Goal: Navigation & Orientation: Understand site structure

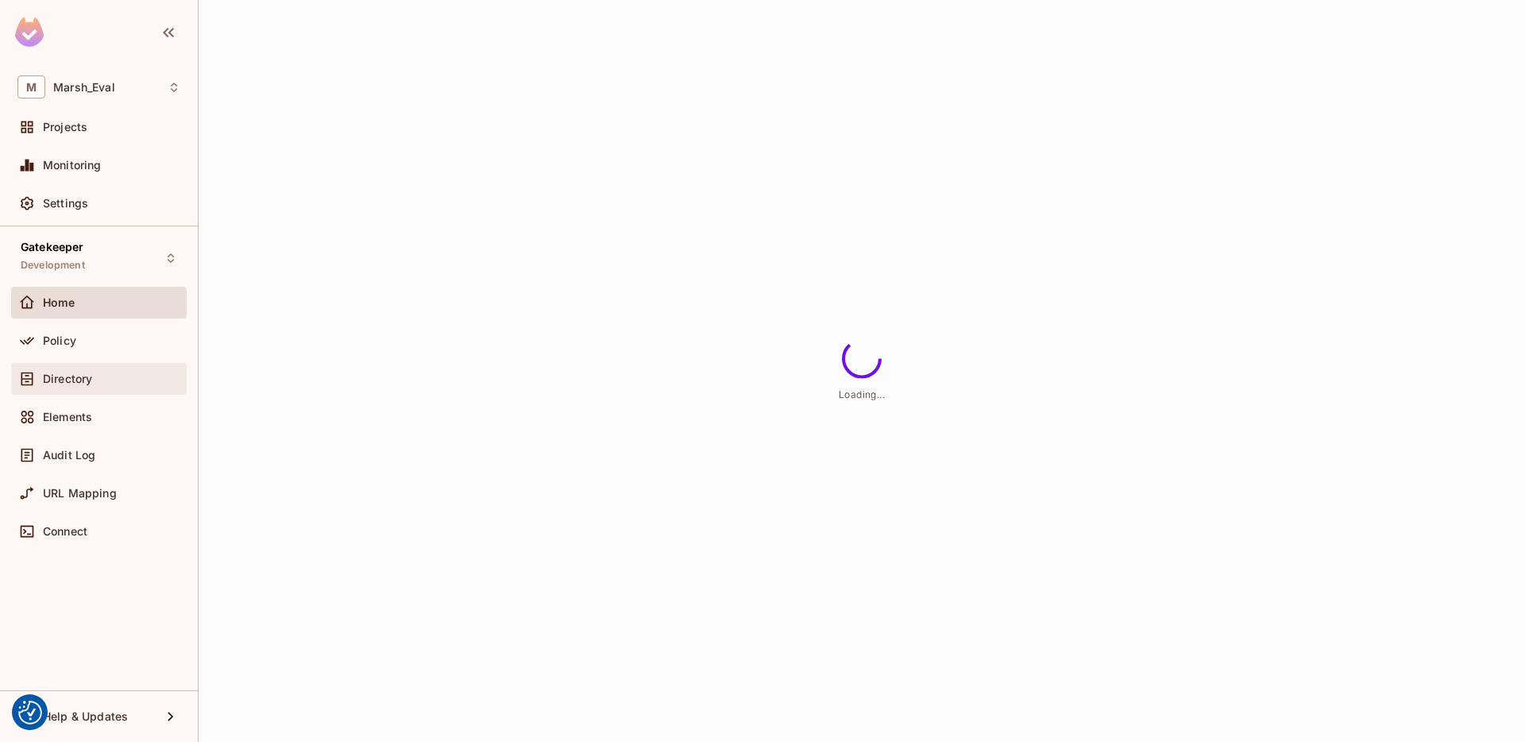
click at [109, 369] on div "Directory" at bounding box center [98, 378] width 163 height 19
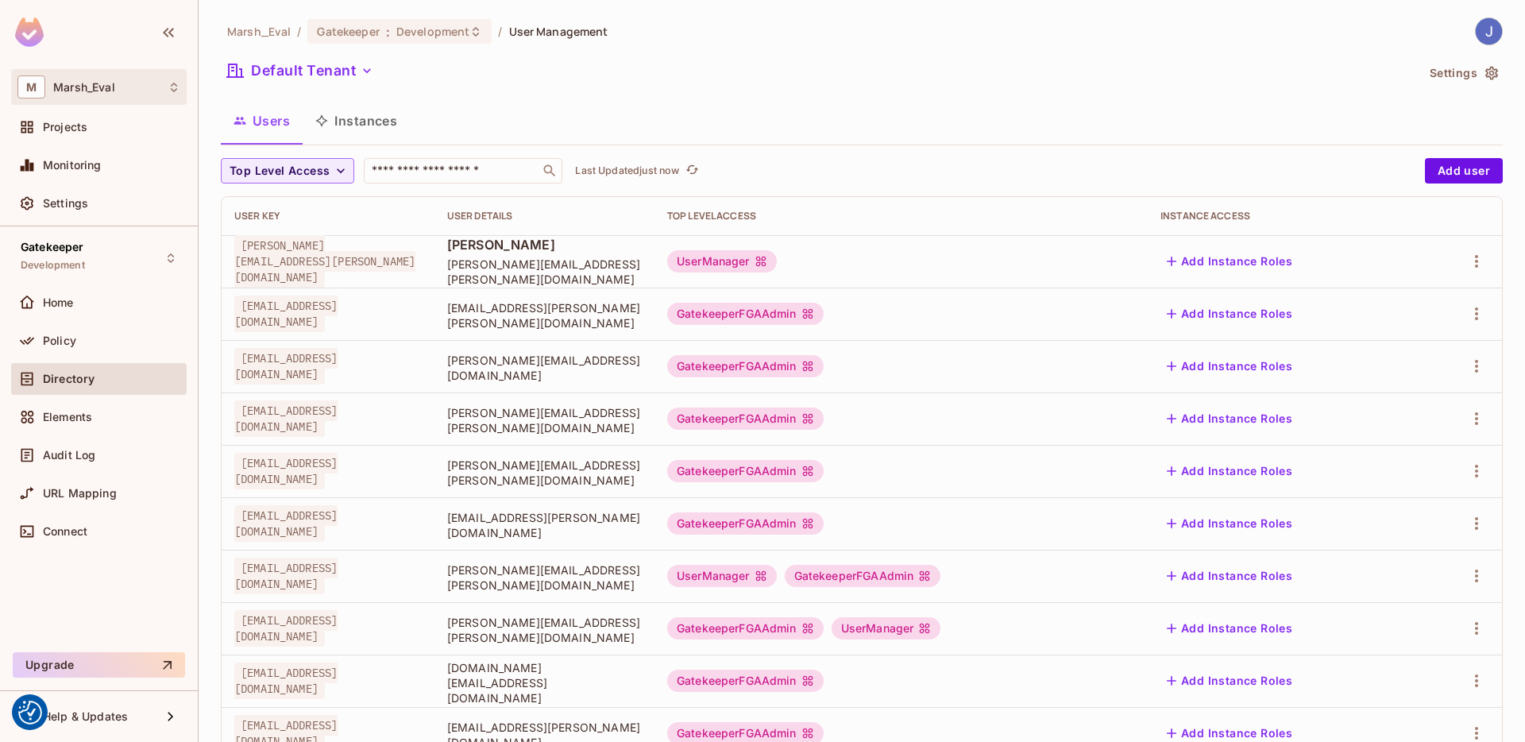
click at [110, 95] on div "M [PERSON_NAME]" at bounding box center [98, 86] width 163 height 23
click at [117, 93] on div at bounding box center [762, 371] width 1525 height 742
click at [85, 241] on div "Gatekeeper Development" at bounding box center [99, 258] width 176 height 44
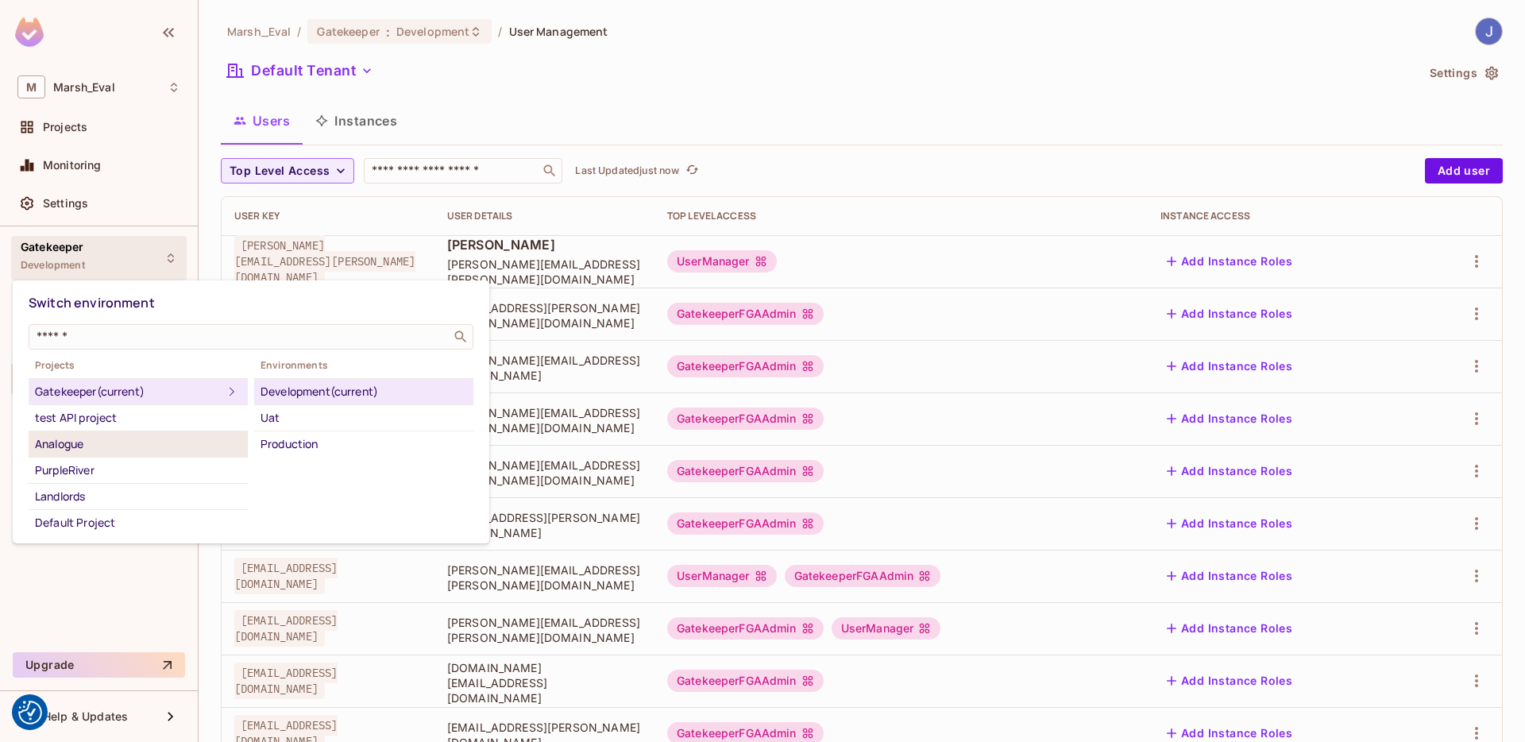
click at [122, 438] on div "Analogue" at bounding box center [138, 443] width 207 height 19
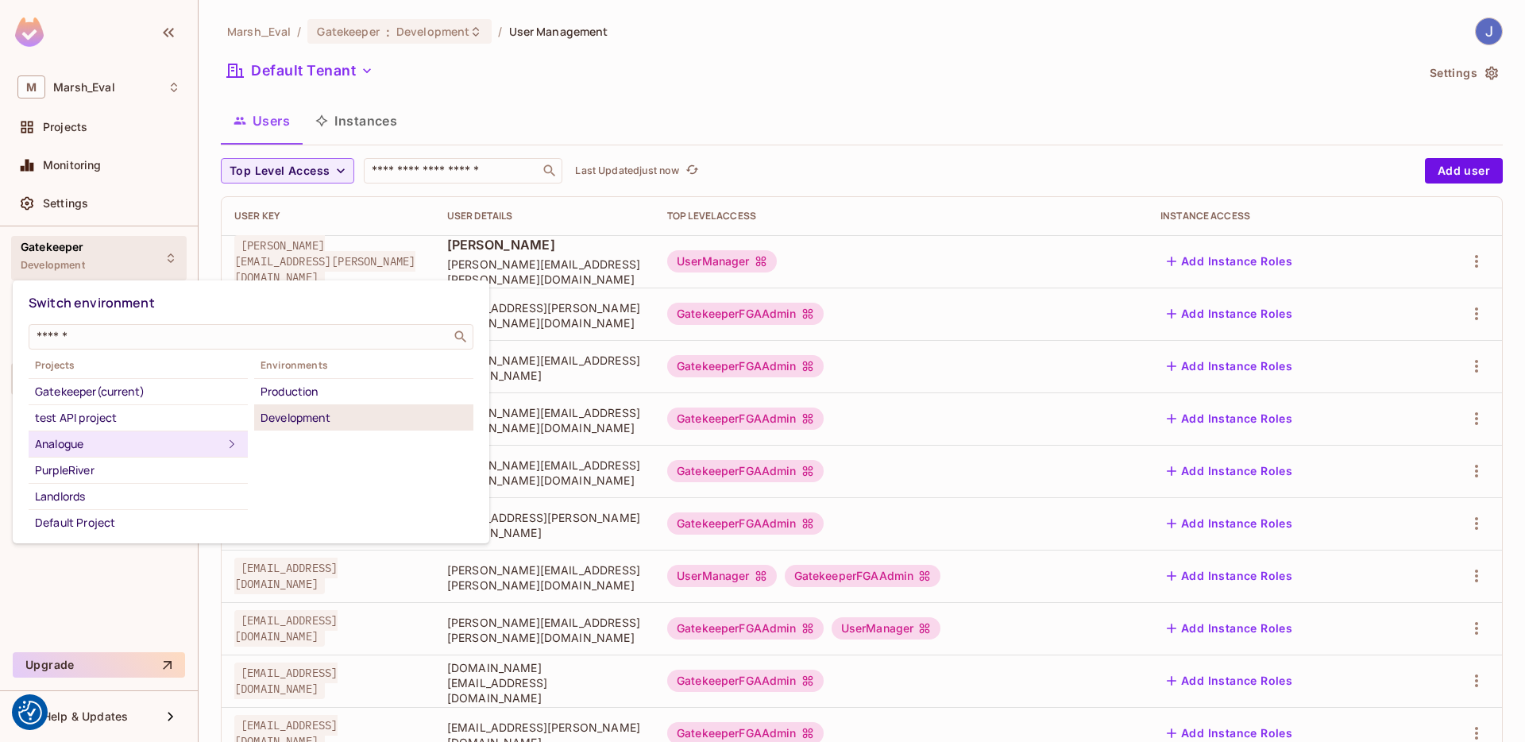
click at [310, 411] on div "Development" at bounding box center [364, 417] width 207 height 19
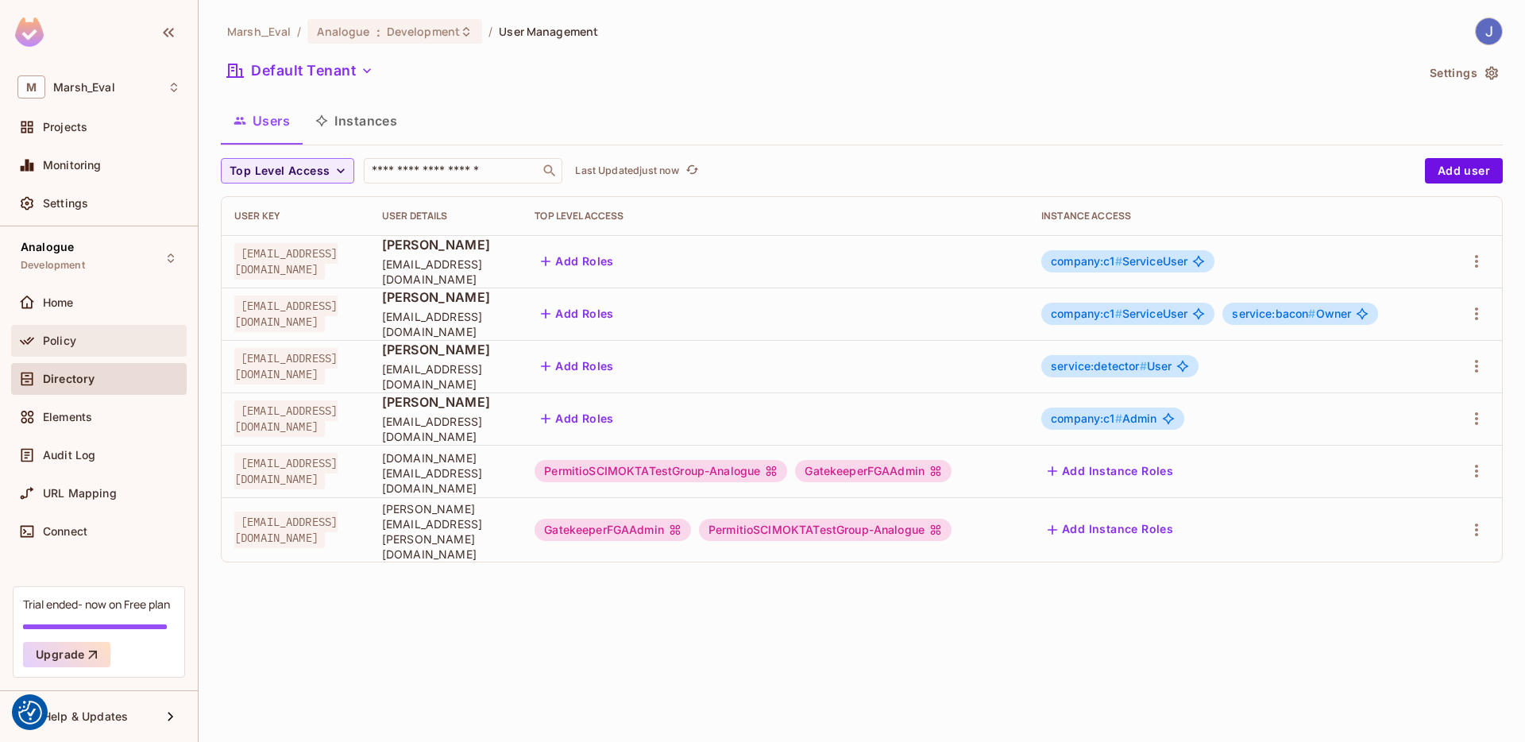
click at [116, 335] on div "Policy" at bounding box center [111, 340] width 137 height 13
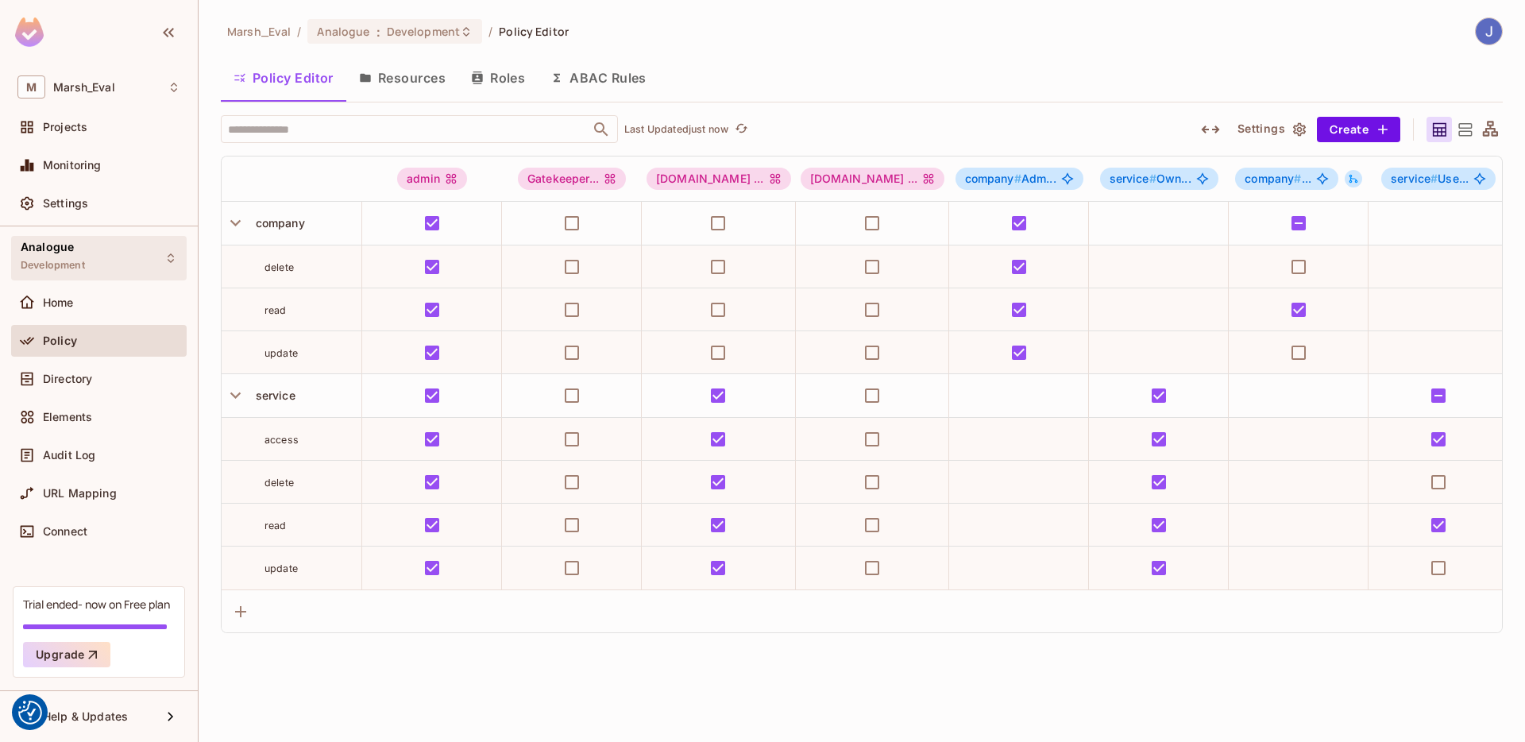
click at [113, 258] on div "Analogue Development" at bounding box center [99, 258] width 176 height 44
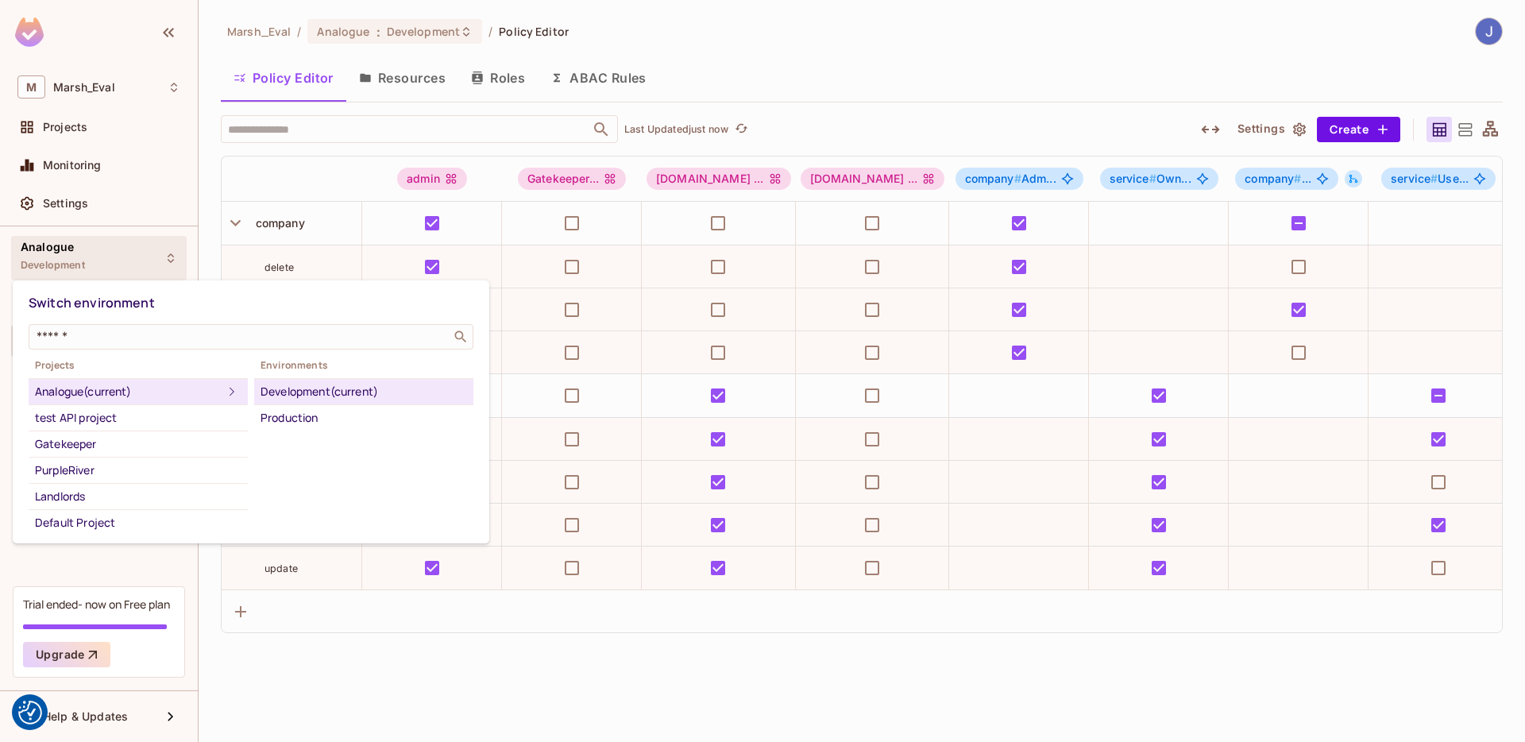
click at [113, 258] on div at bounding box center [762, 371] width 1525 height 742
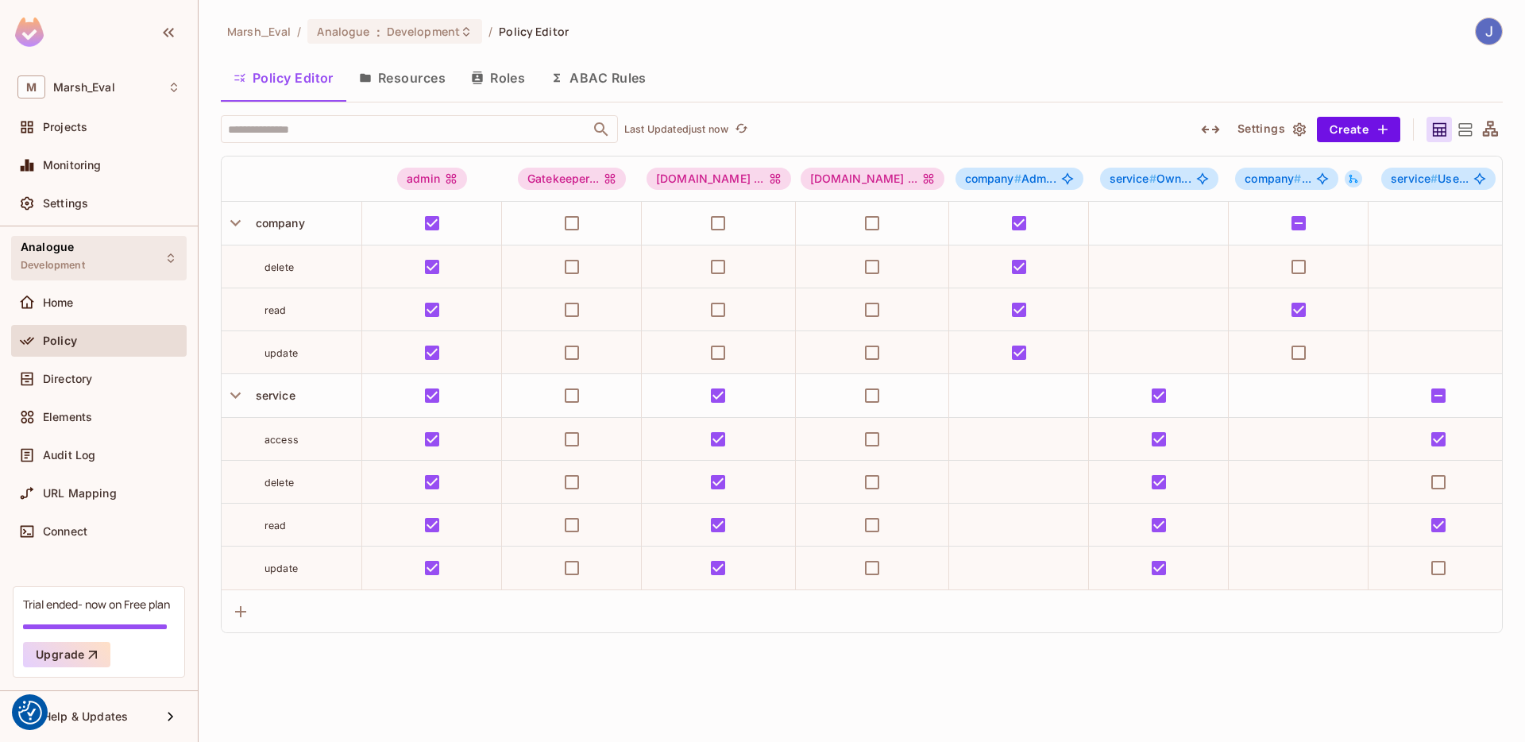
click at [156, 277] on div "Analogue Development" at bounding box center [99, 258] width 176 height 44
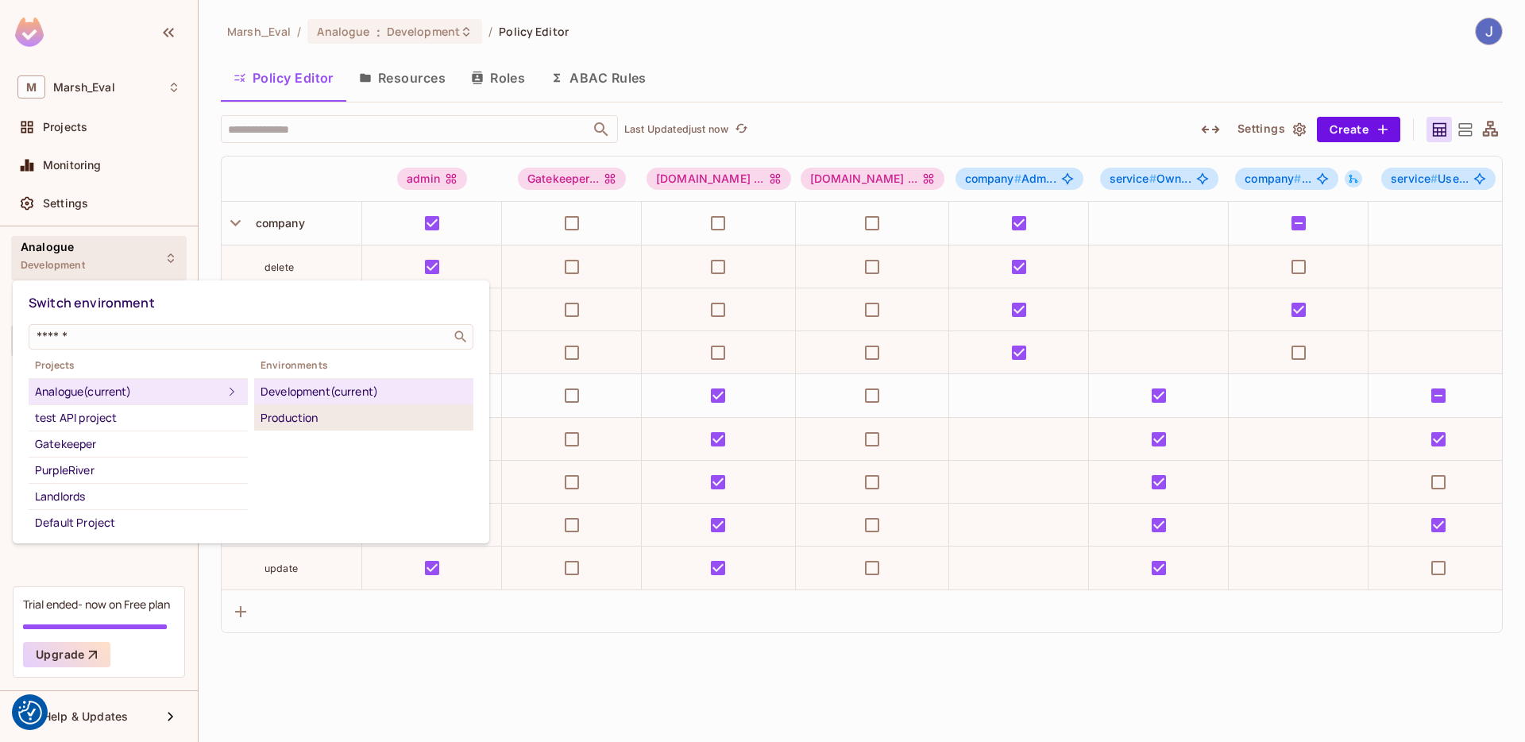
click at [278, 415] on div "Production" at bounding box center [364, 417] width 207 height 19
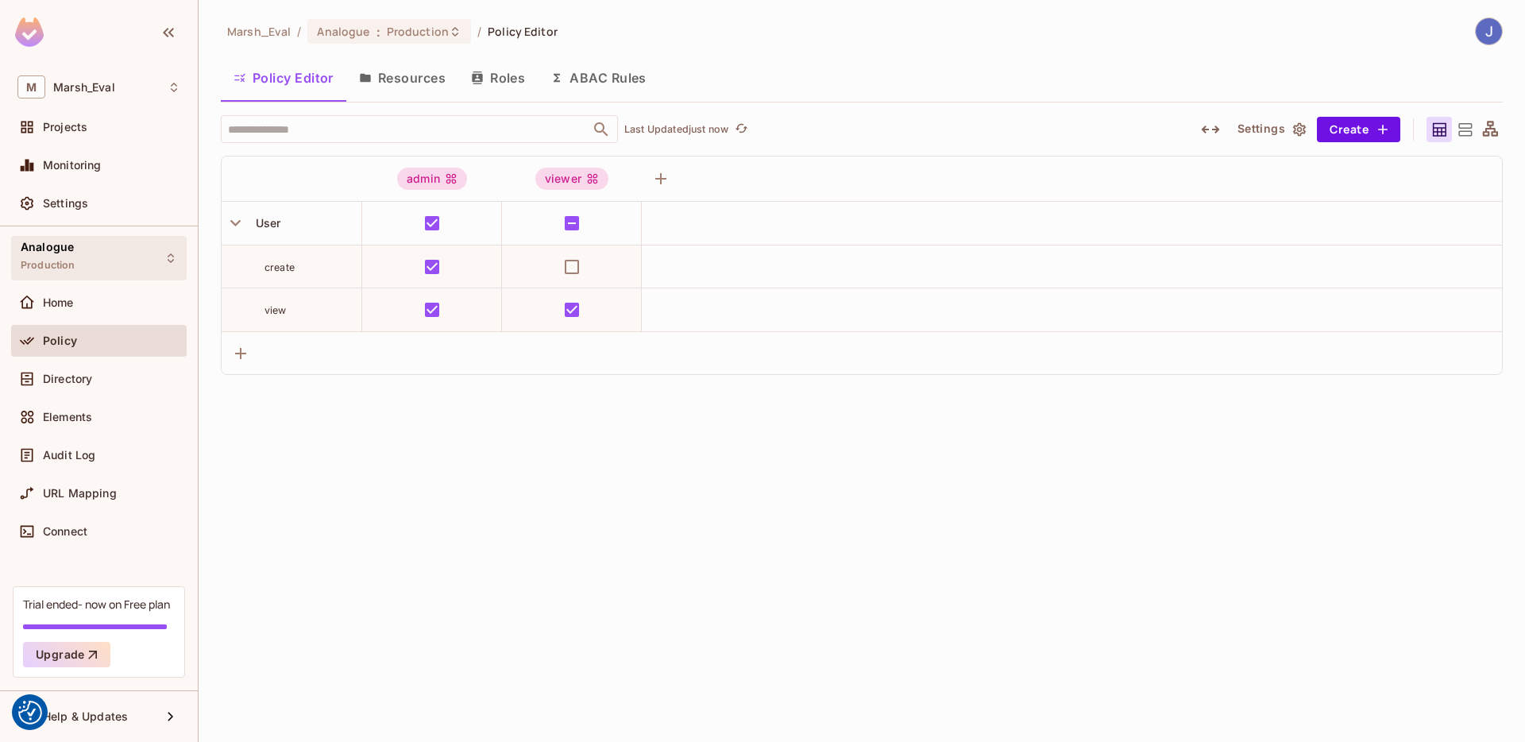
click at [114, 275] on div "Analogue Production" at bounding box center [99, 258] width 176 height 44
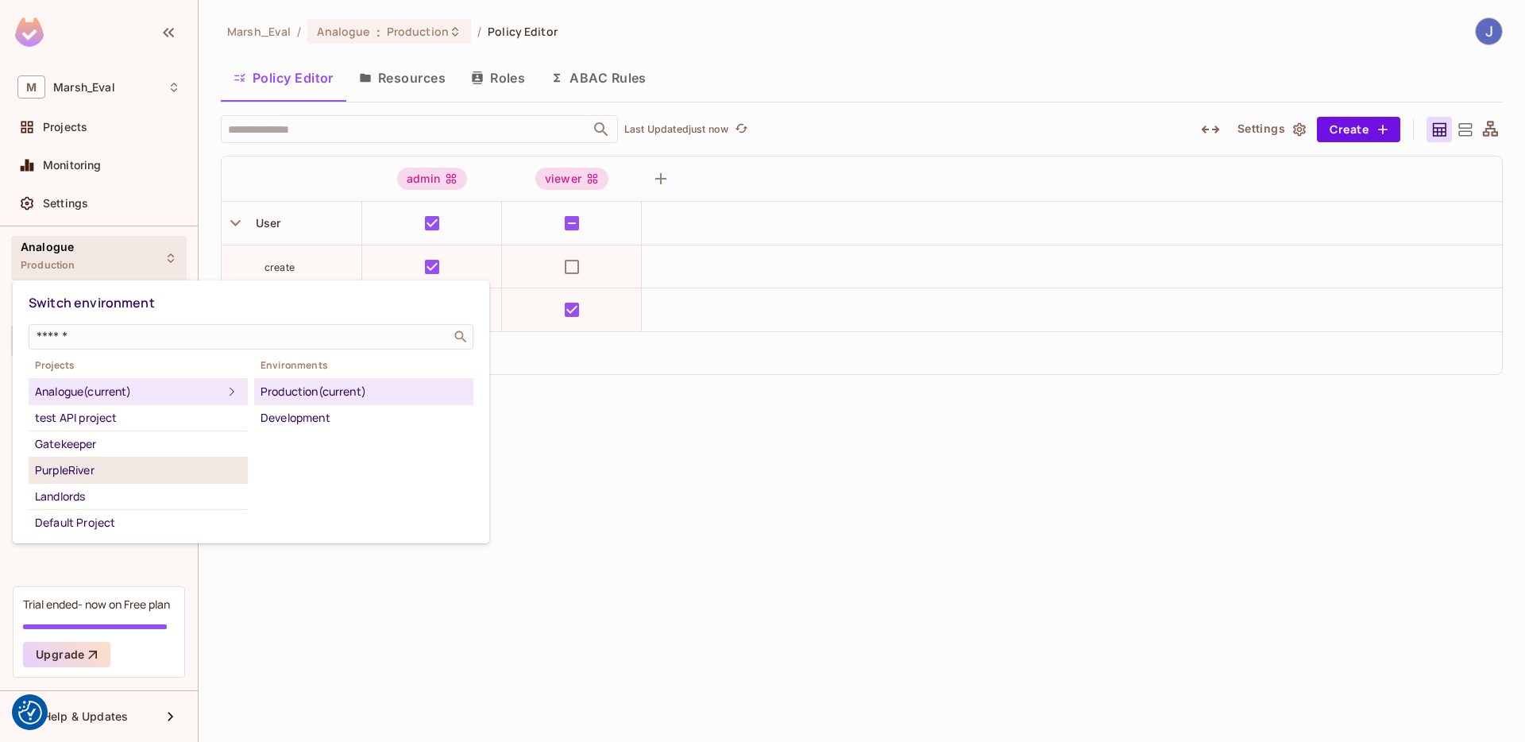
click at [137, 464] on div "PurpleRiver" at bounding box center [138, 470] width 207 height 19
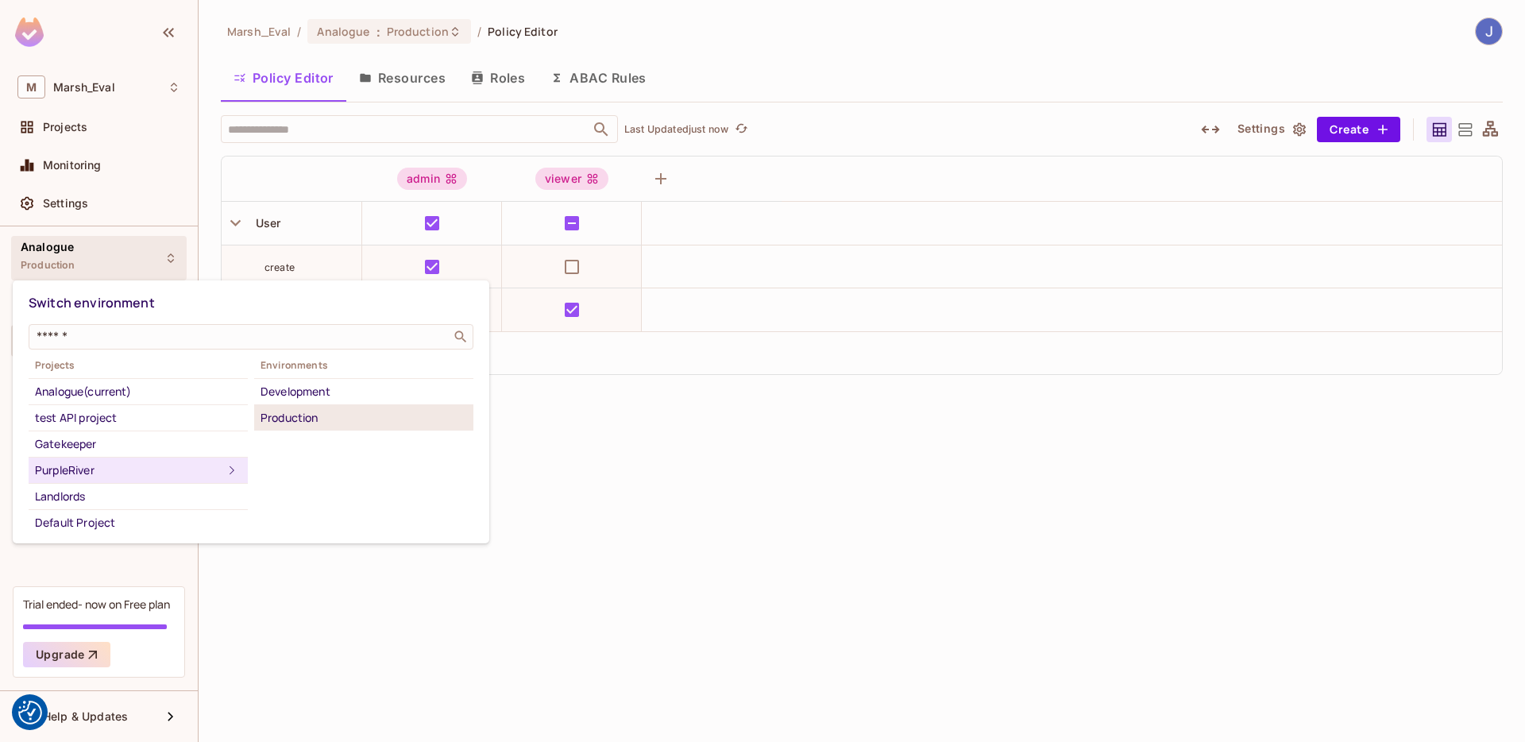
click at [281, 412] on div "Production" at bounding box center [364, 417] width 207 height 19
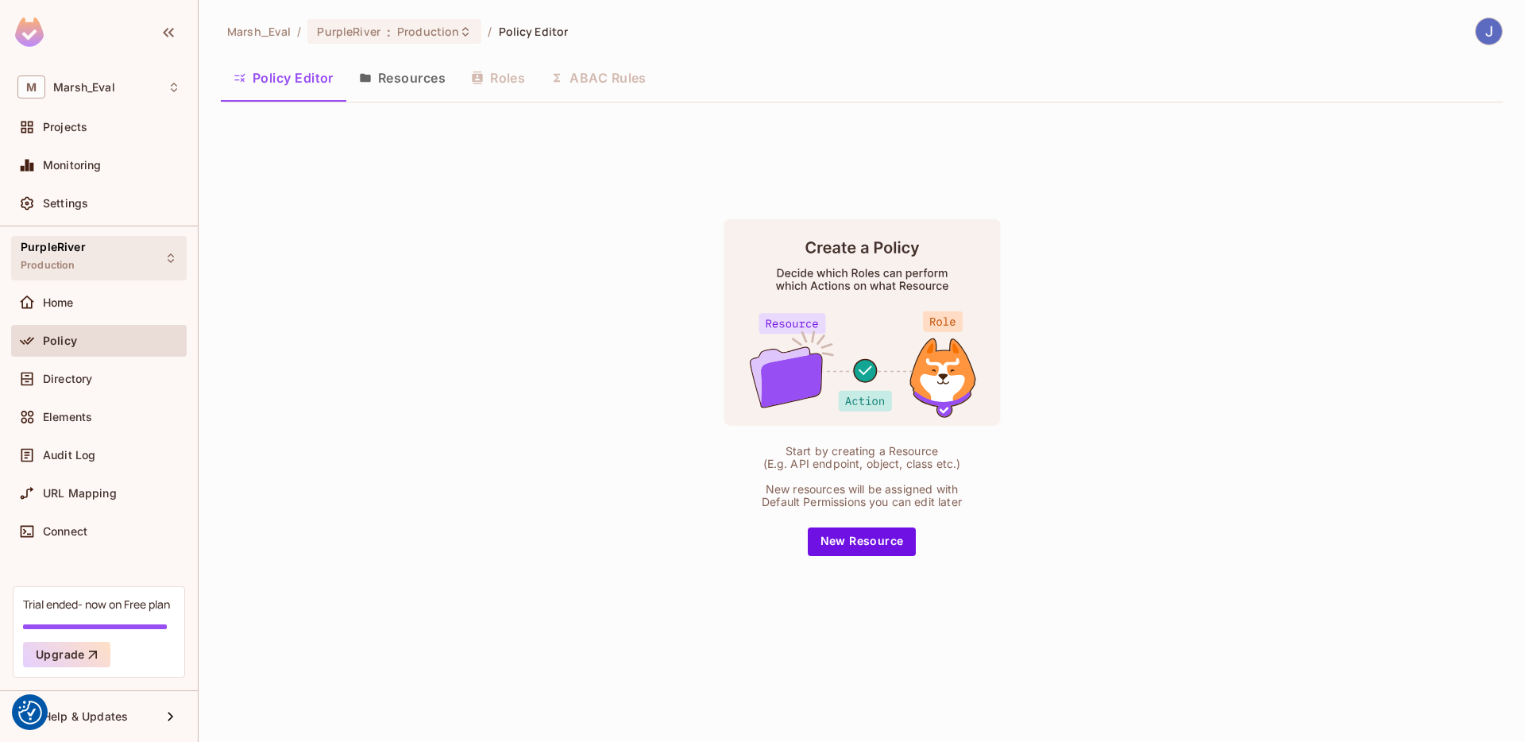
click at [115, 272] on div "PurpleRiver Production" at bounding box center [99, 258] width 176 height 44
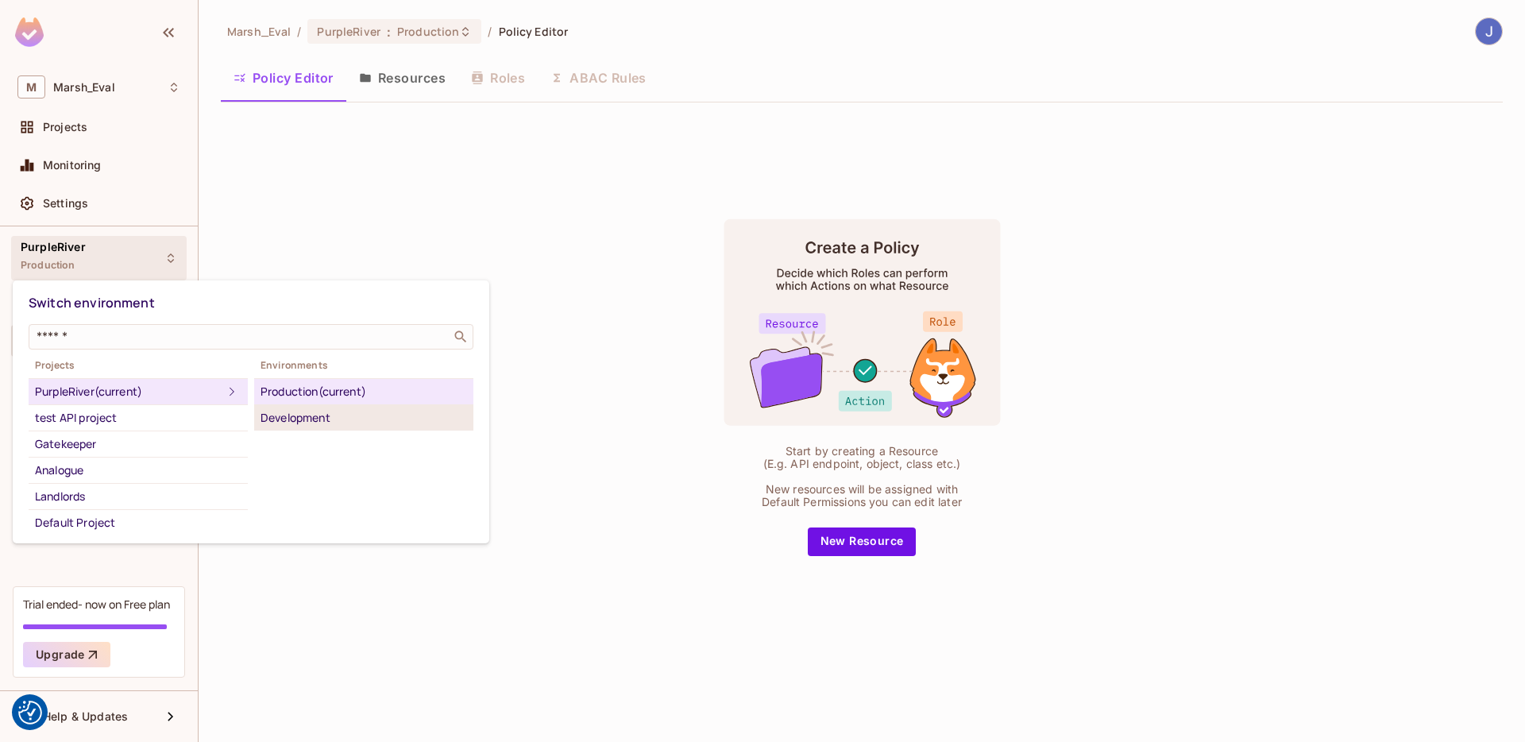
click at [293, 414] on div "Development" at bounding box center [364, 417] width 207 height 19
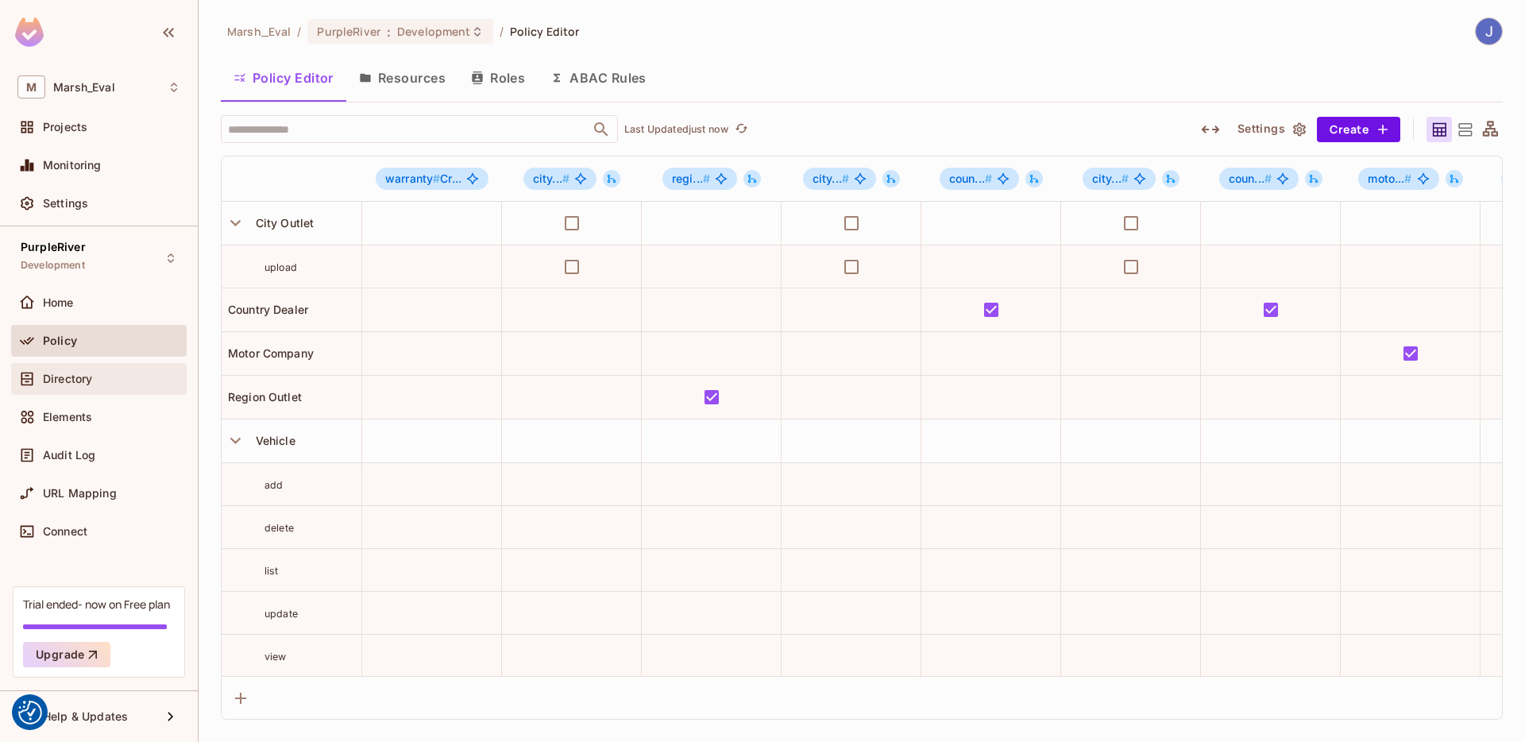
click at [88, 388] on div "Directory" at bounding box center [99, 379] width 176 height 32
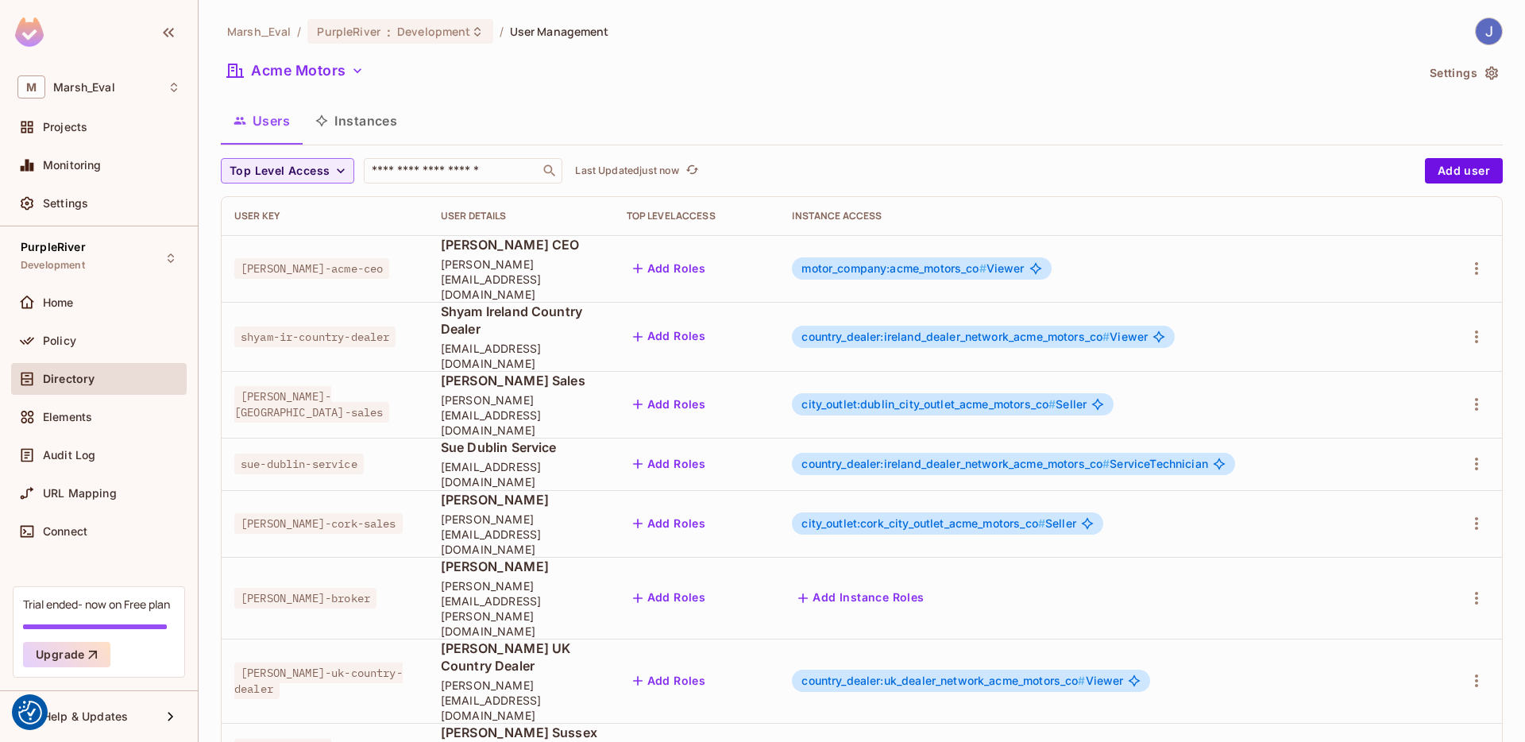
click at [1437, 76] on button "Settings" at bounding box center [1462, 72] width 79 height 25
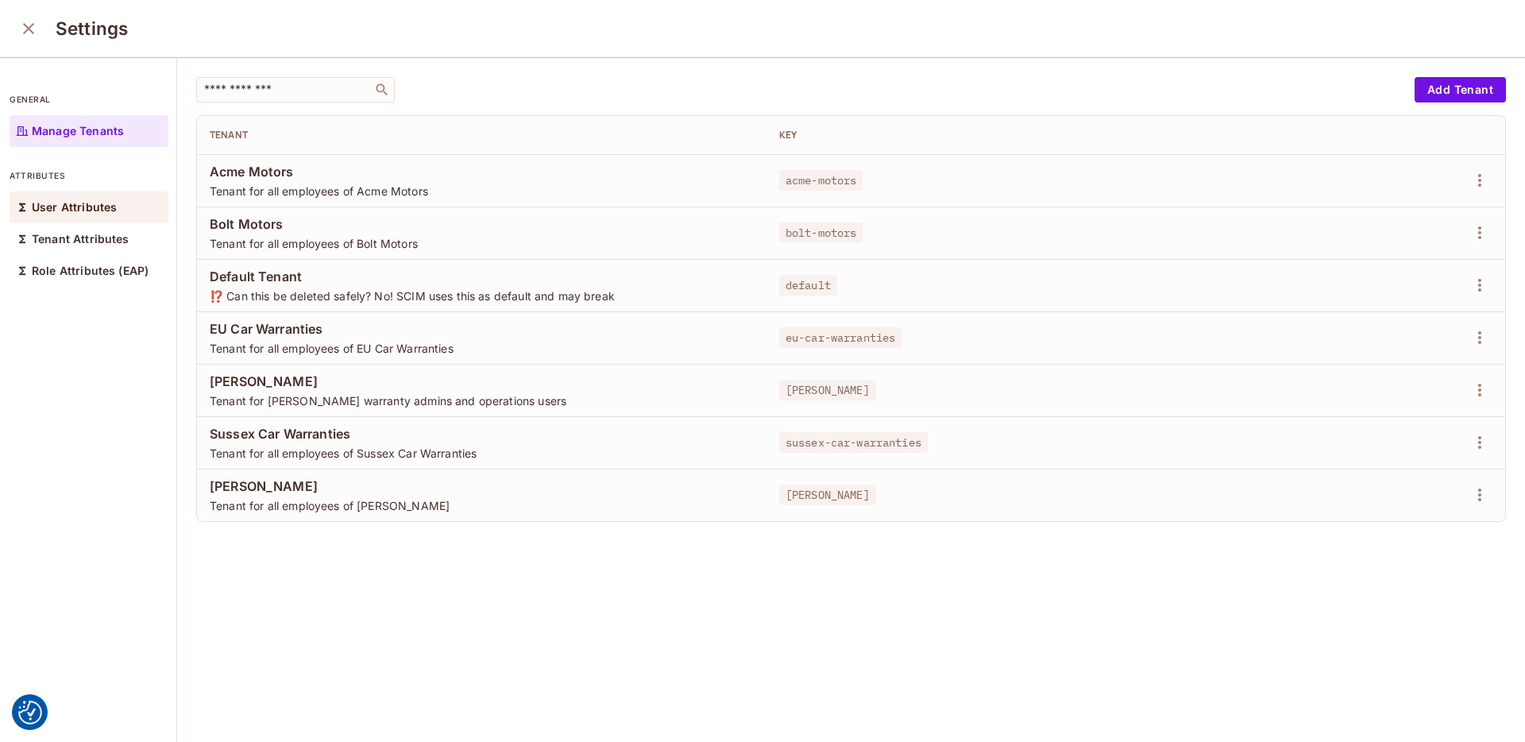
click at [98, 215] on div "User Attributes" at bounding box center [89, 207] width 159 height 32
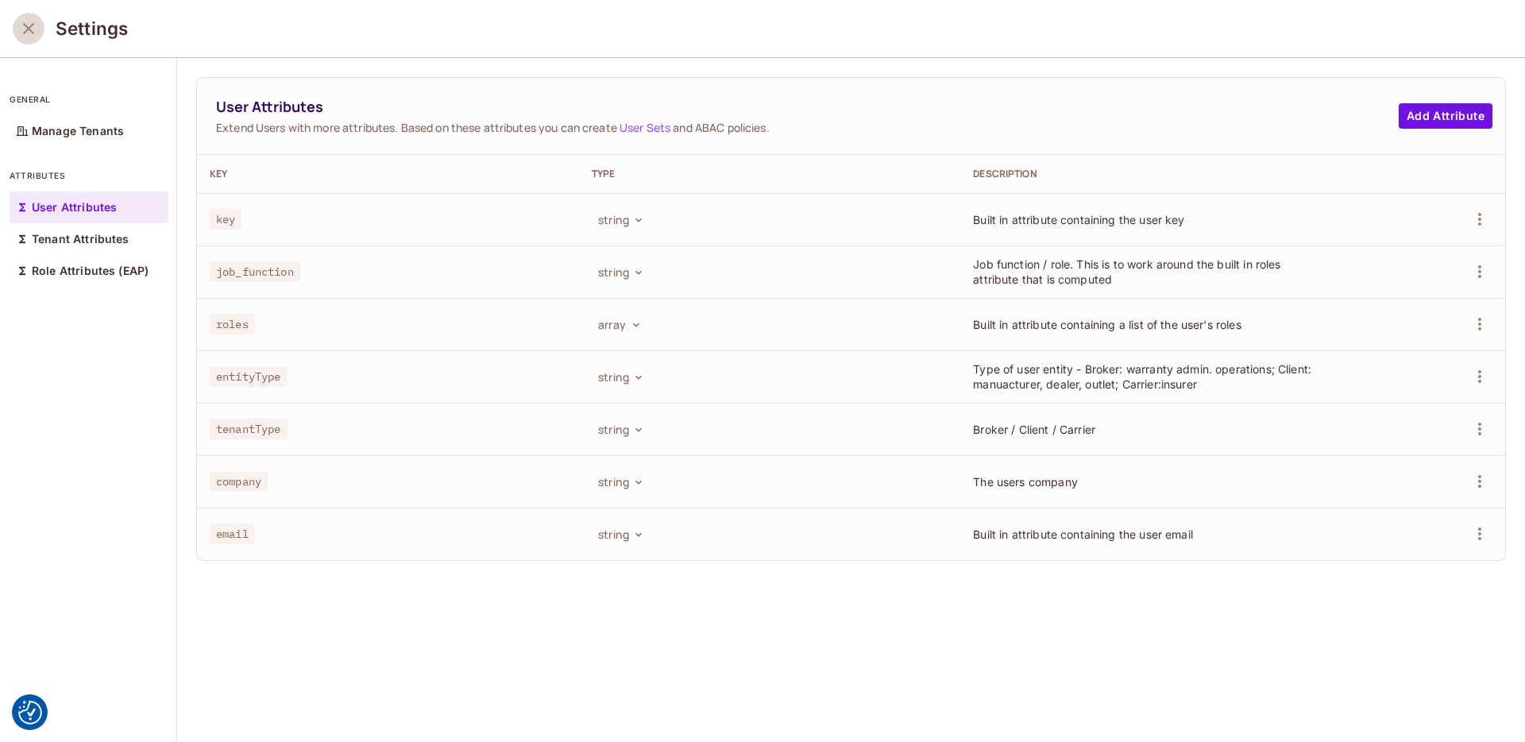
click at [30, 44] on button "close" at bounding box center [29, 29] width 32 height 32
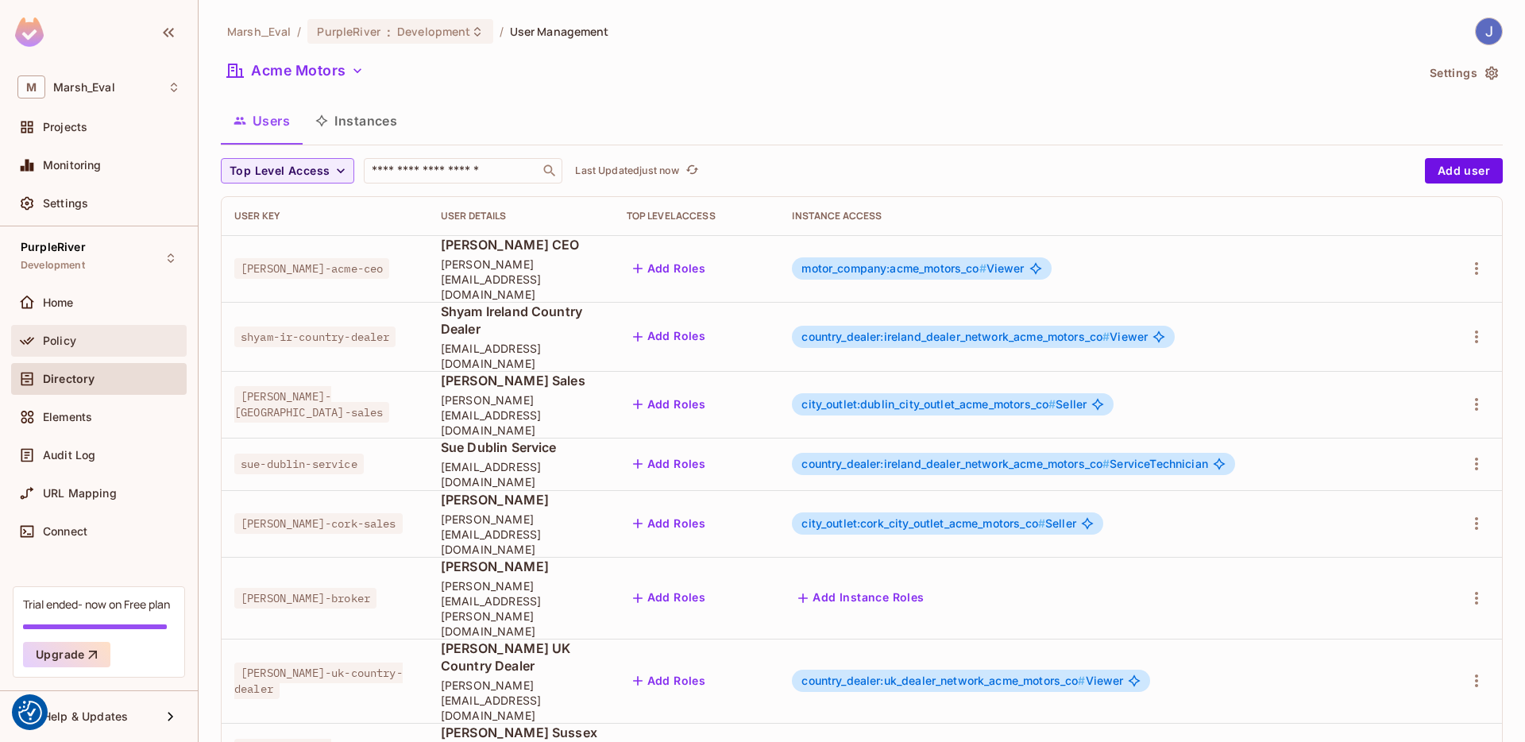
click at [118, 327] on div "Policy" at bounding box center [99, 341] width 176 height 32
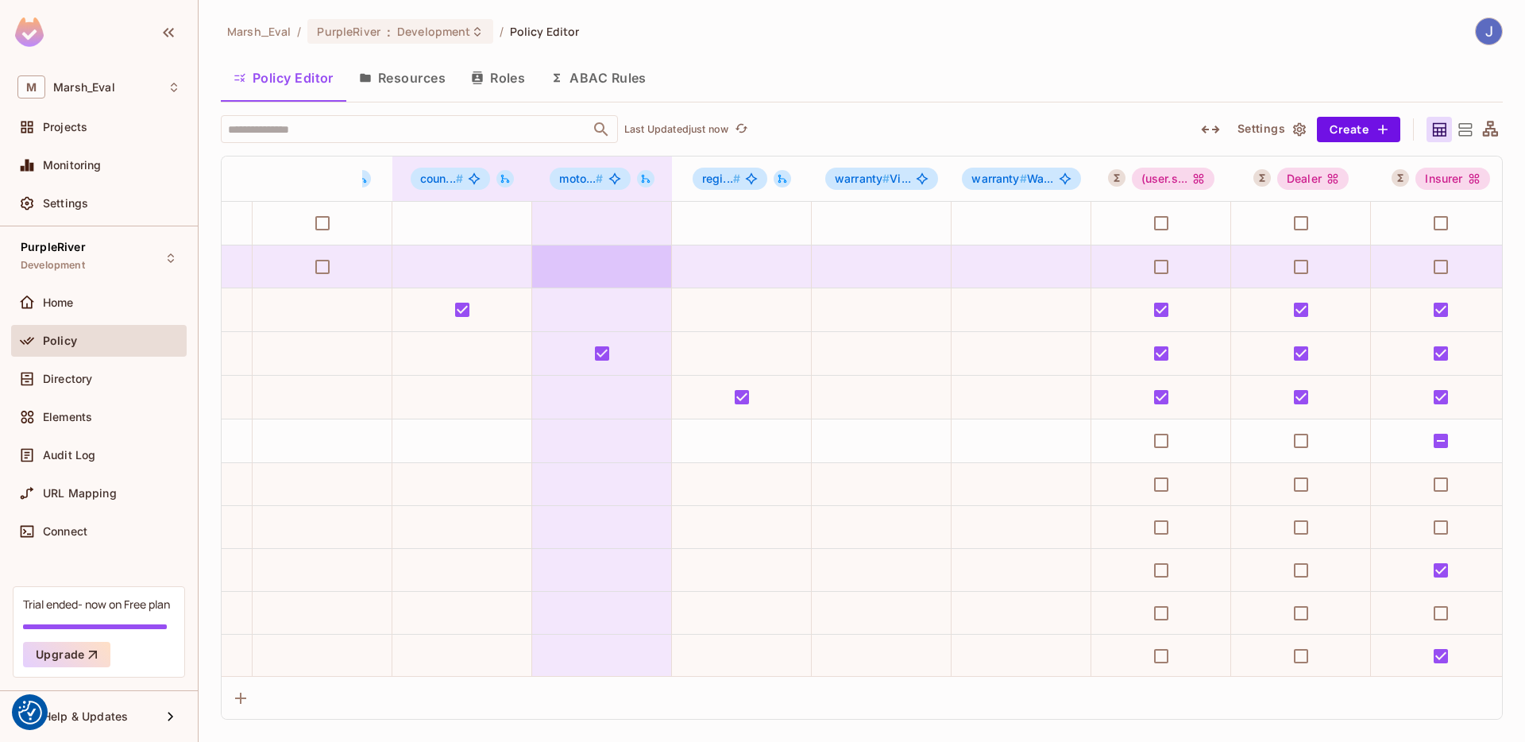
scroll to position [0, 735]
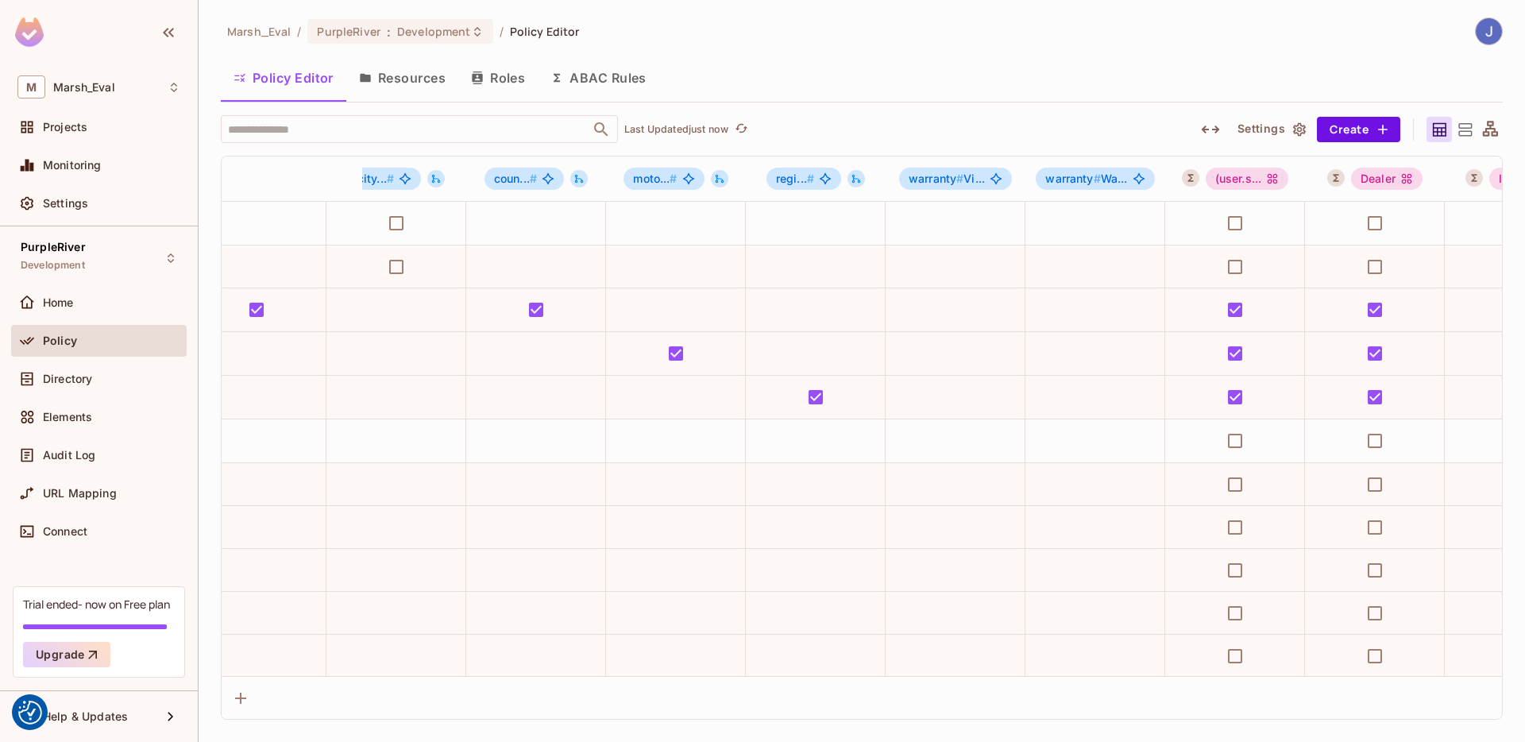
click at [599, 88] on button "ABAC Rules" at bounding box center [599, 78] width 122 height 40
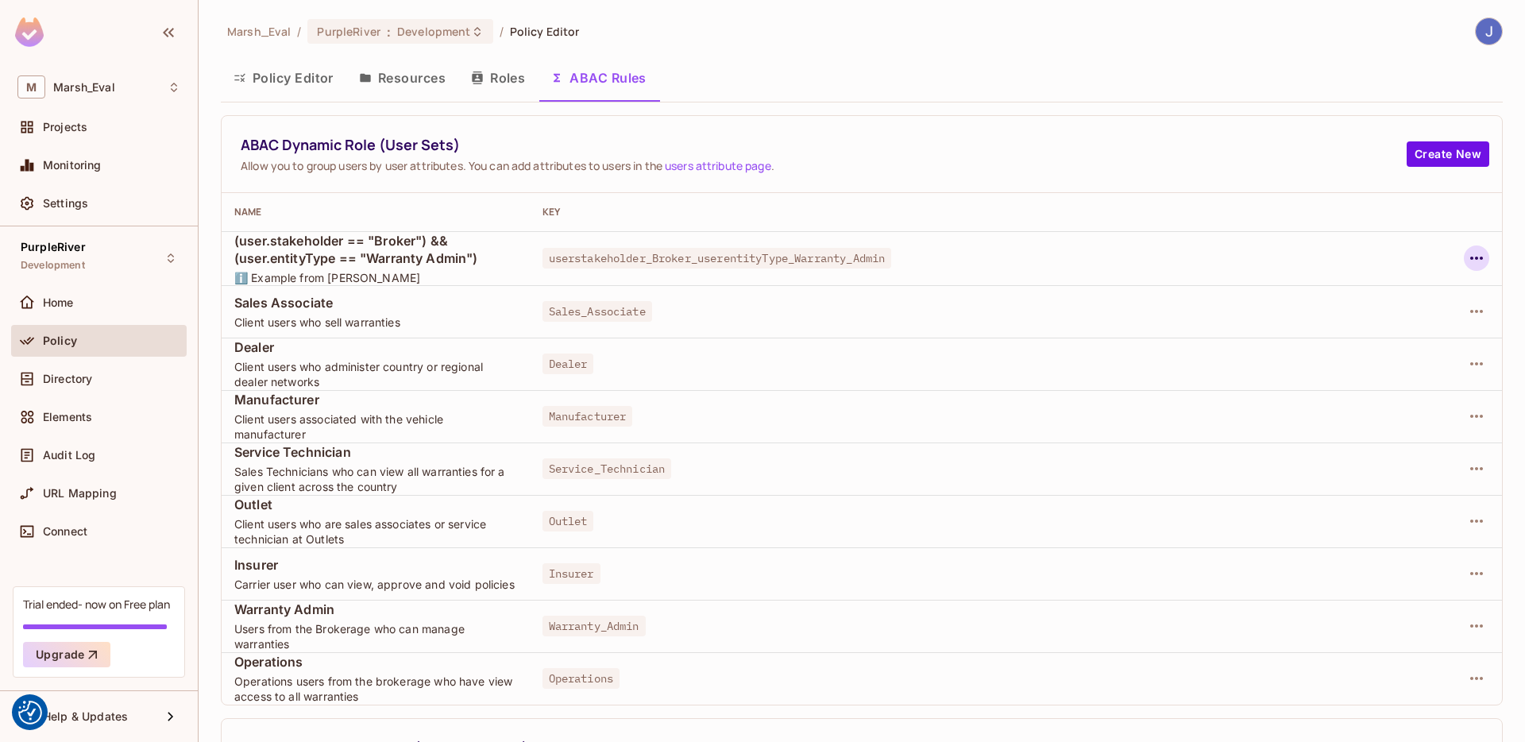
click at [1467, 263] on icon "button" at bounding box center [1476, 258] width 19 height 19
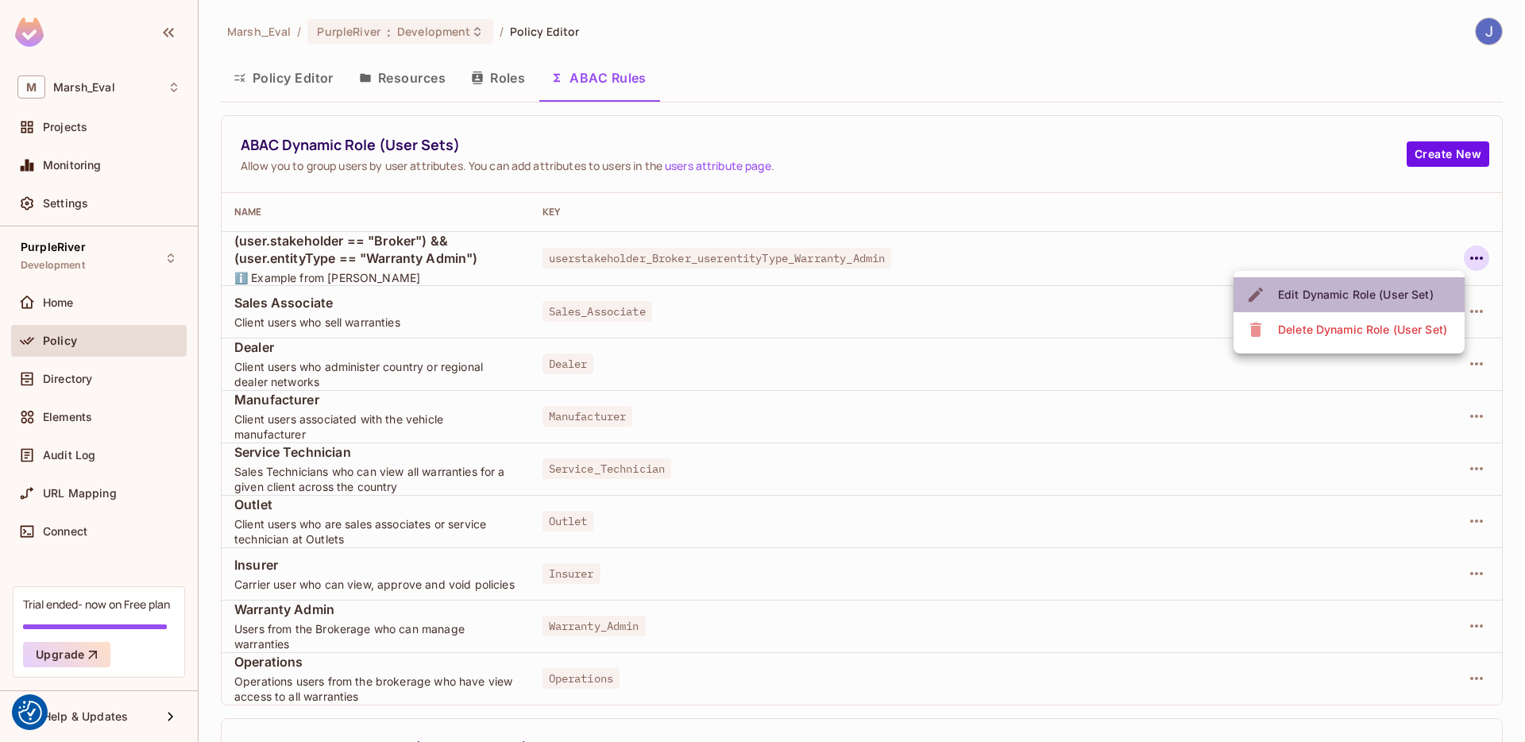
click at [1421, 280] on li "Edit Dynamic Role (User Set)" at bounding box center [1349, 294] width 231 height 35
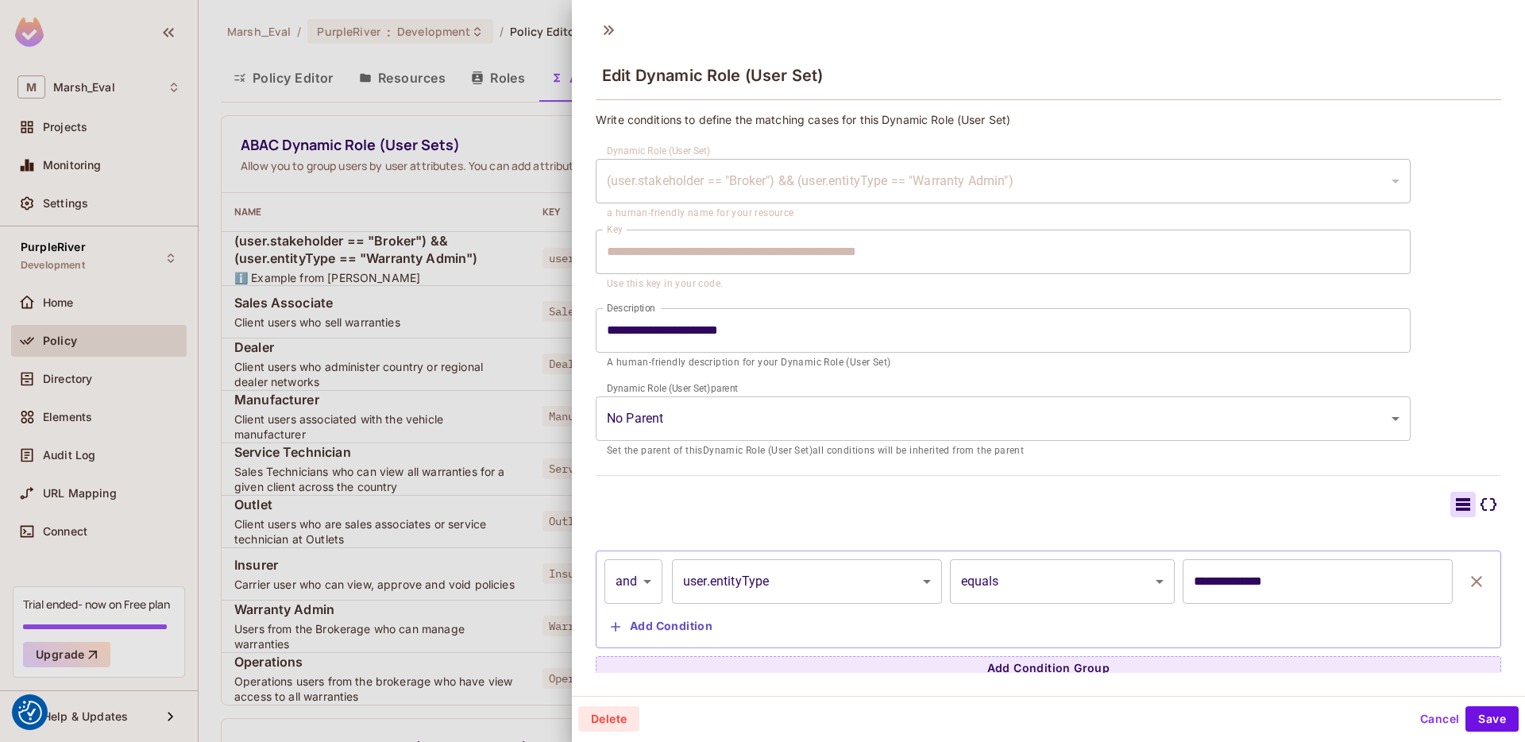
scroll to position [9, 0]
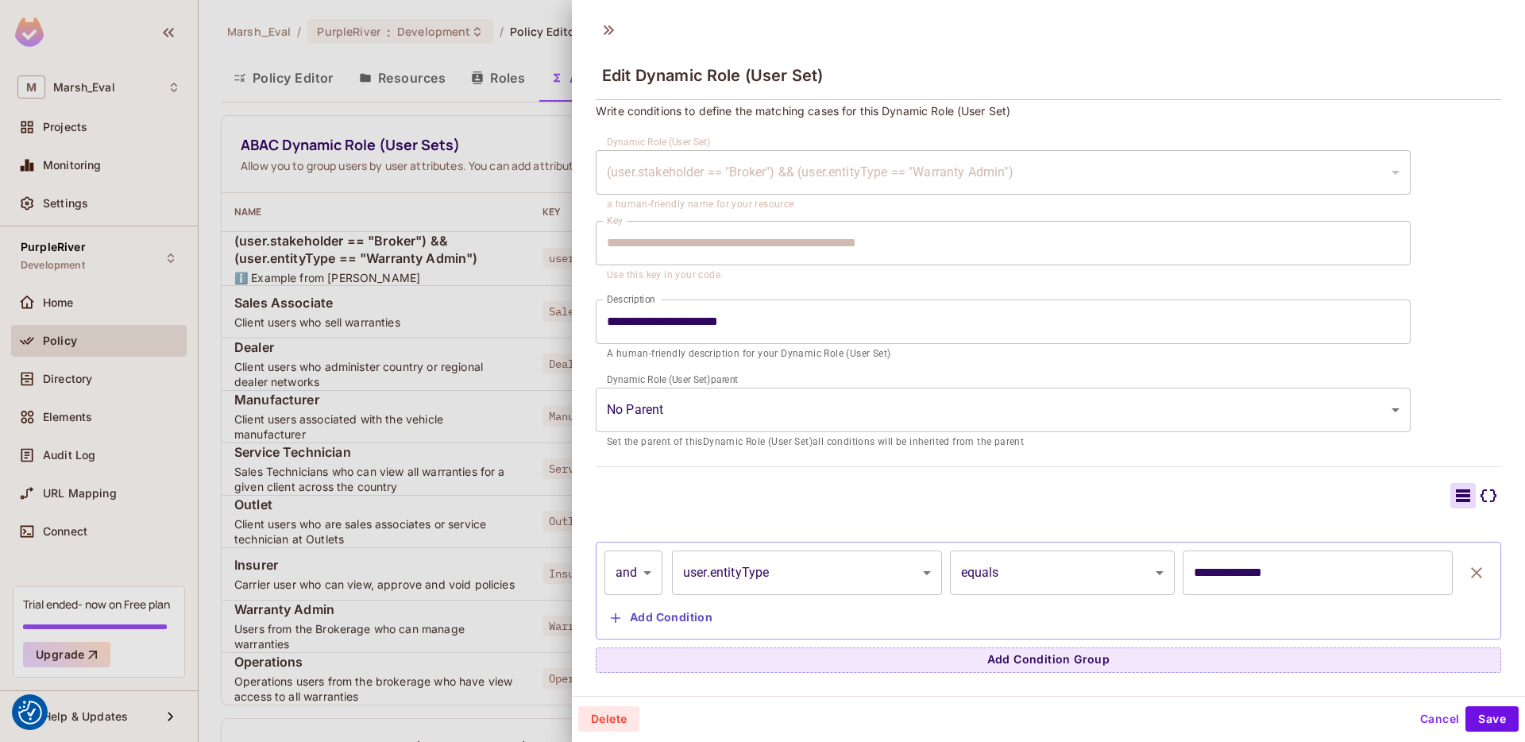
click at [1479, 496] on icon at bounding box center [1488, 495] width 19 height 19
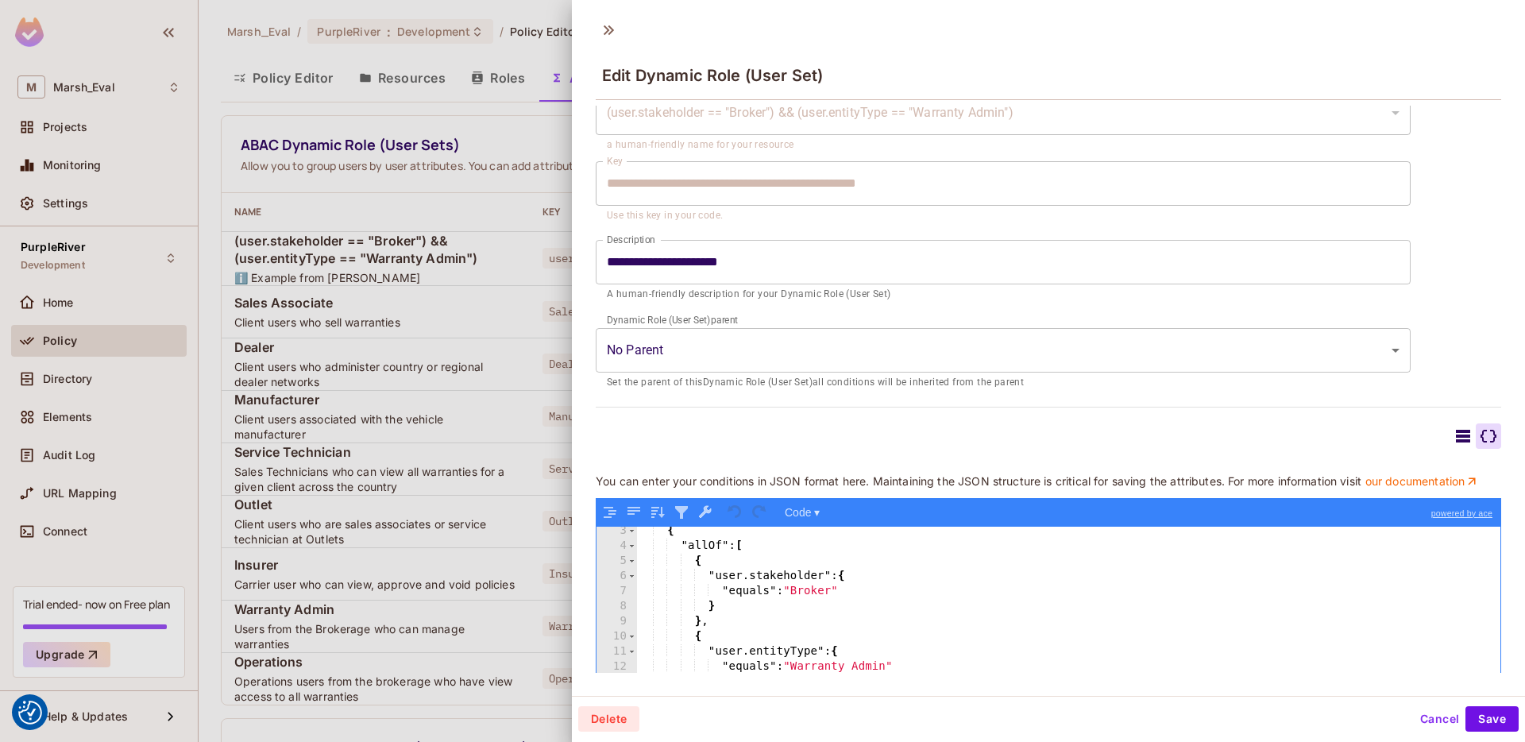
scroll to position [195, 0]
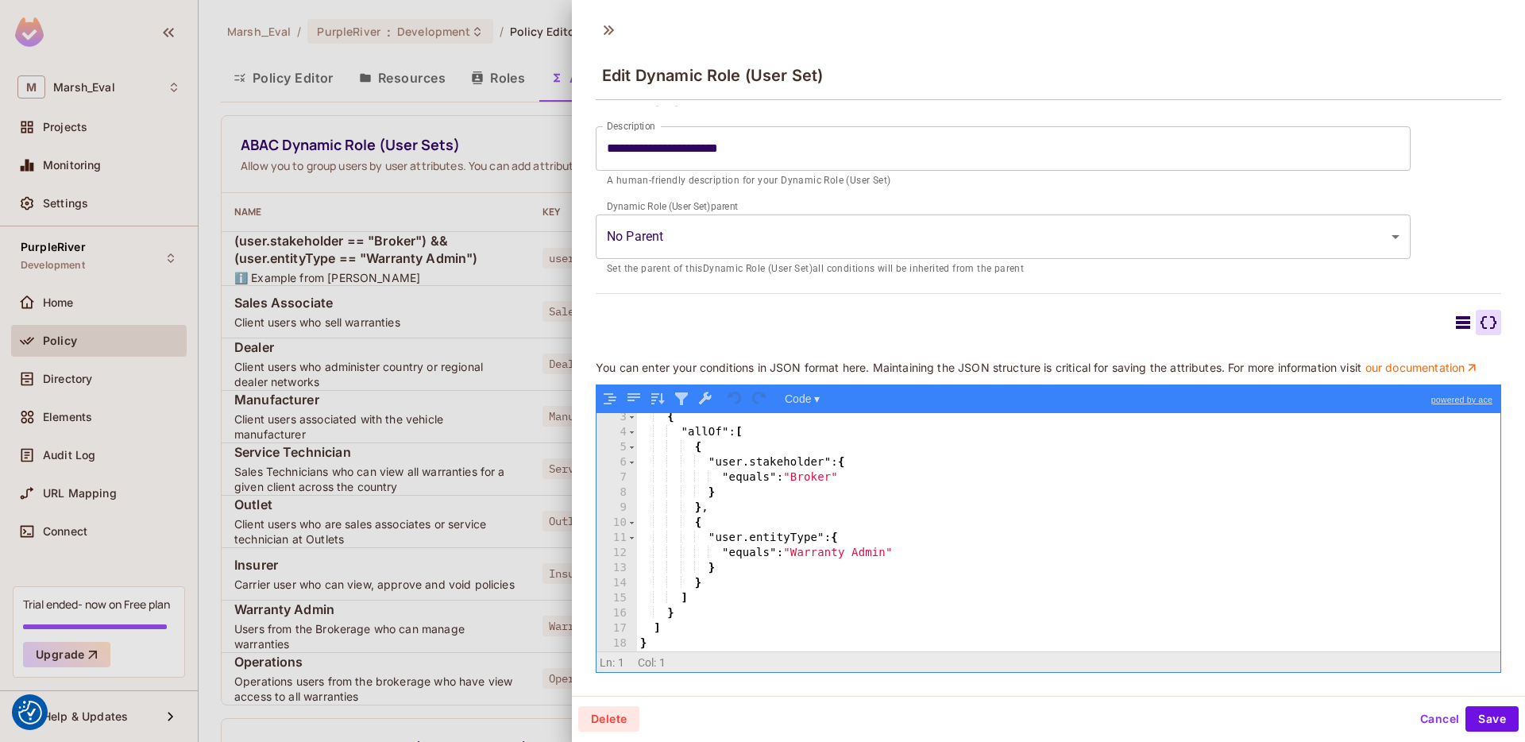
click at [1454, 313] on icon at bounding box center [1463, 322] width 19 height 19
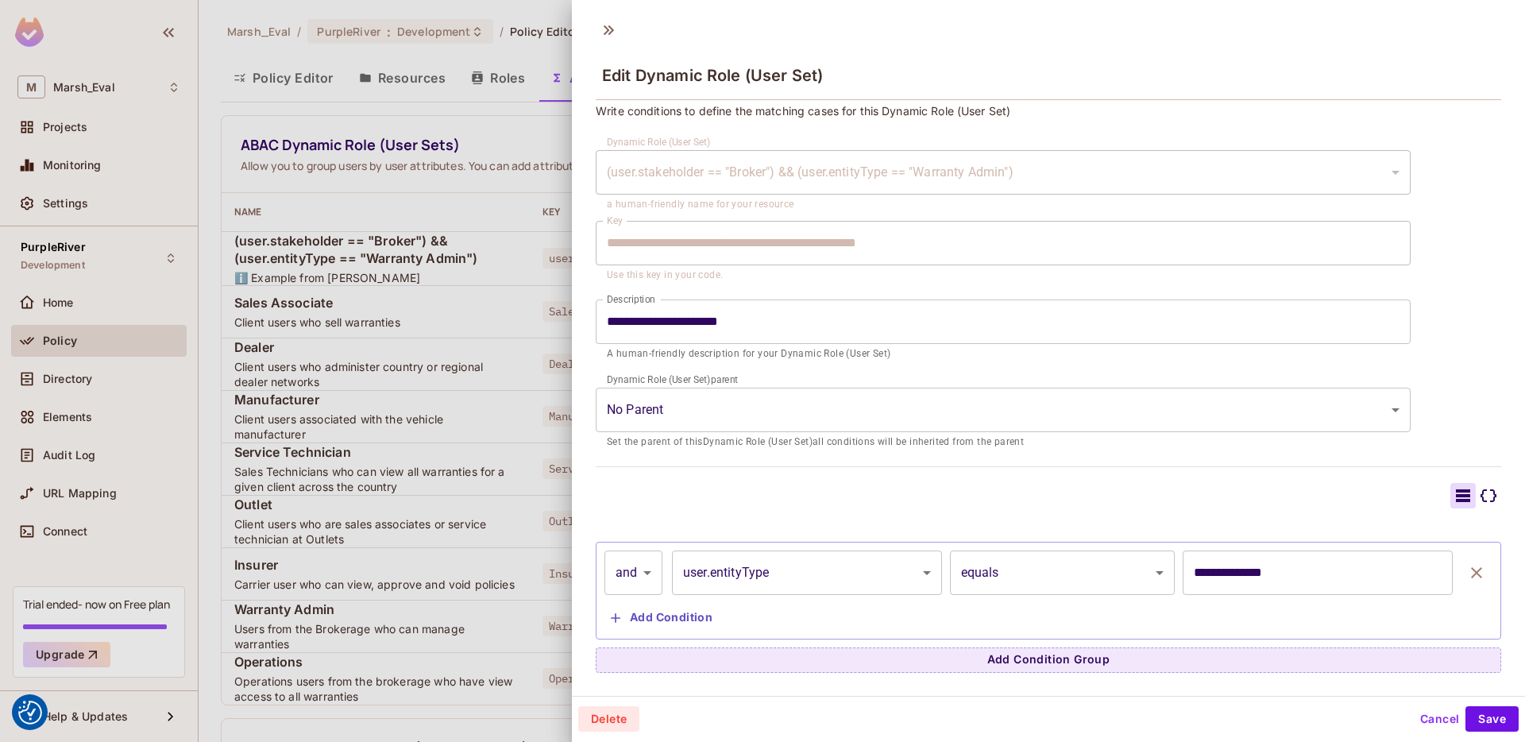
scroll to position [9, 0]
click at [1479, 488] on icon at bounding box center [1488, 495] width 19 height 19
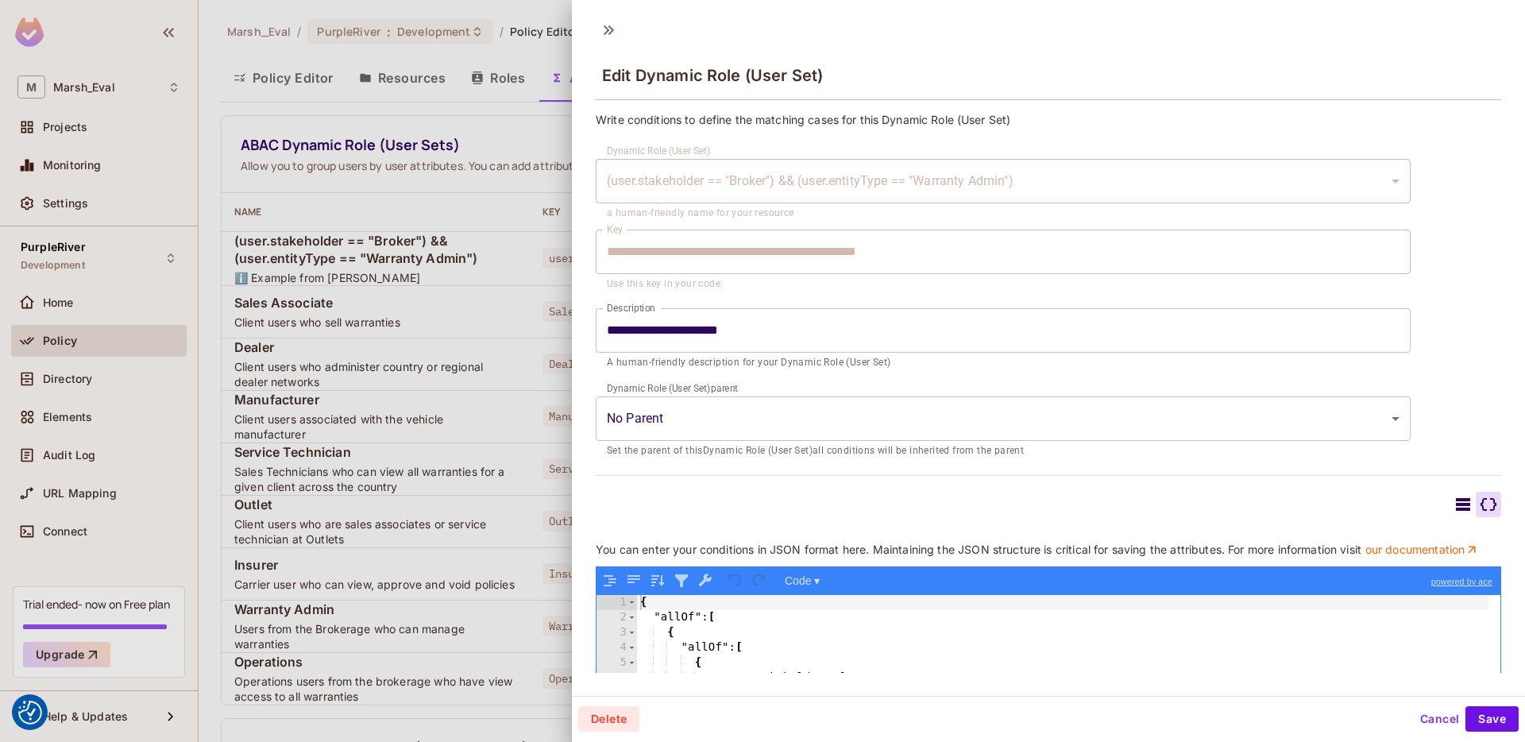
click at [1190, 684] on div "**********" at bounding box center [1048, 353] width 953 height 685
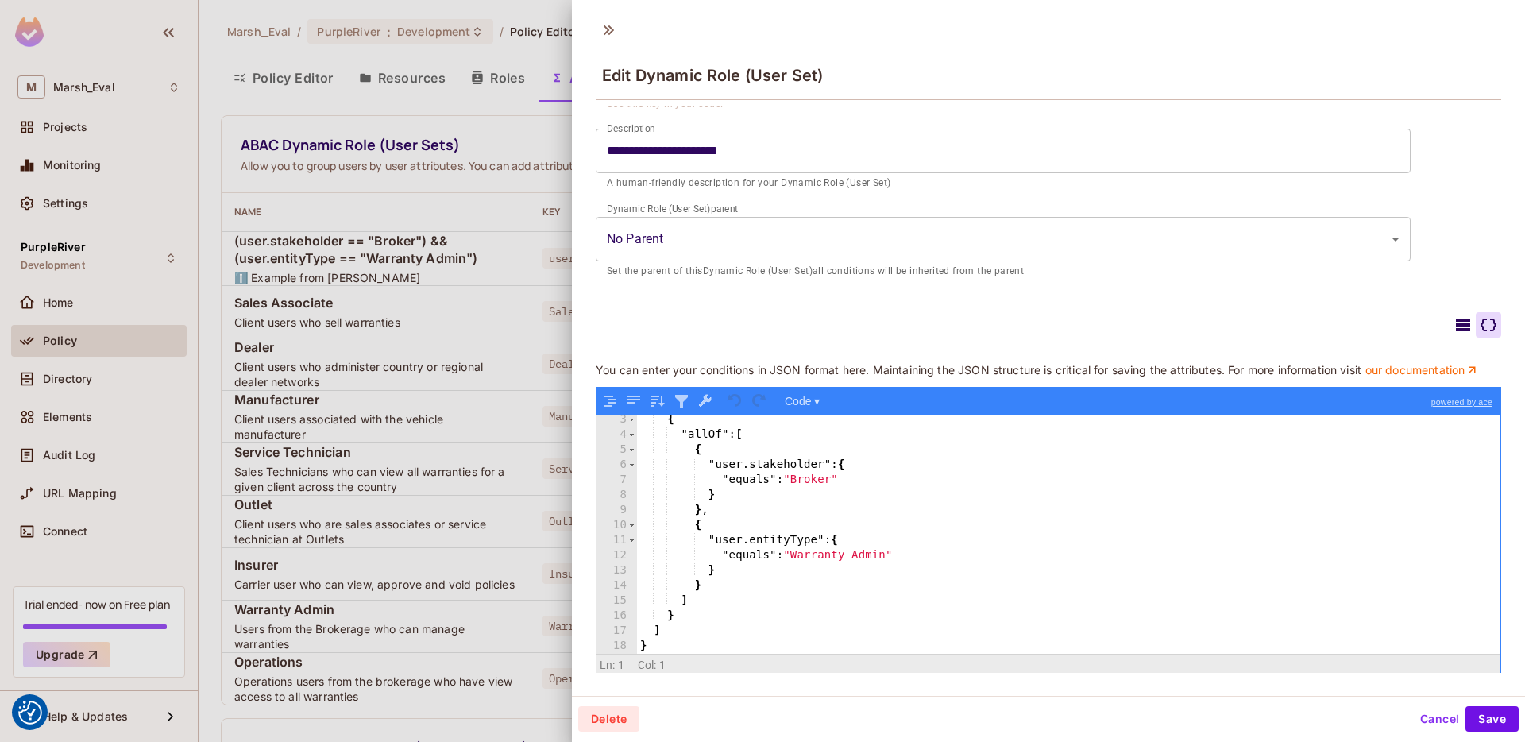
scroll to position [195, 0]
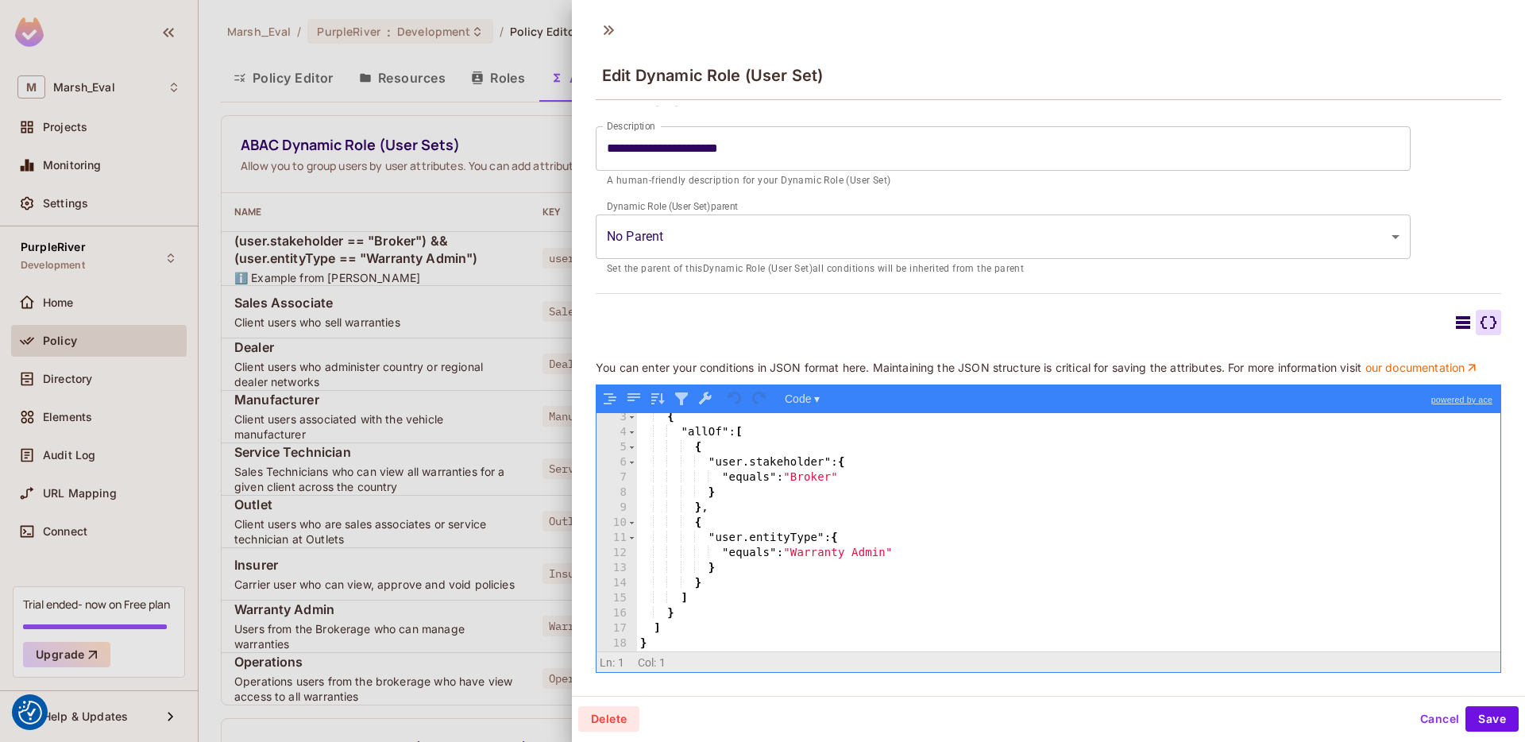
click at [1456, 316] on icon at bounding box center [1463, 322] width 14 height 13
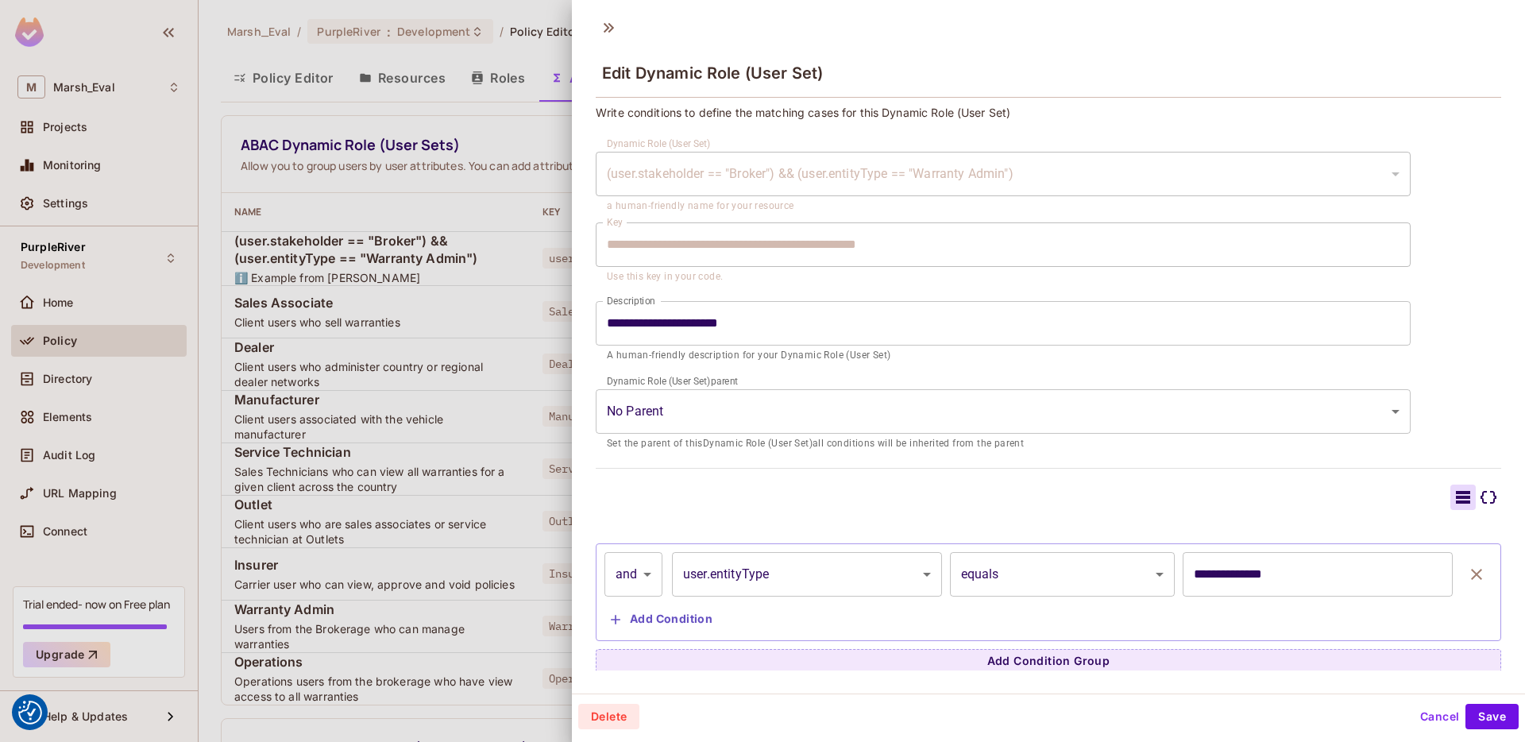
scroll to position [9, 0]
drag, startPoint x: 630, startPoint y: 519, endPoint x: 852, endPoint y: 502, distance: 222.2
click at [852, 502] on div "**********" at bounding box center [1049, 576] width 906 height 190
click at [1122, 500] on div at bounding box center [1049, 493] width 906 height 25
click at [1414, 704] on button "Cancel" at bounding box center [1440, 716] width 52 height 25
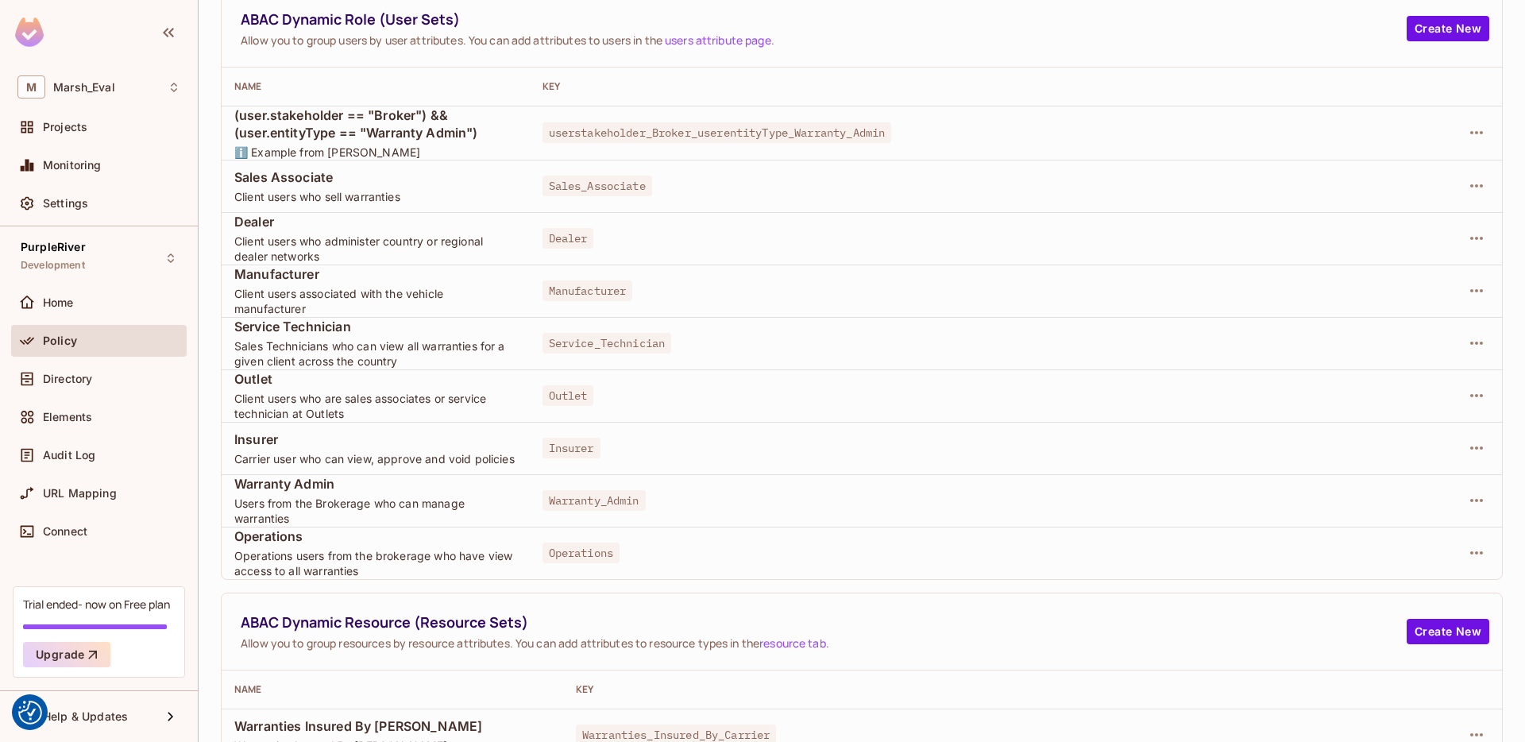
scroll to position [125, 0]
click at [144, 337] on div "Policy" at bounding box center [111, 340] width 137 height 13
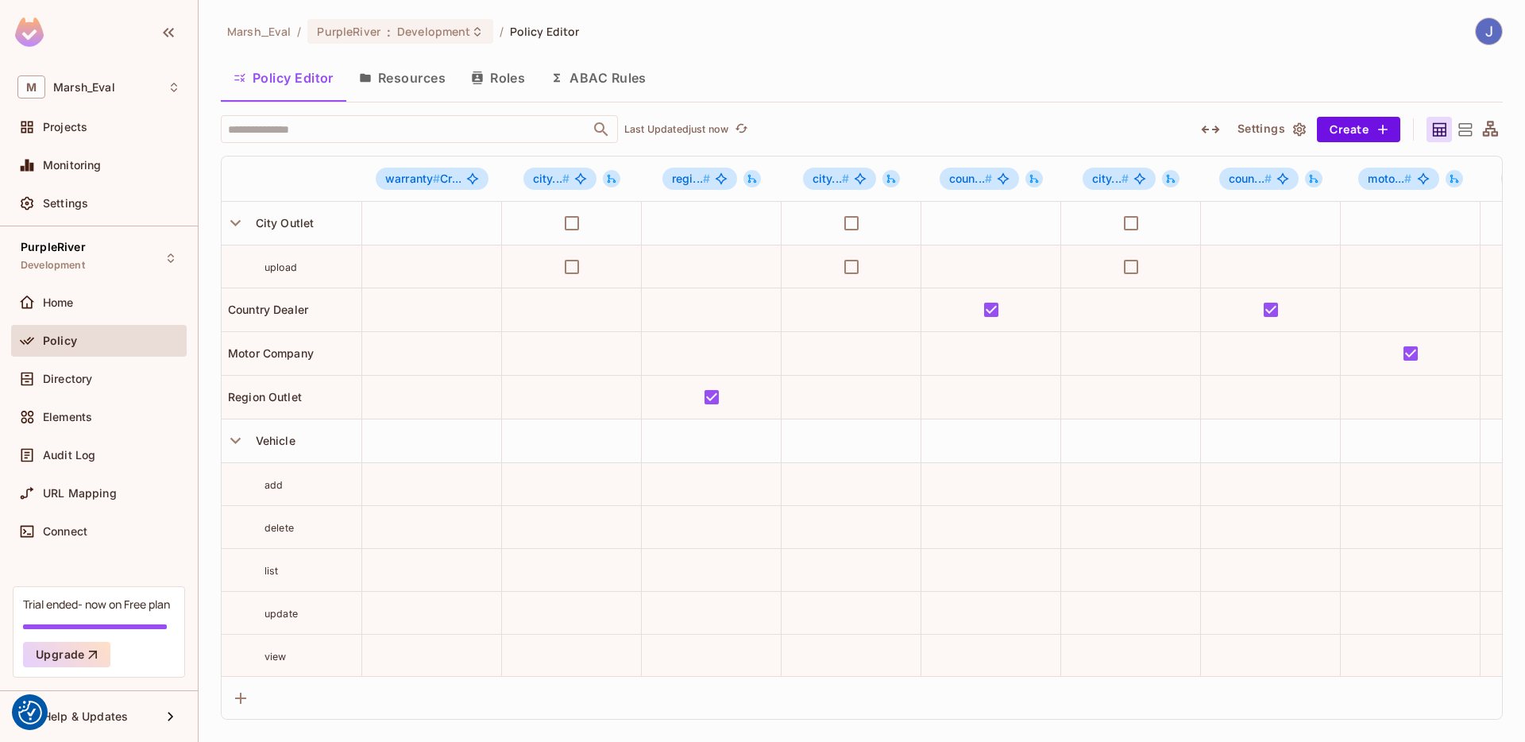
click at [639, 82] on button "ABAC Rules" at bounding box center [599, 78] width 122 height 40
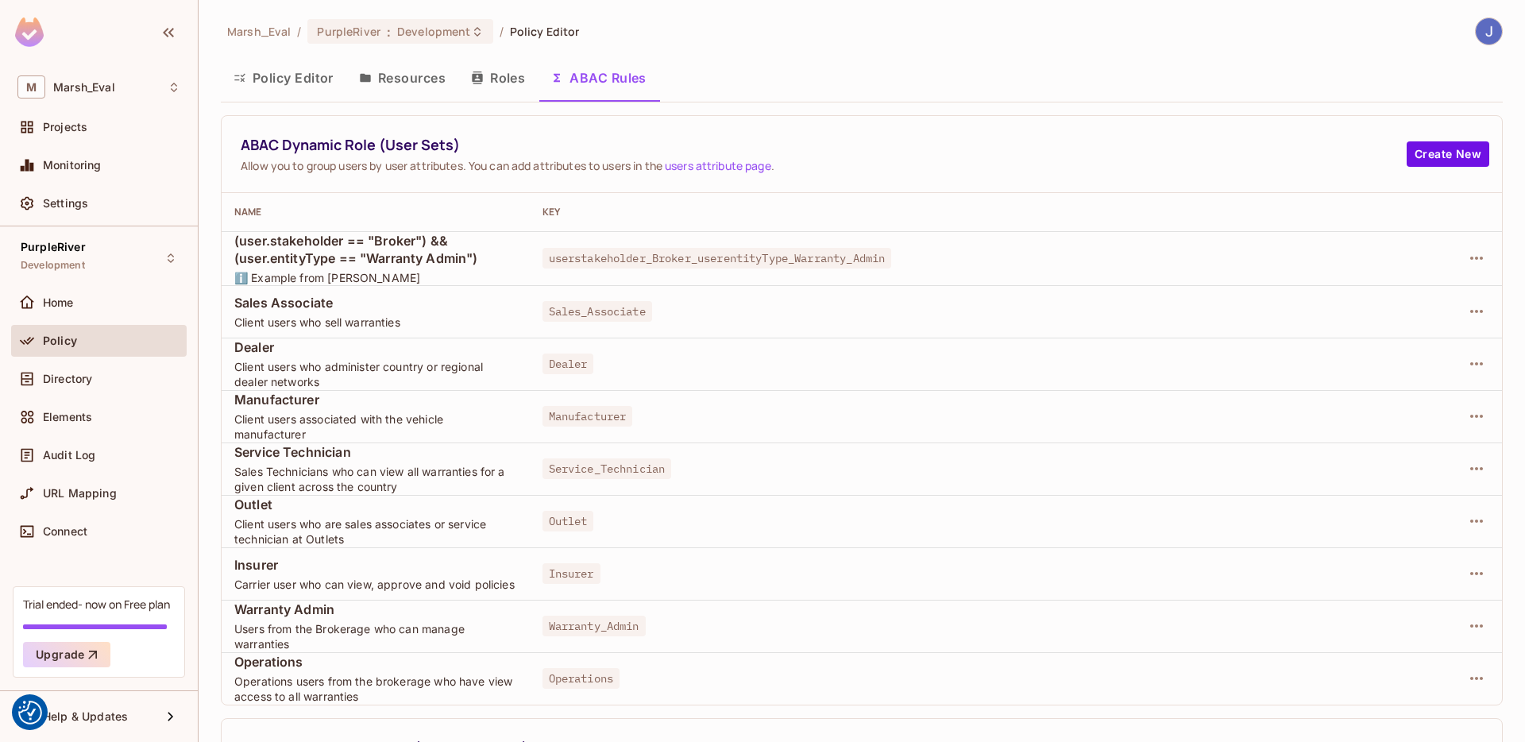
click at [245, 72] on icon "button" at bounding box center [240, 77] width 13 height 13
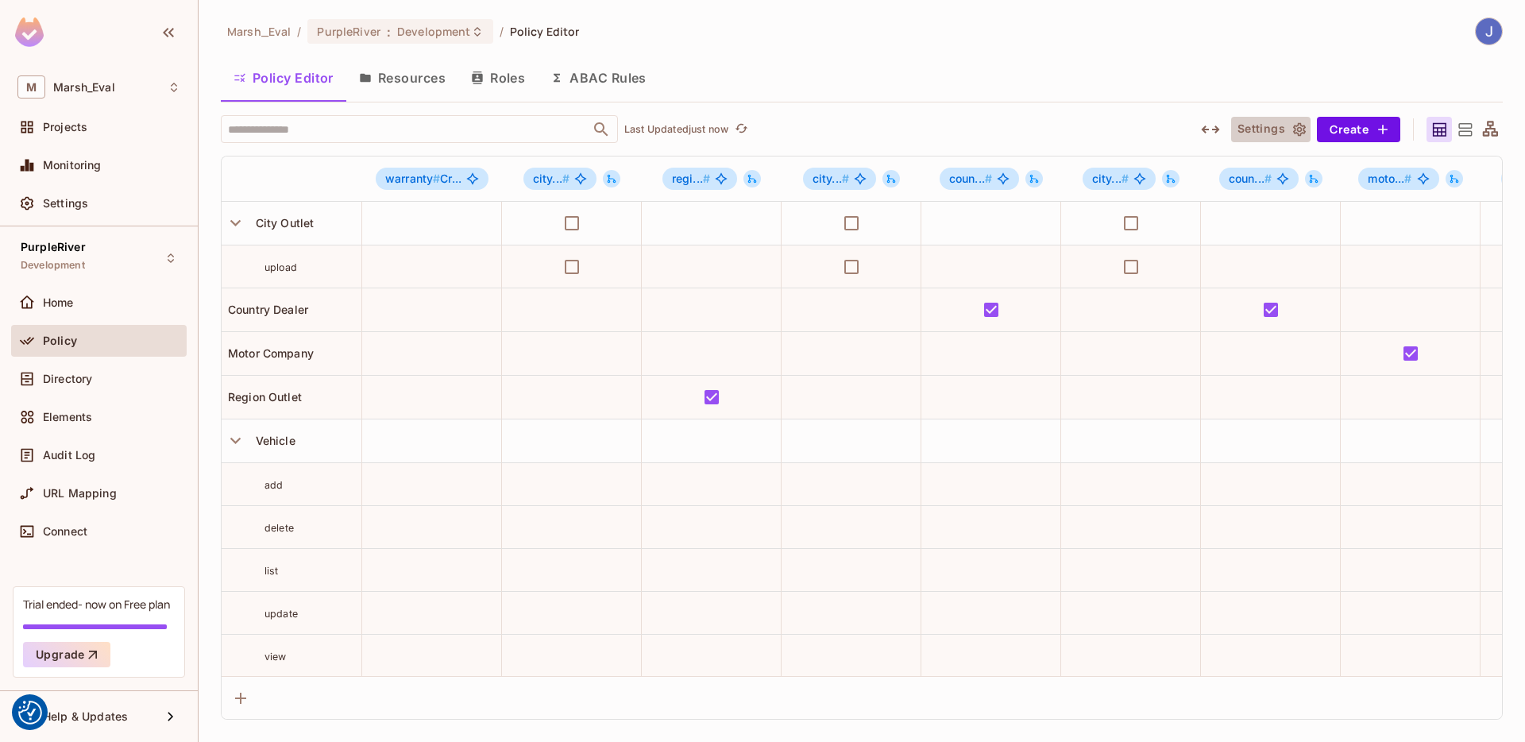
click at [1293, 133] on icon "button" at bounding box center [1300, 130] width 16 height 16
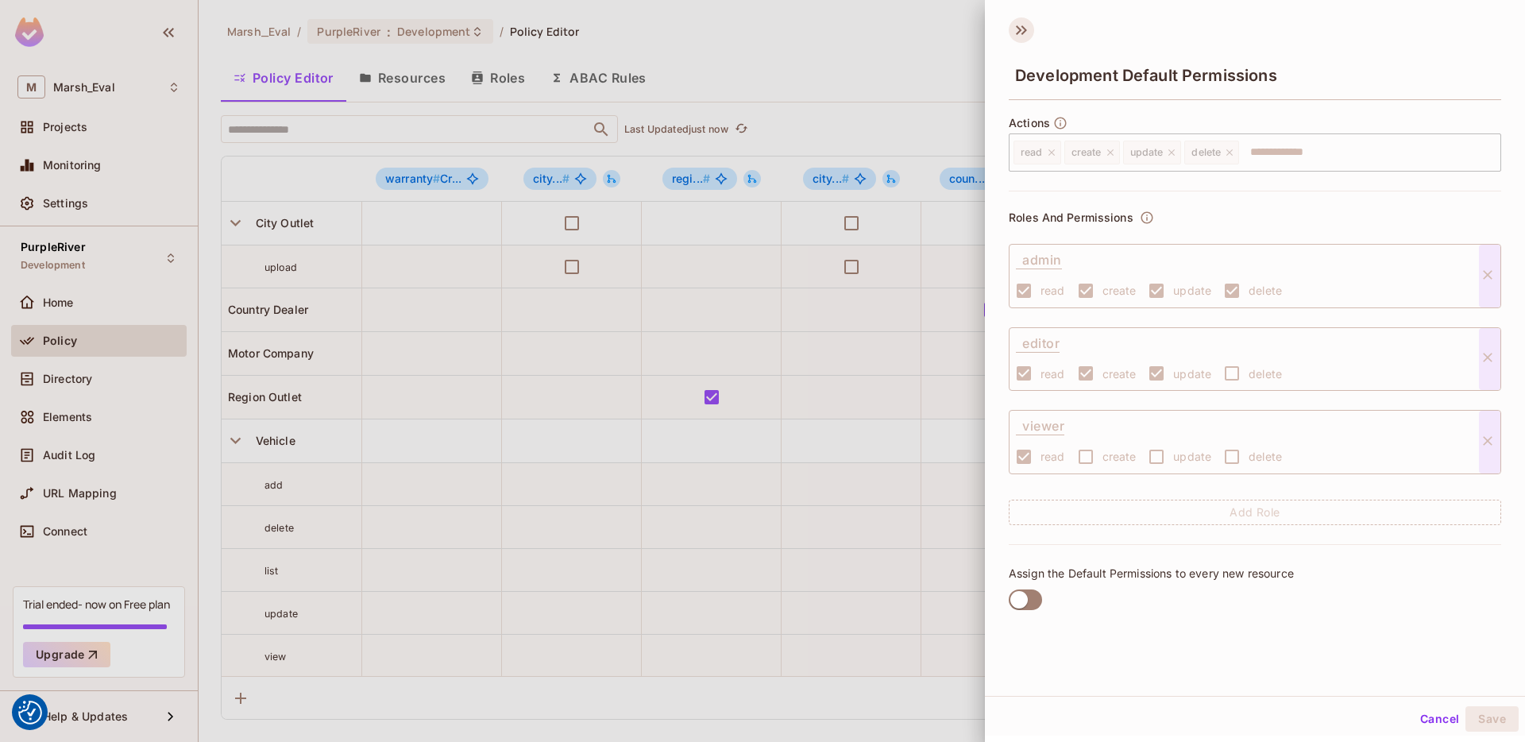
click at [1014, 35] on icon at bounding box center [1021, 29] width 25 height 25
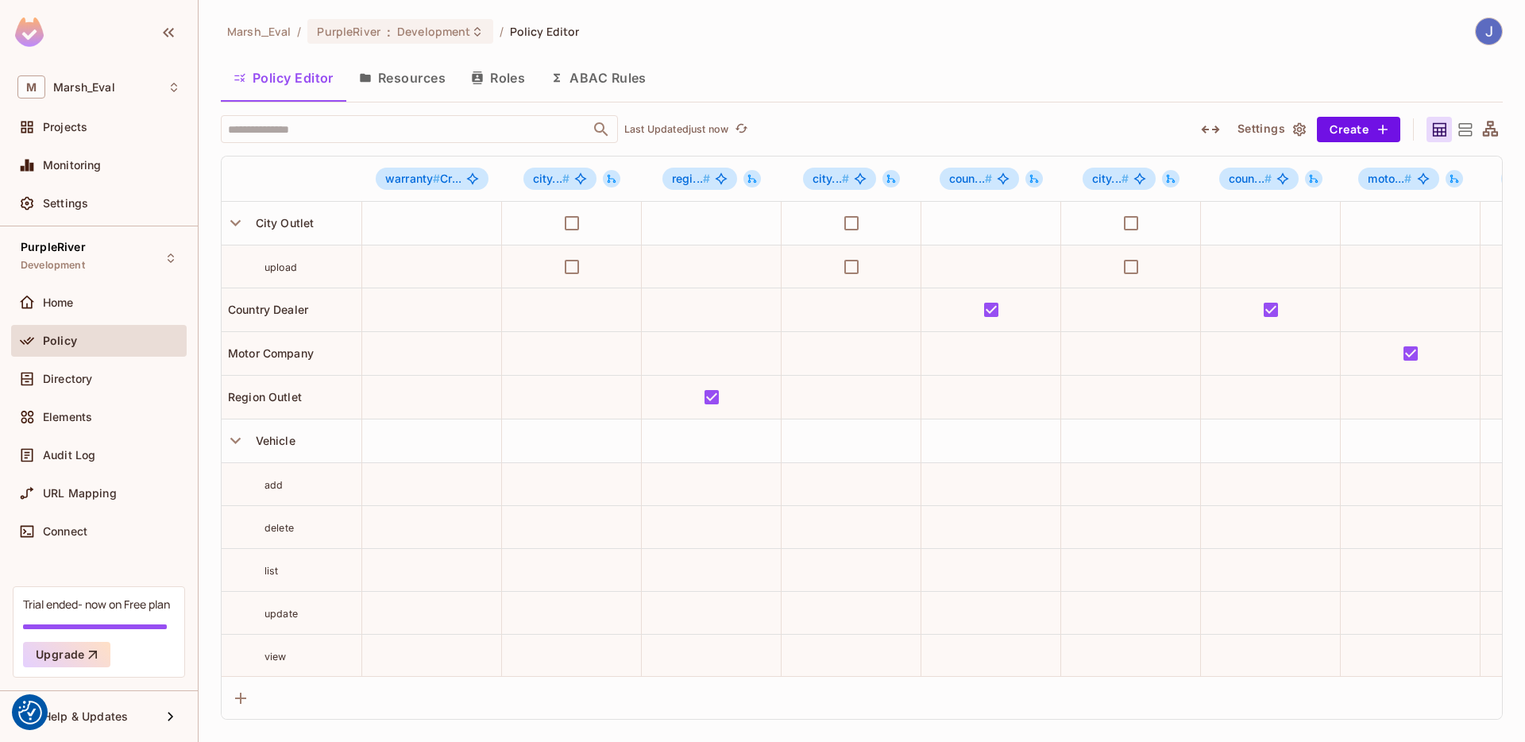
click at [582, 73] on button "ABAC Rules" at bounding box center [599, 78] width 122 height 40
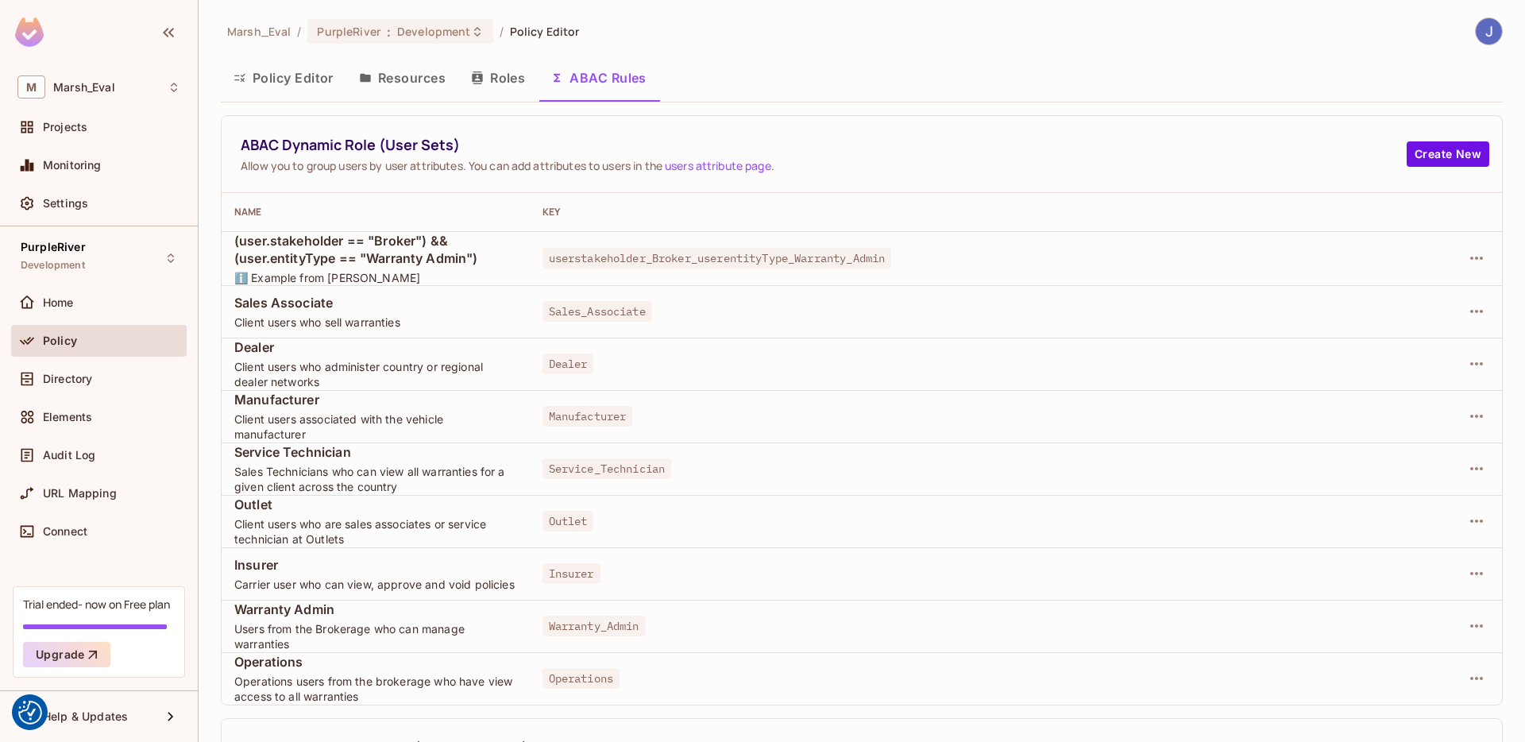
click at [276, 77] on button "Policy Editor" at bounding box center [284, 78] width 126 height 40
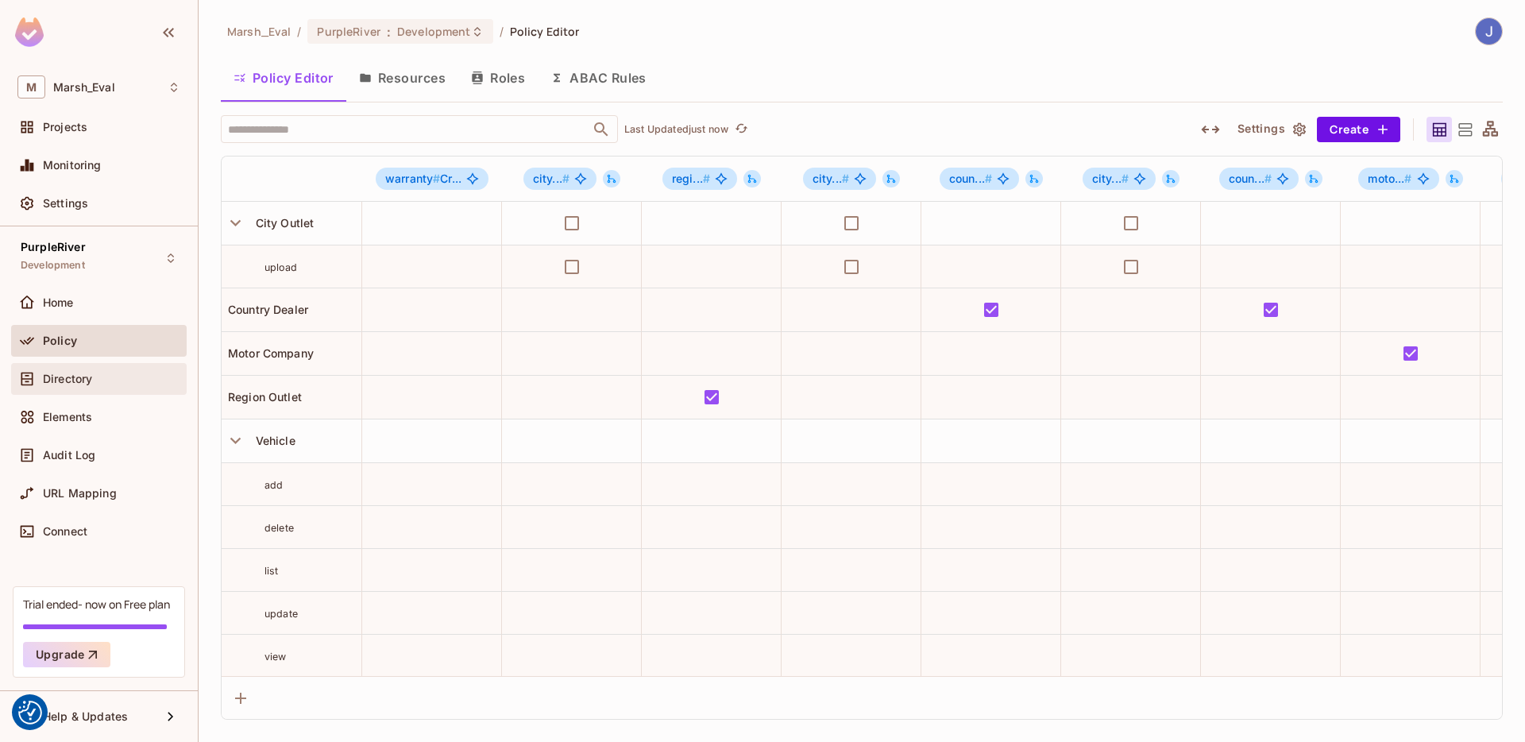
click at [19, 385] on icon at bounding box center [27, 379] width 16 height 16
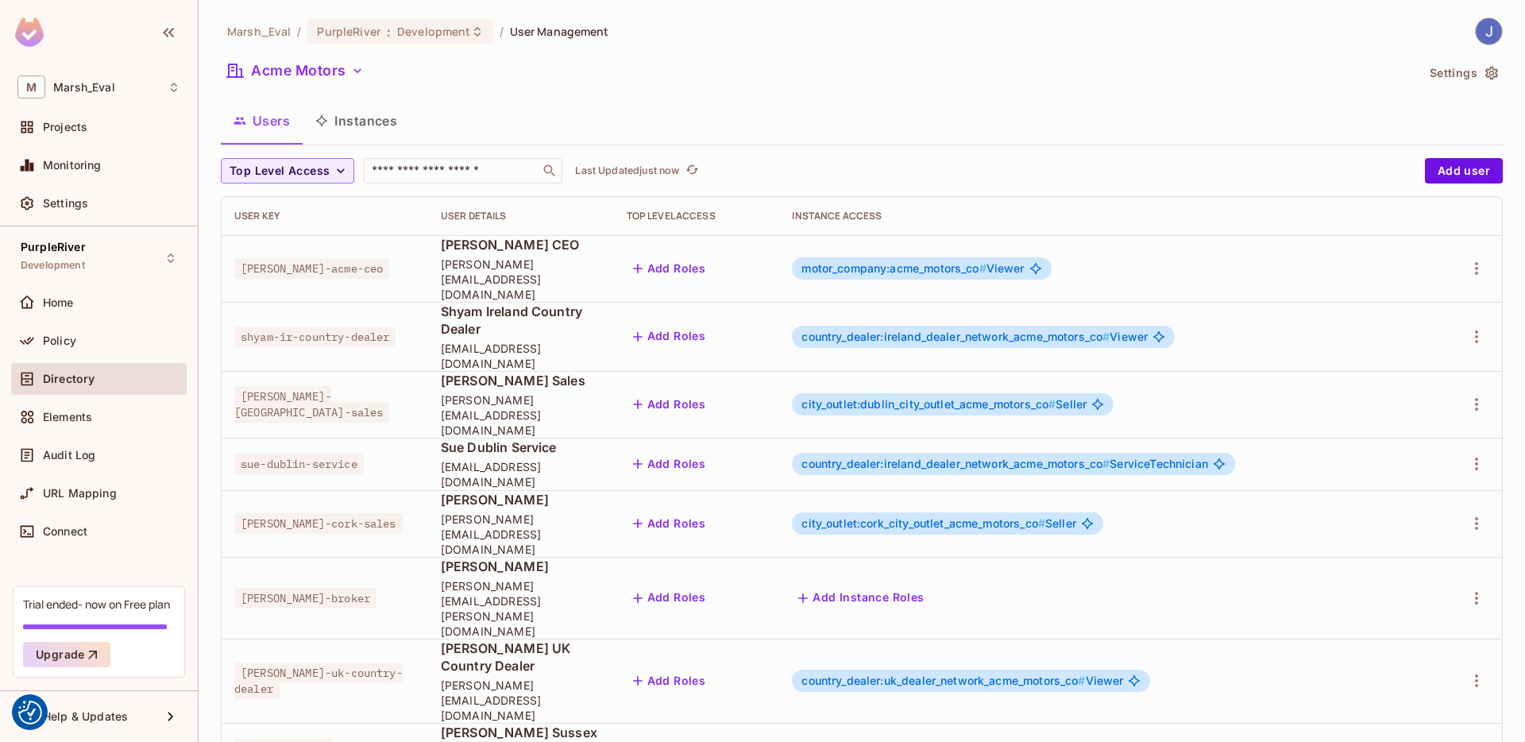
click at [1466, 80] on button "Settings" at bounding box center [1462, 72] width 79 height 25
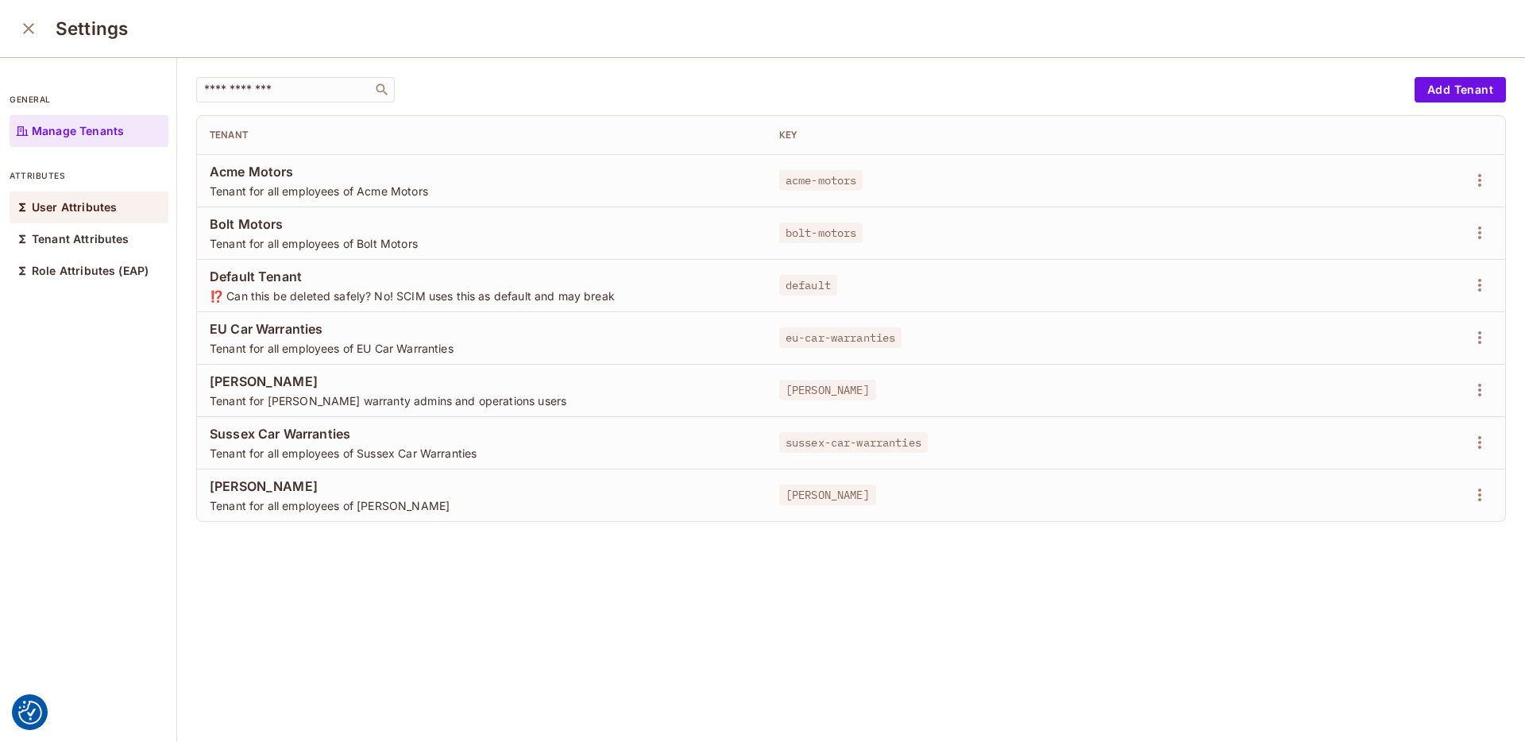
click at [94, 209] on p "User Attributes" at bounding box center [74, 207] width 85 height 13
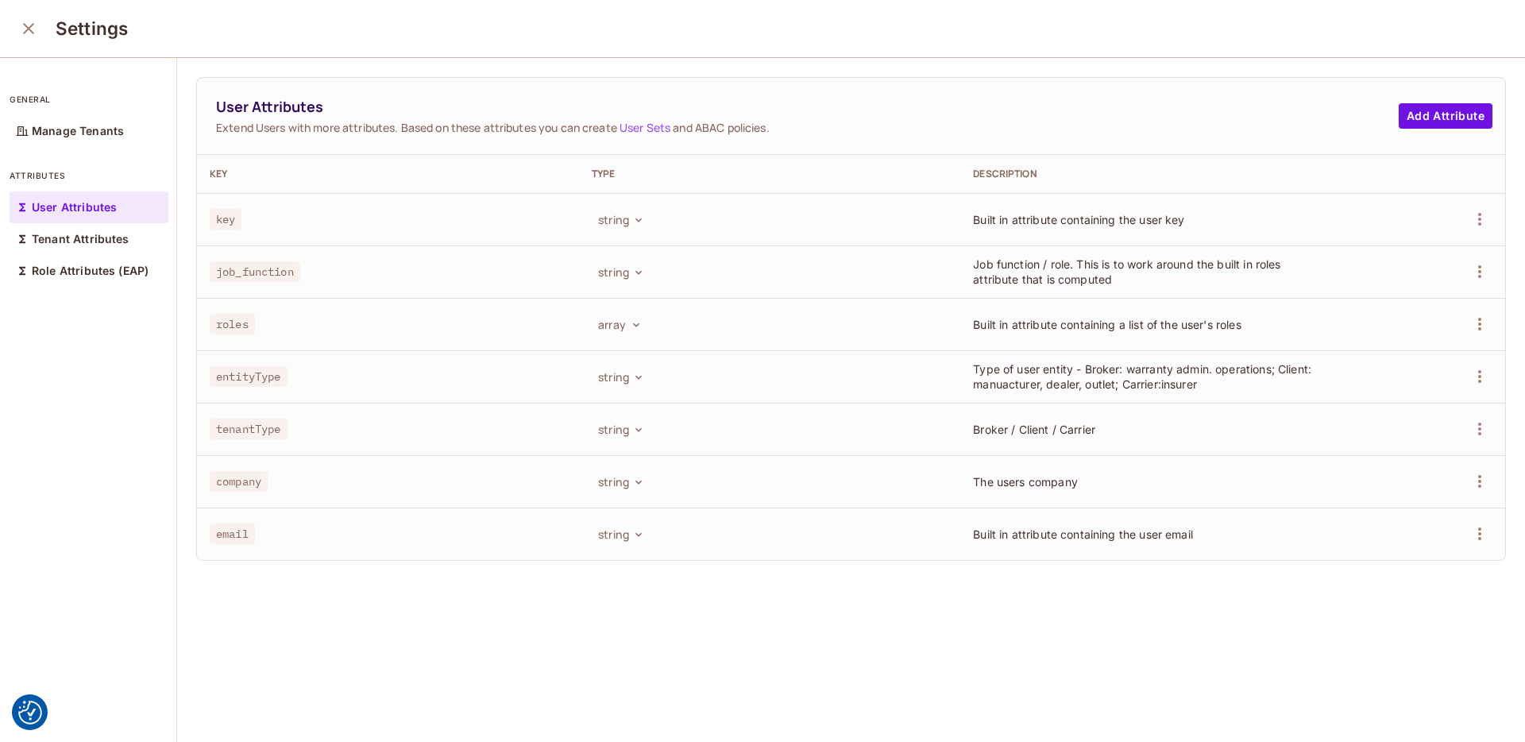
click at [31, 14] on button "close" at bounding box center [29, 29] width 32 height 32
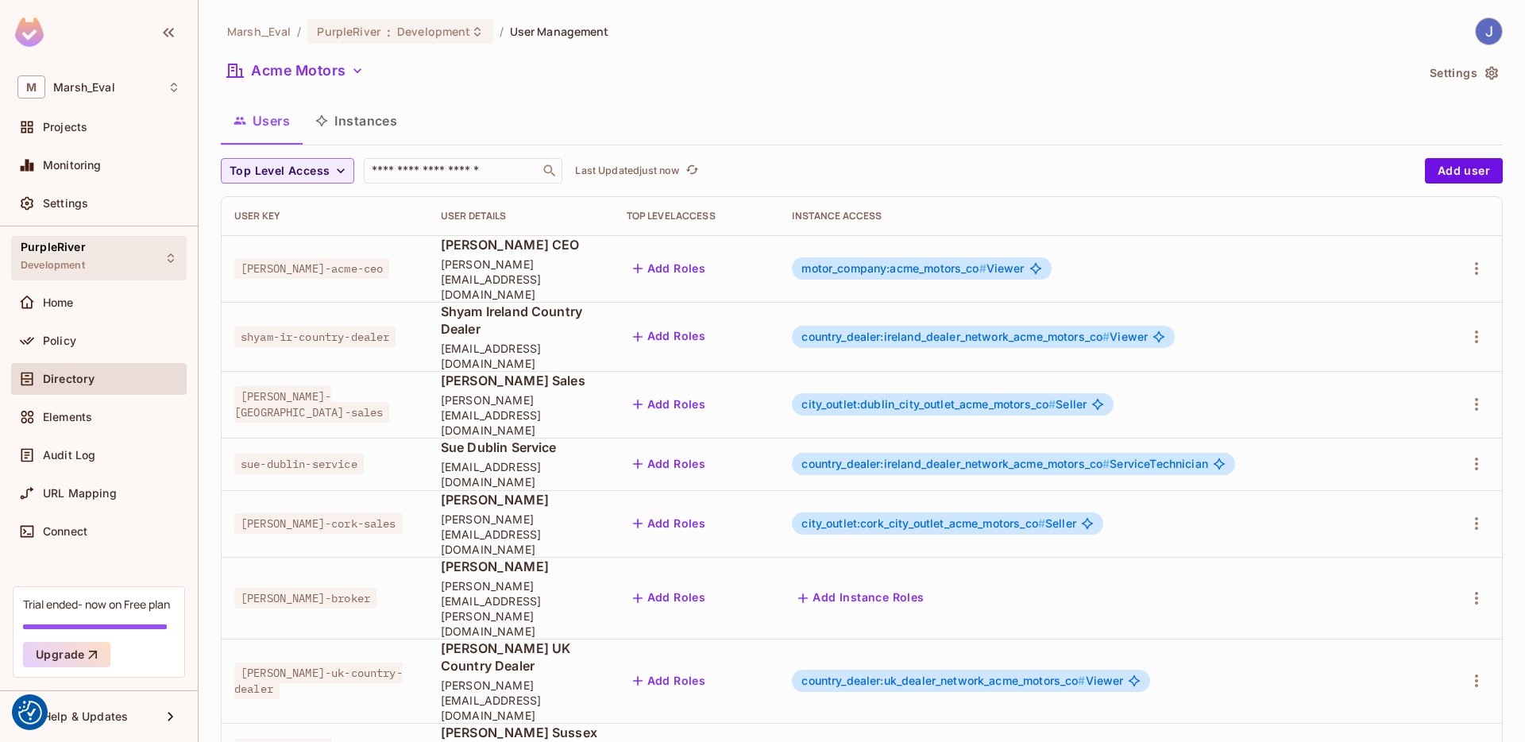
click at [118, 259] on div "PurpleRiver Development" at bounding box center [99, 258] width 176 height 44
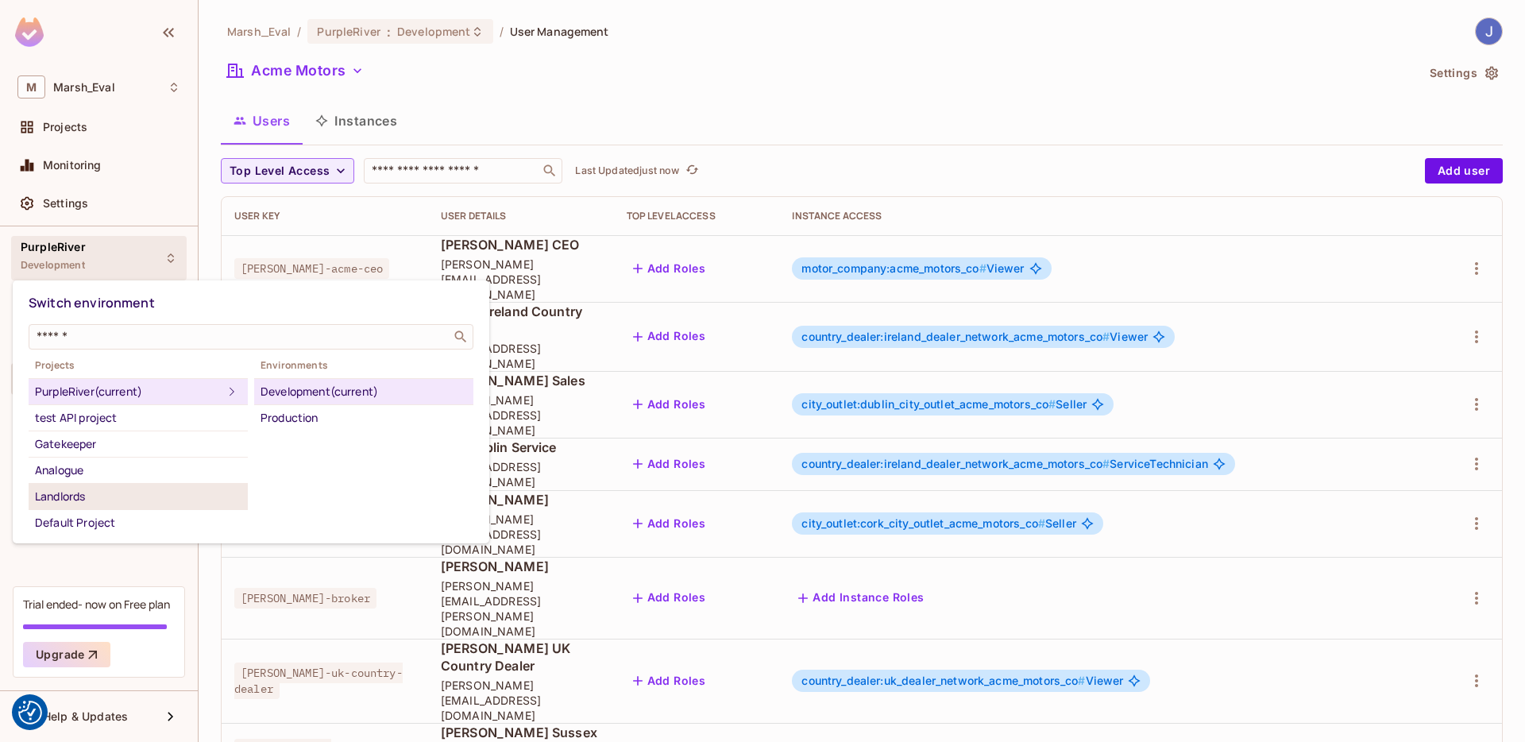
click at [106, 494] on div "Landlords" at bounding box center [138, 496] width 207 height 19
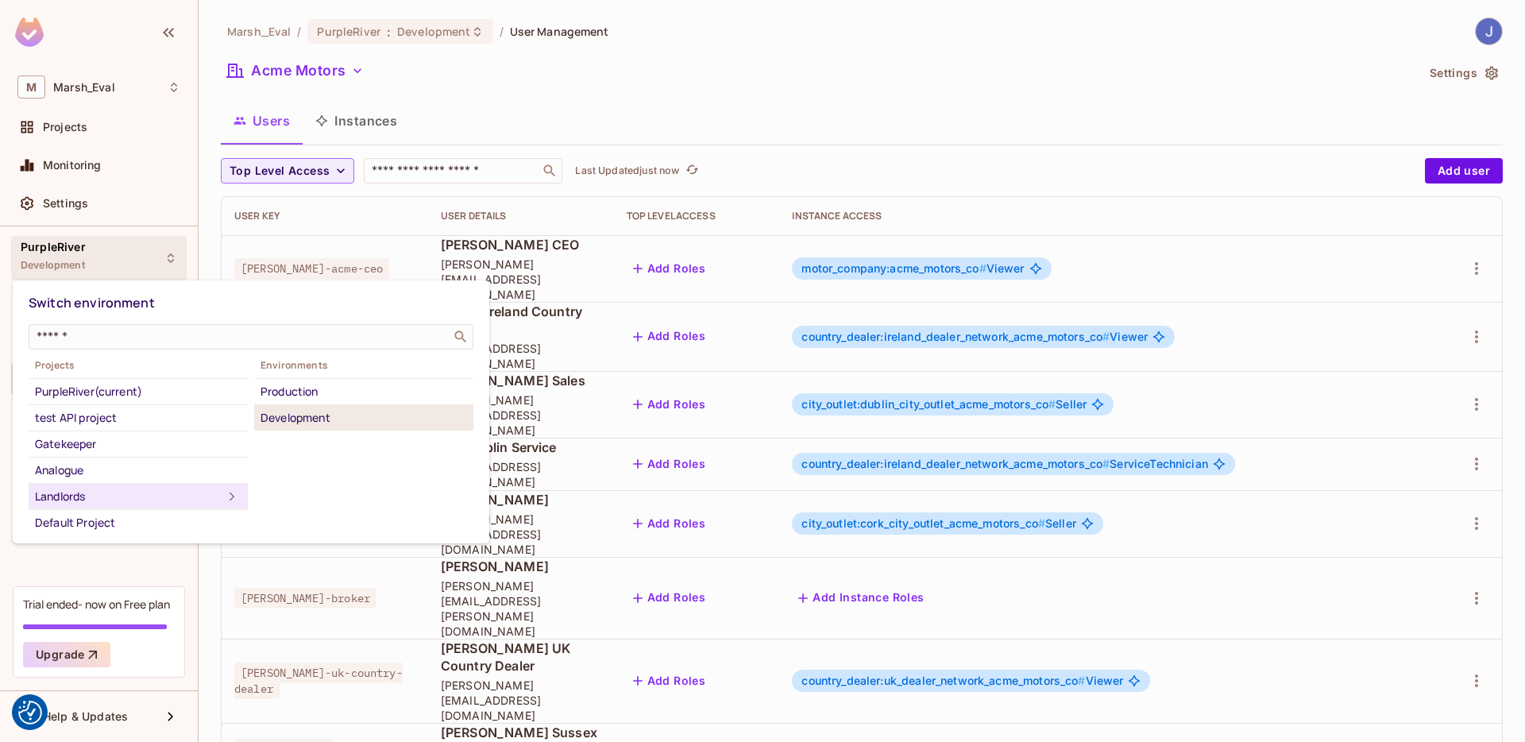
click at [294, 419] on div "Development" at bounding box center [364, 417] width 207 height 19
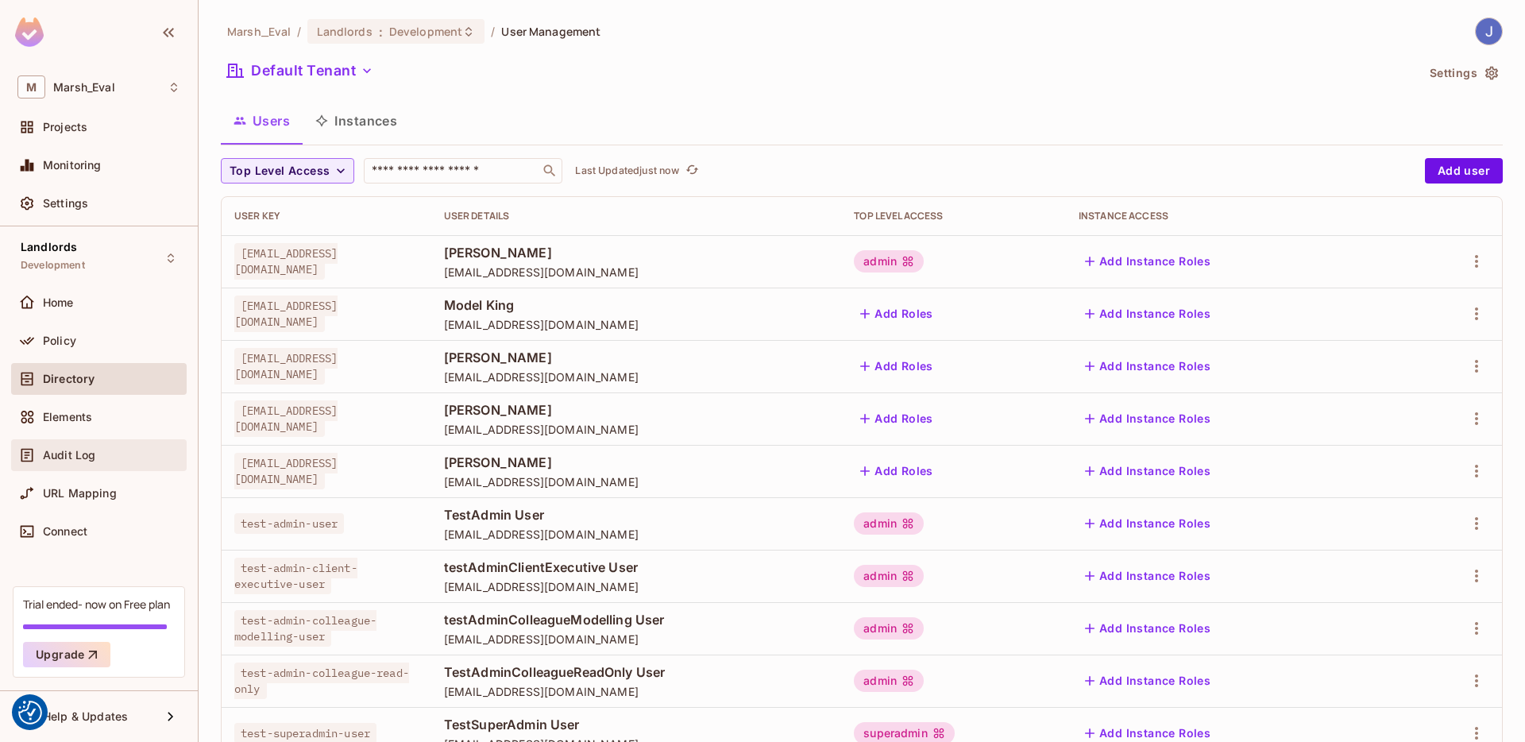
click at [87, 461] on div "Audit Log" at bounding box center [98, 455] width 163 height 19
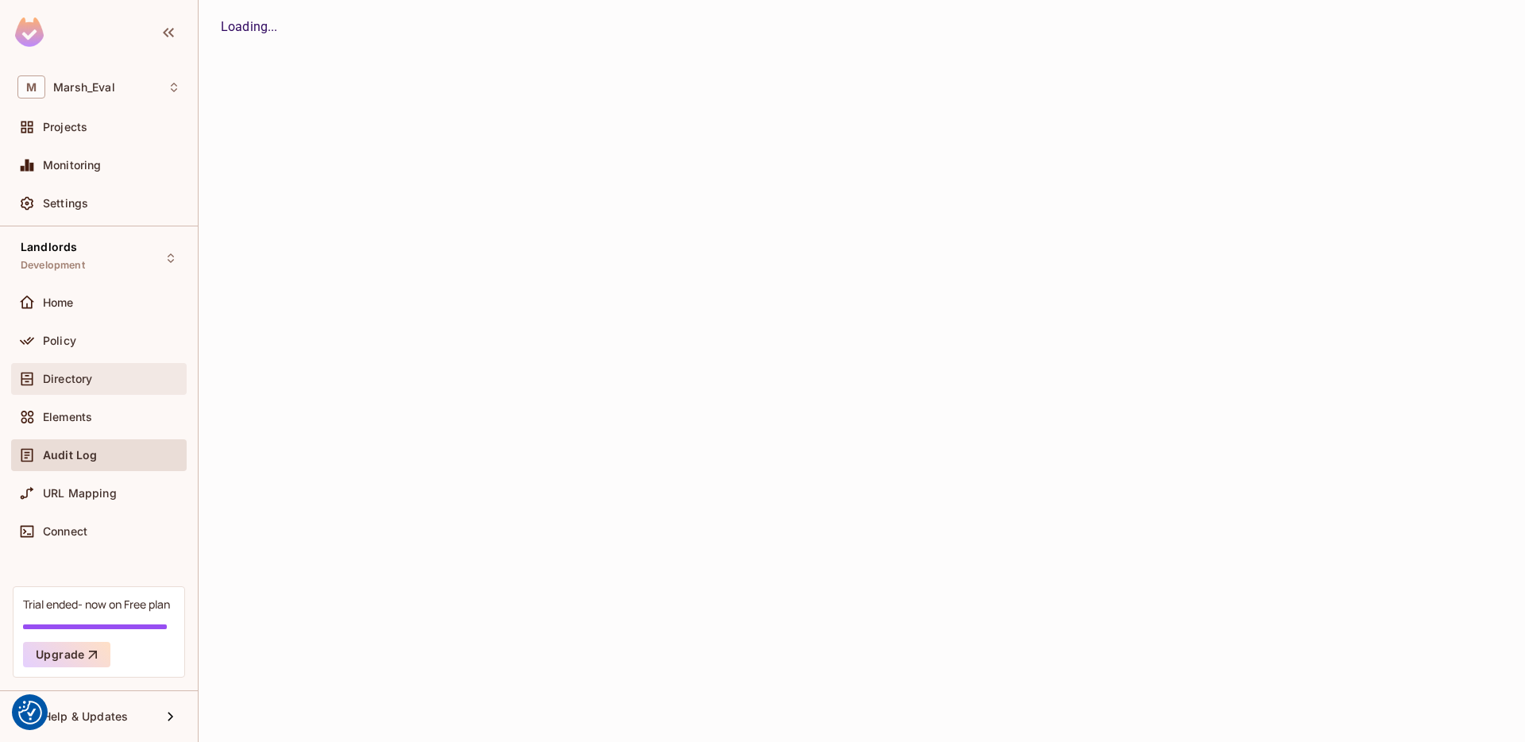
click at [92, 392] on div "Directory" at bounding box center [99, 379] width 176 height 32
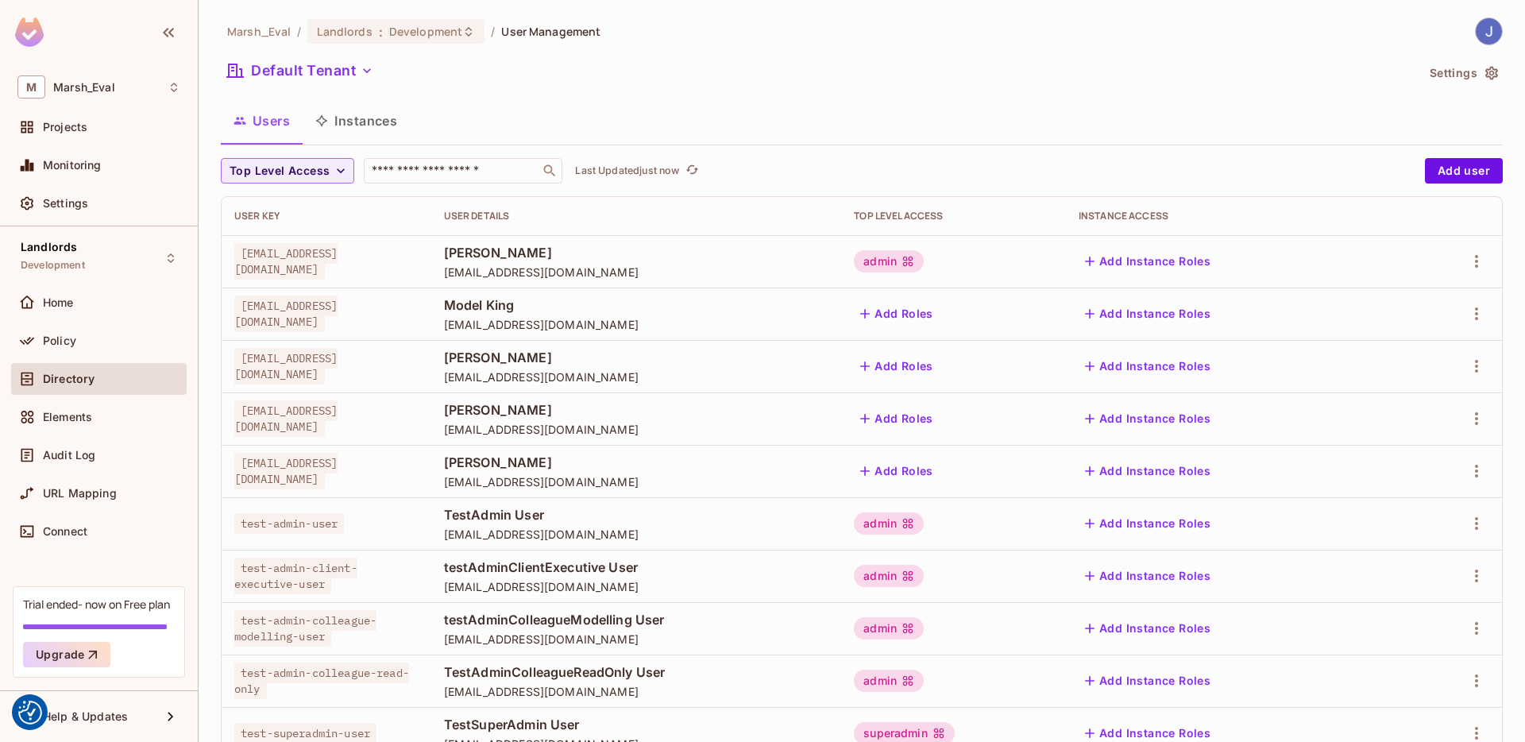
click at [1431, 68] on button "Settings" at bounding box center [1462, 72] width 79 height 25
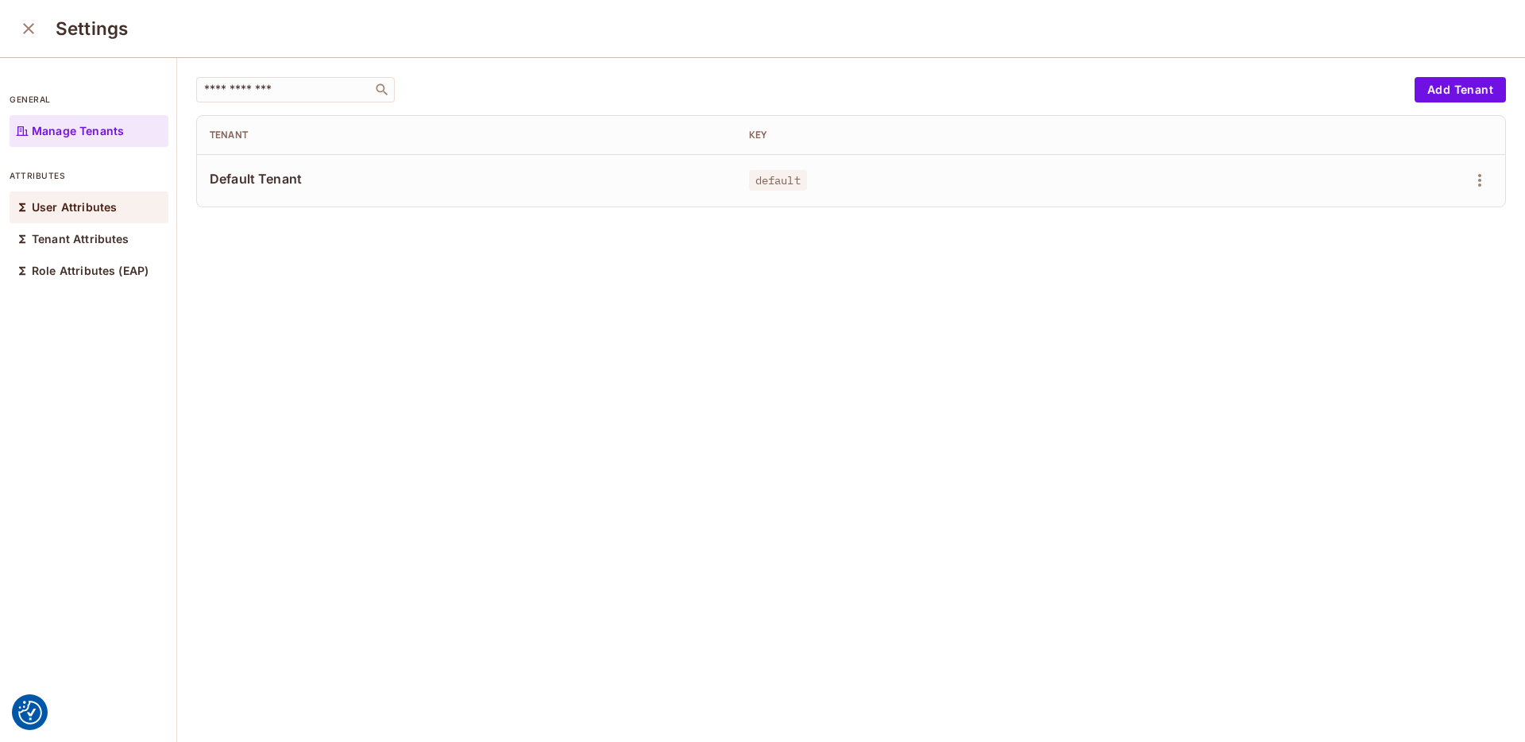
click at [96, 207] on p "User Attributes" at bounding box center [74, 207] width 85 height 13
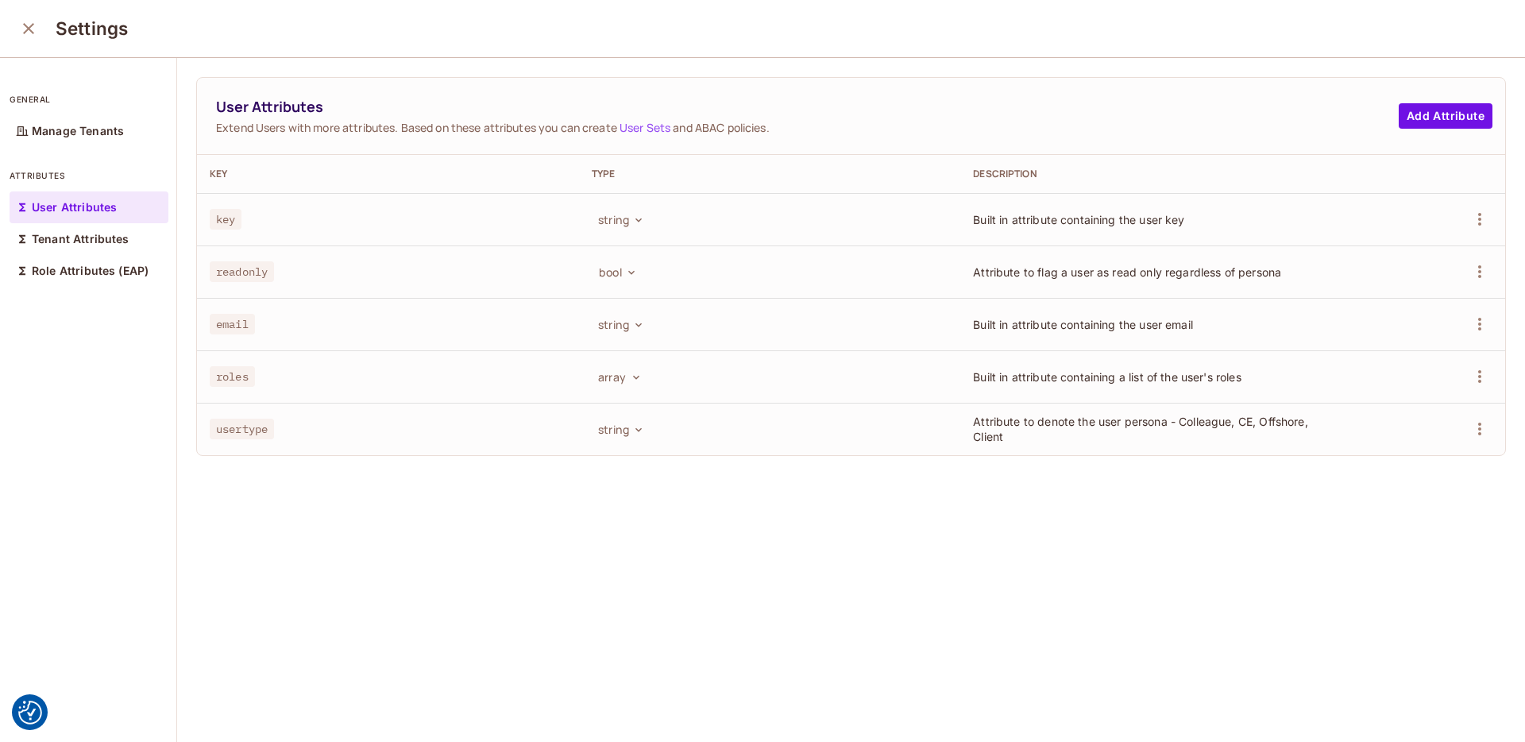
click at [867, 226] on div "string" at bounding box center [770, 219] width 357 height 25
click at [41, 46] on div "Settings" at bounding box center [762, 29] width 1525 height 58
click at [37, 36] on icon "close" at bounding box center [28, 28] width 19 height 19
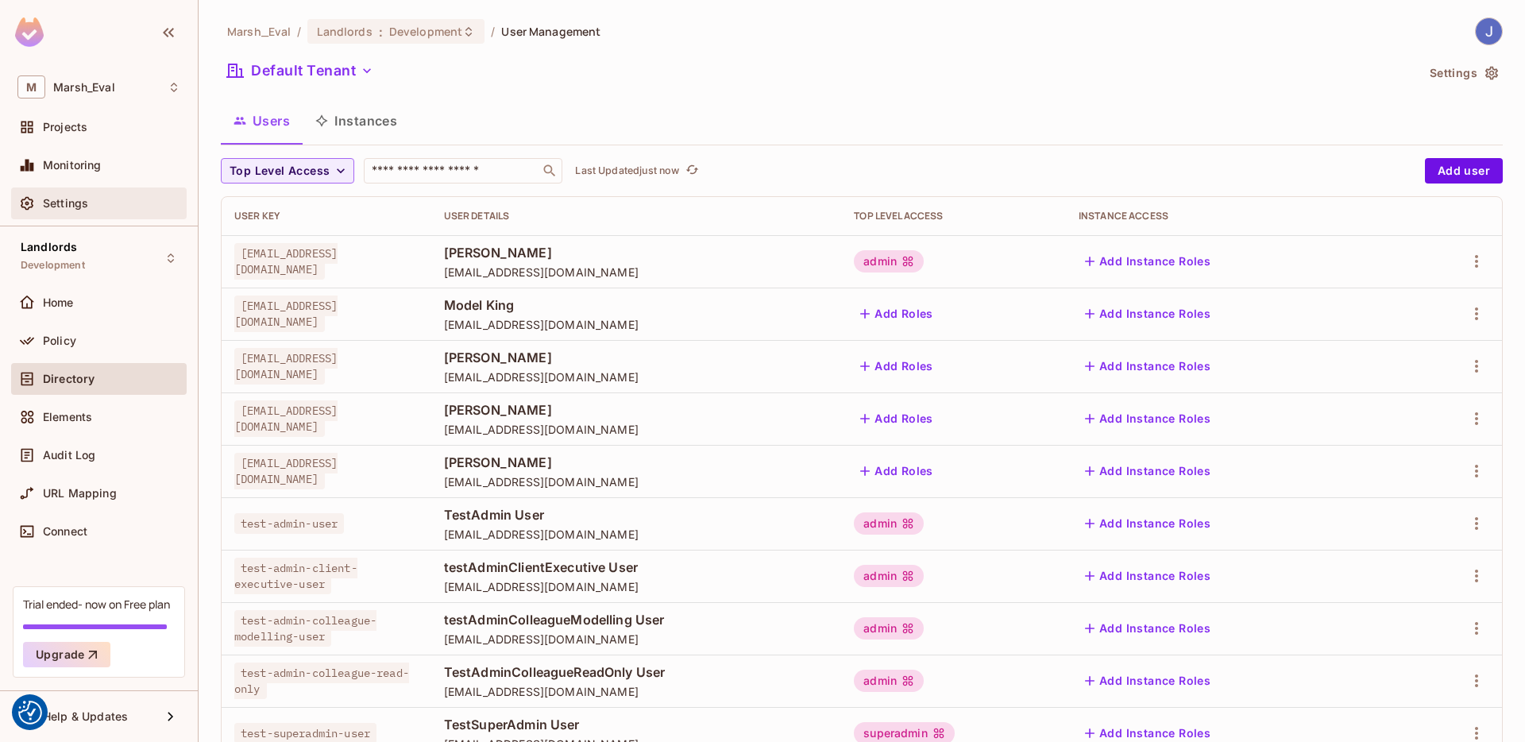
click at [66, 207] on span "Settings" at bounding box center [65, 203] width 45 height 13
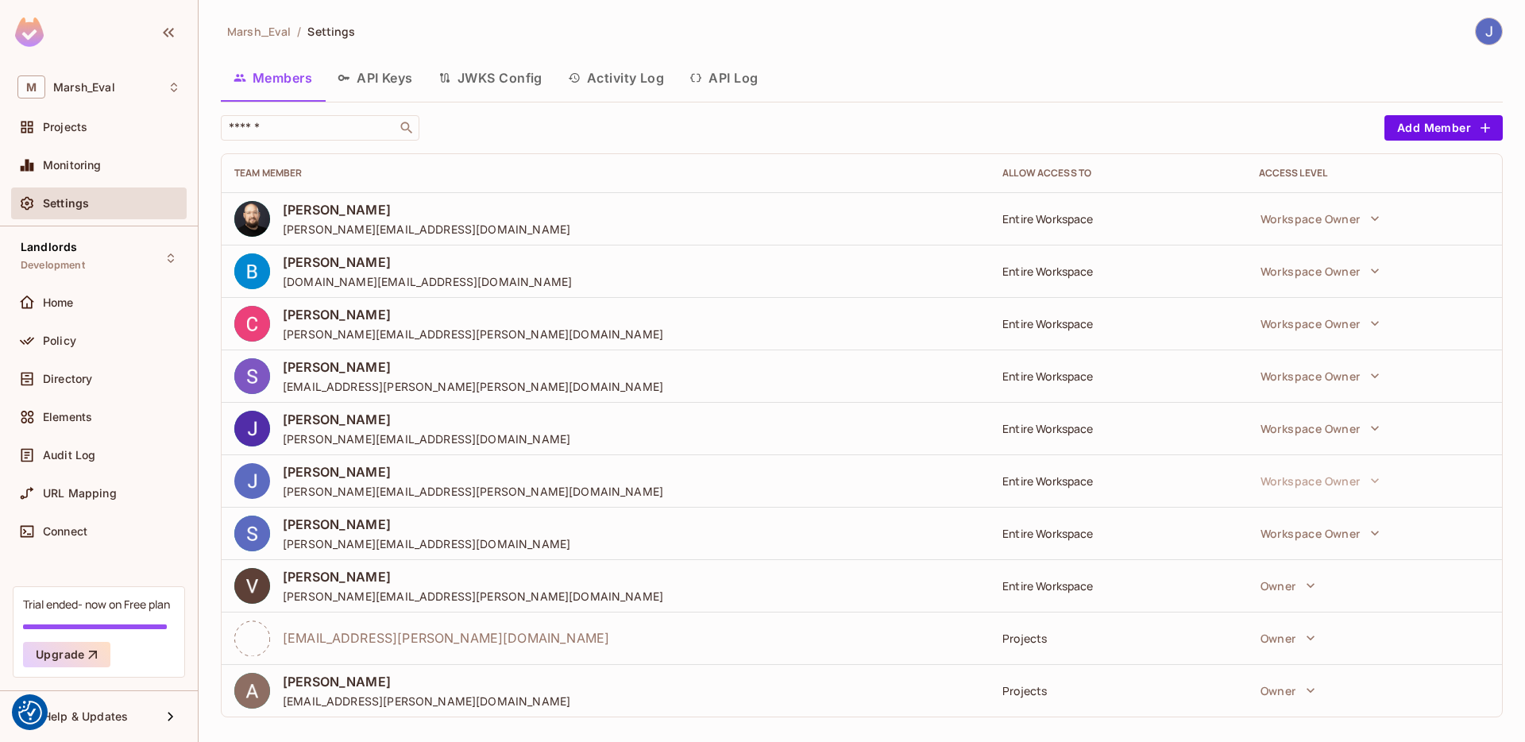
click at [733, 83] on button "API Log" at bounding box center [724, 78] width 94 height 40
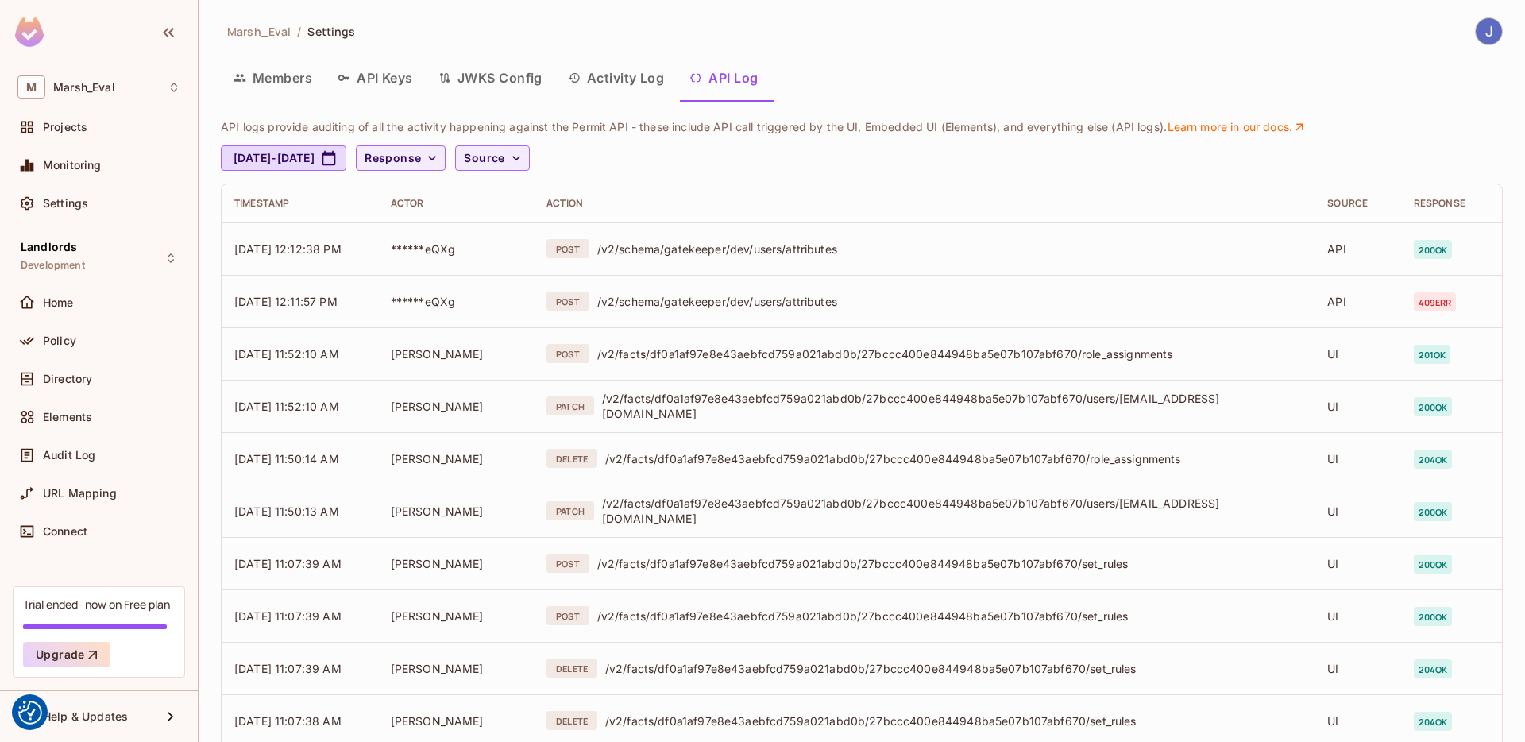
click at [612, 73] on button "Activity Log" at bounding box center [616, 78] width 122 height 40
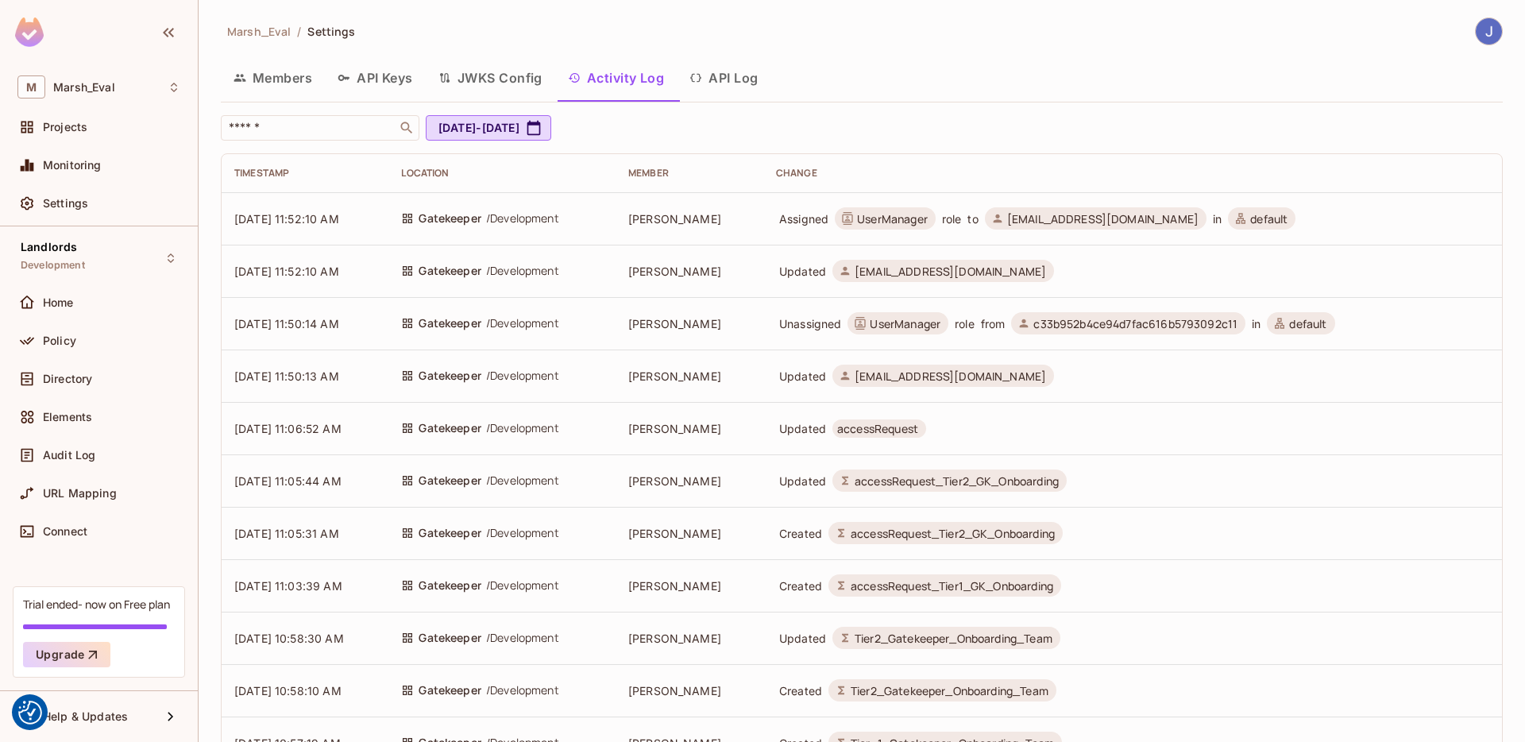
click at [522, 76] on button "JWKS Config" at bounding box center [490, 78] width 129 height 40
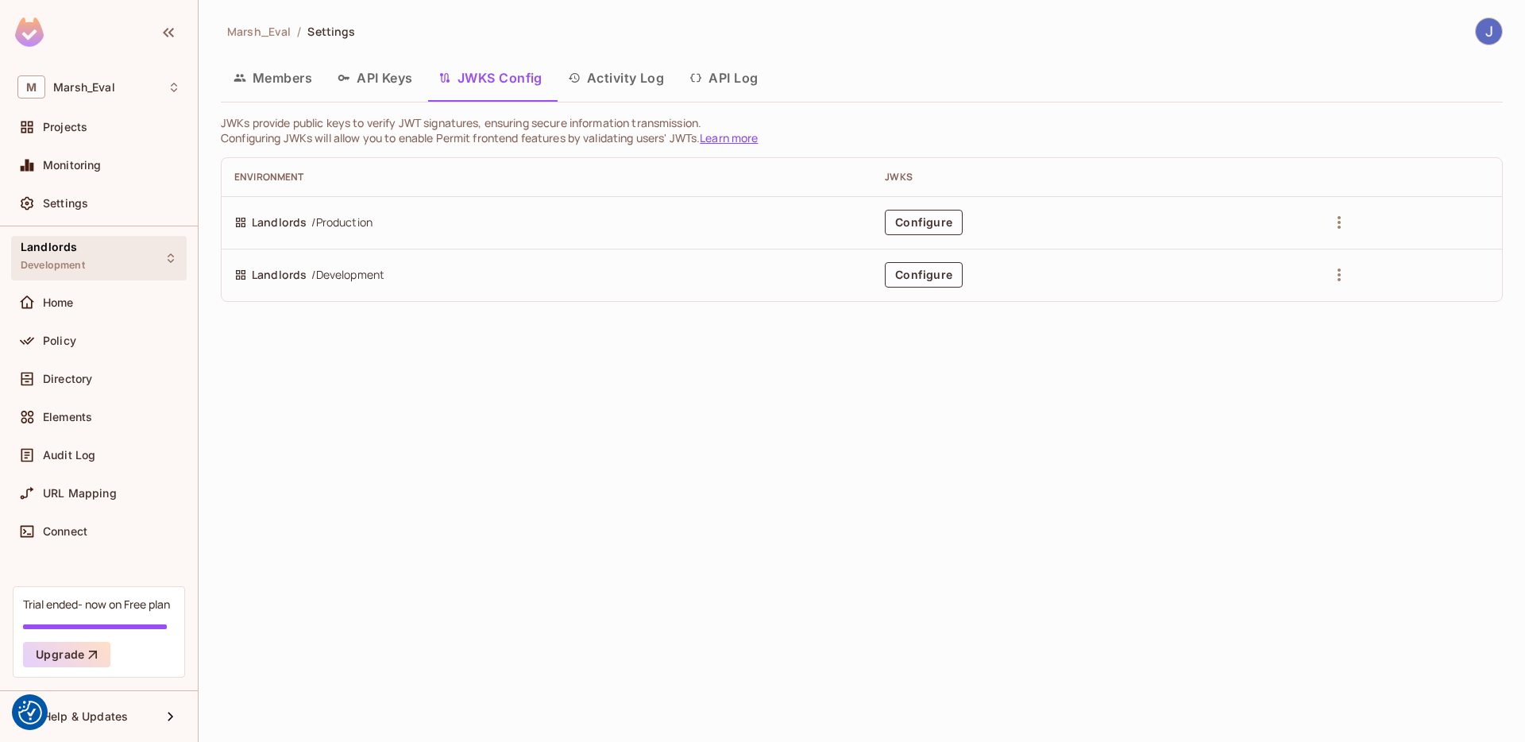
click at [149, 248] on div "Landlords Development" at bounding box center [99, 258] width 176 height 44
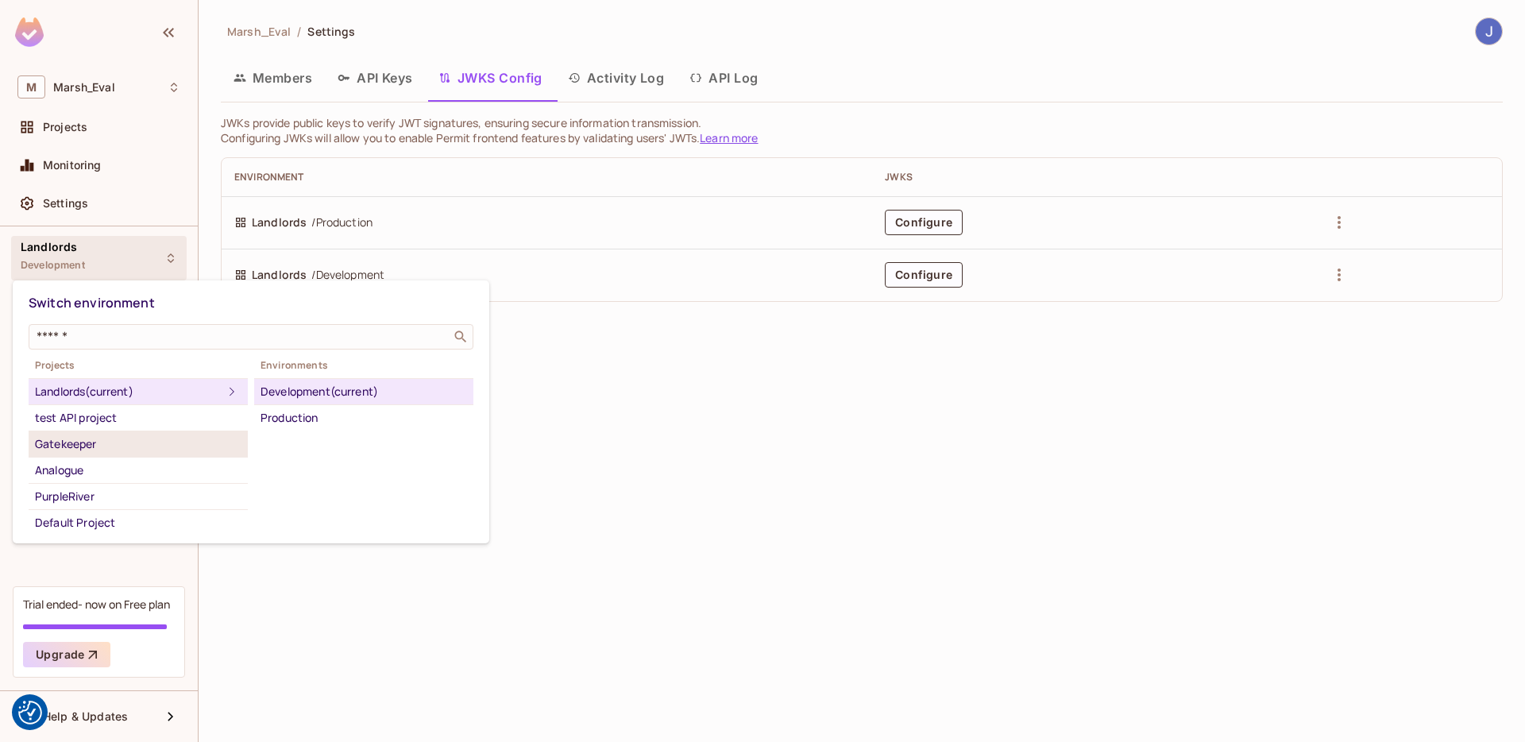
click at [82, 450] on div "Gatekeeper" at bounding box center [138, 443] width 207 height 19
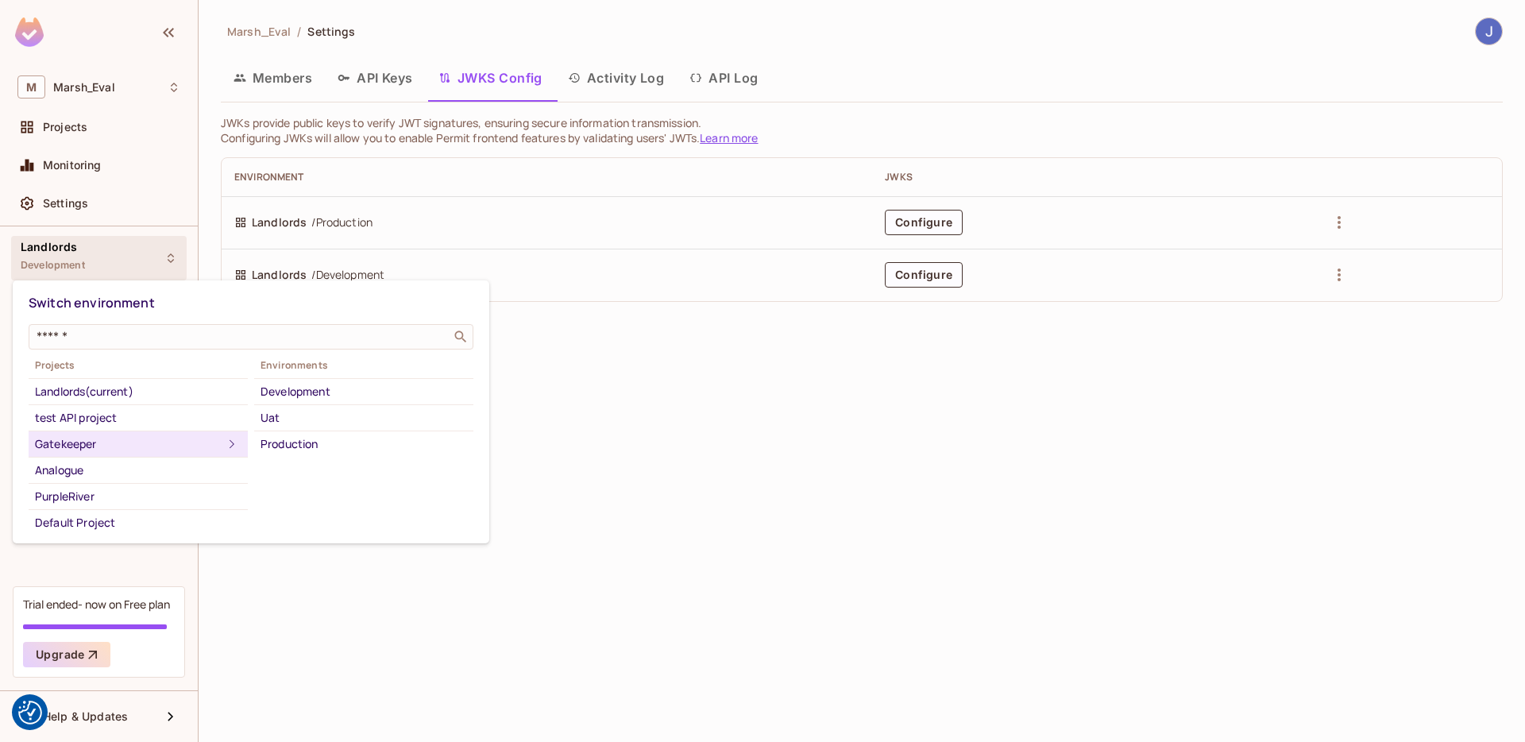
click at [82, 450] on div "Gatekeeper" at bounding box center [128, 443] width 187 height 19
click at [315, 396] on div "Development" at bounding box center [364, 391] width 207 height 19
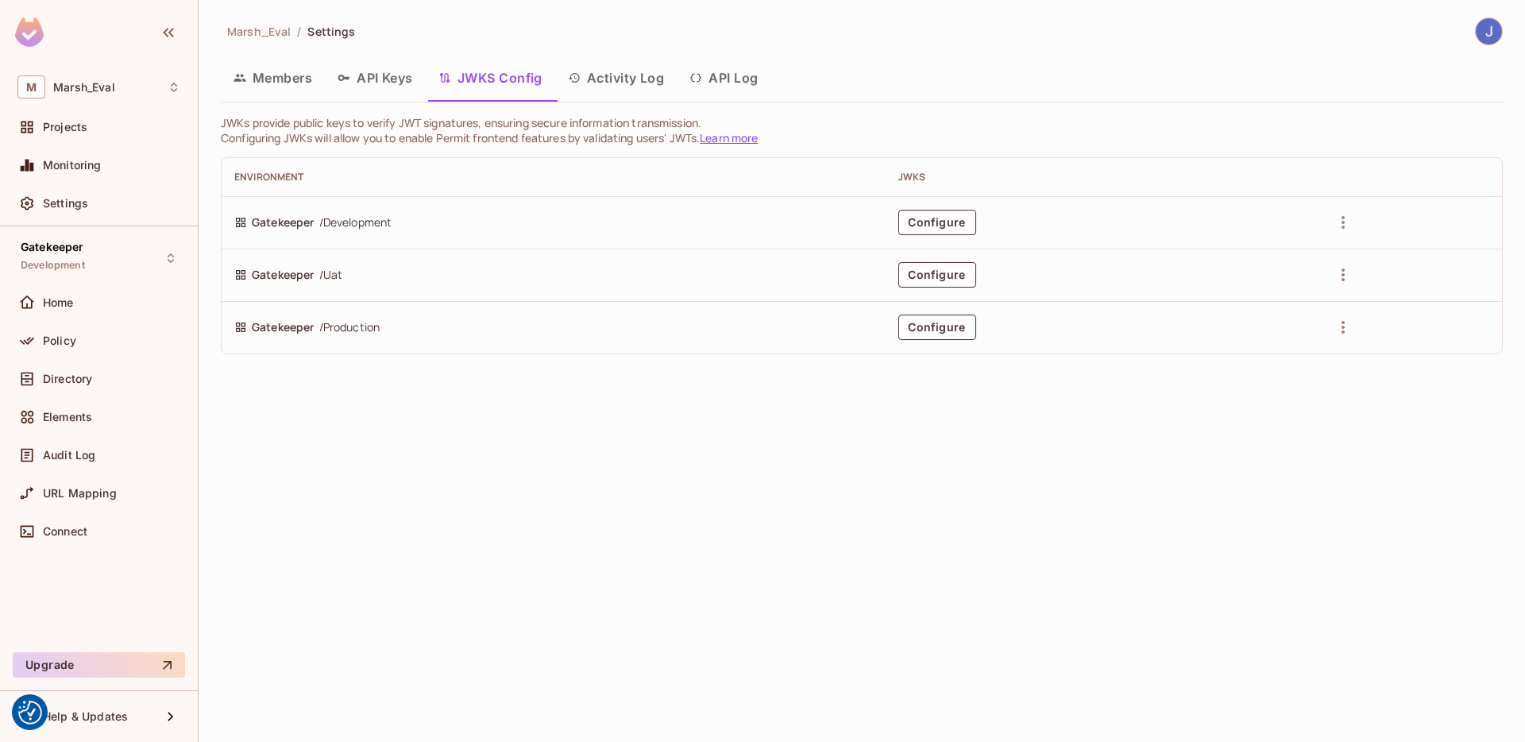
click at [732, 87] on button "API Log" at bounding box center [724, 78] width 94 height 40
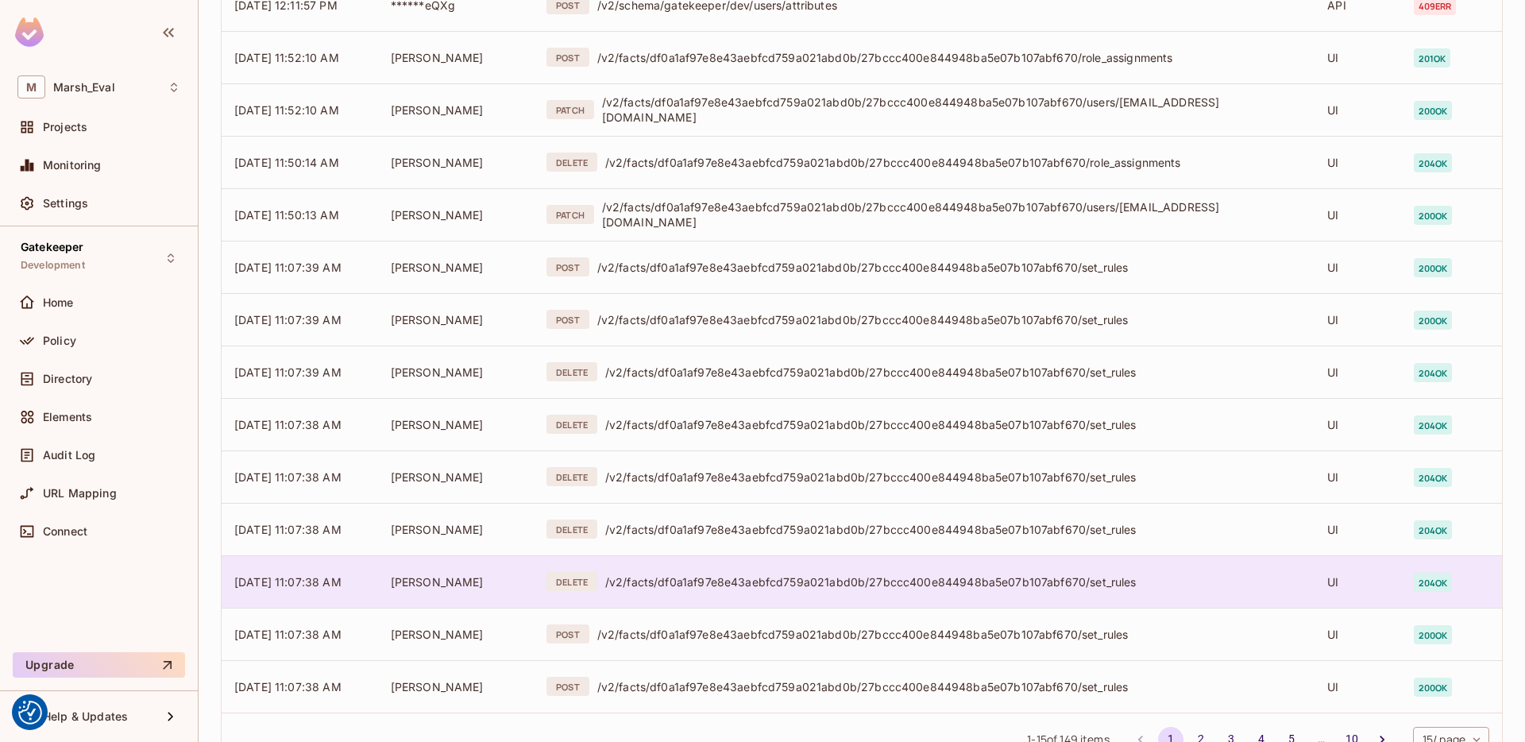
scroll to position [355, 0]
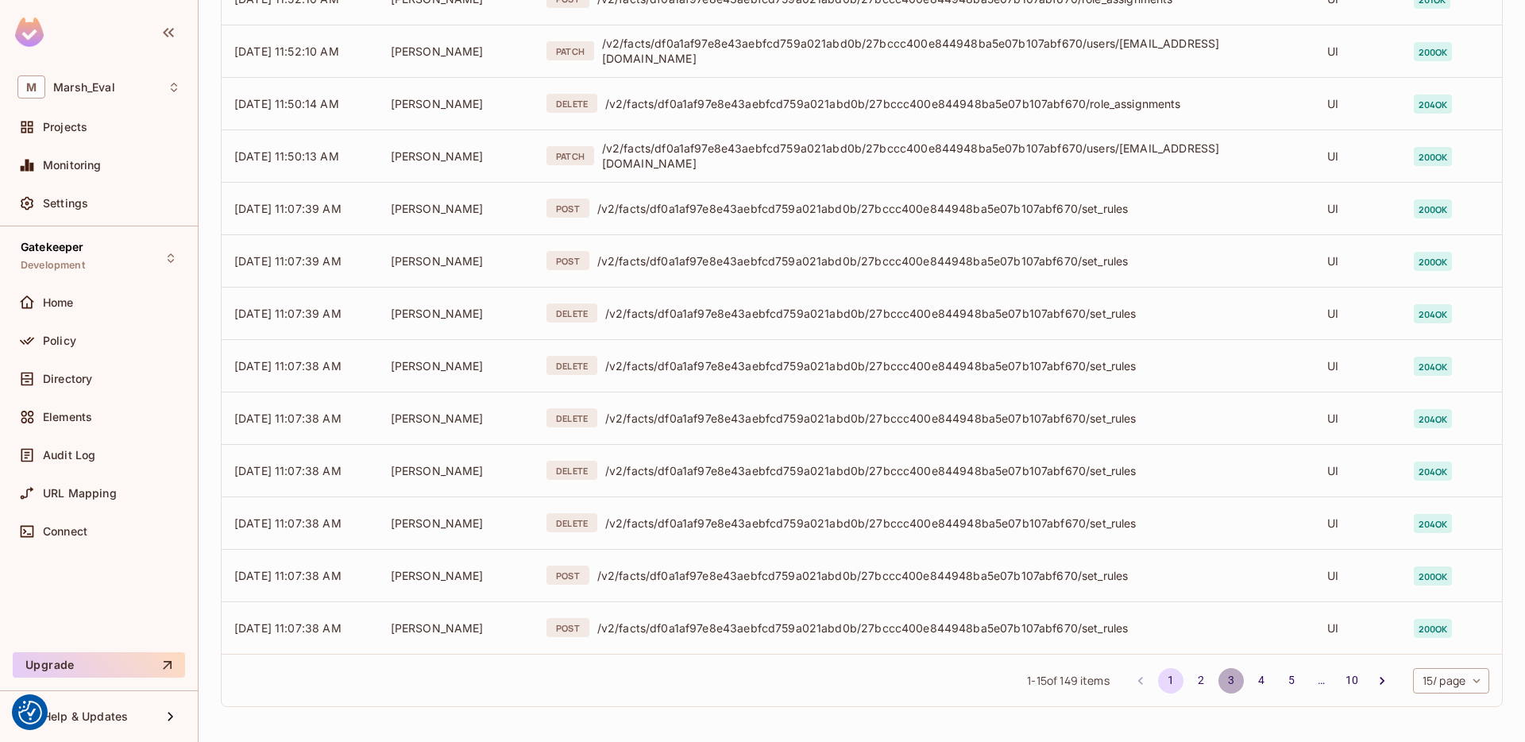
click at [1218, 691] on button "3" at bounding box center [1230, 680] width 25 height 25
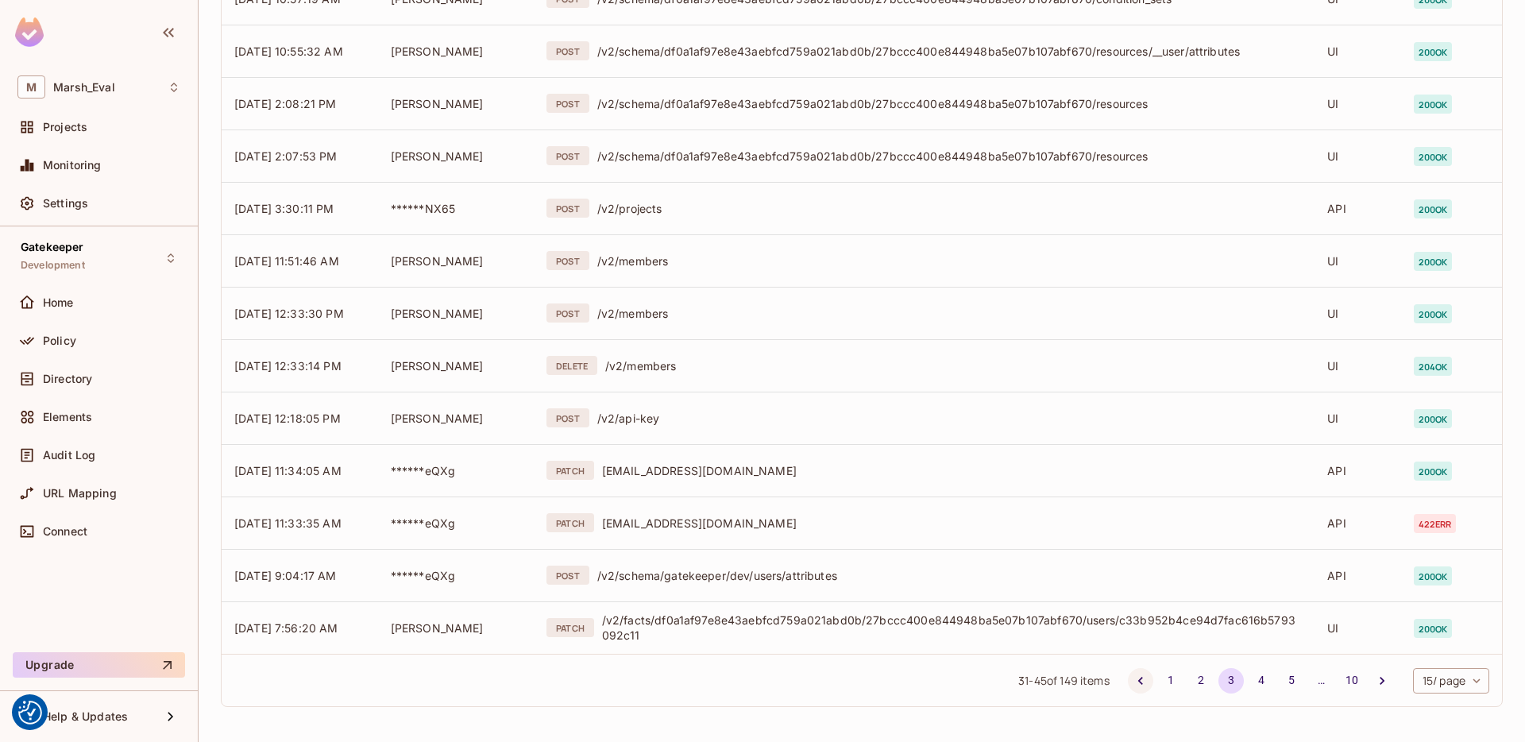
click at [1135, 682] on button "Go to previous page" at bounding box center [1140, 680] width 25 height 25
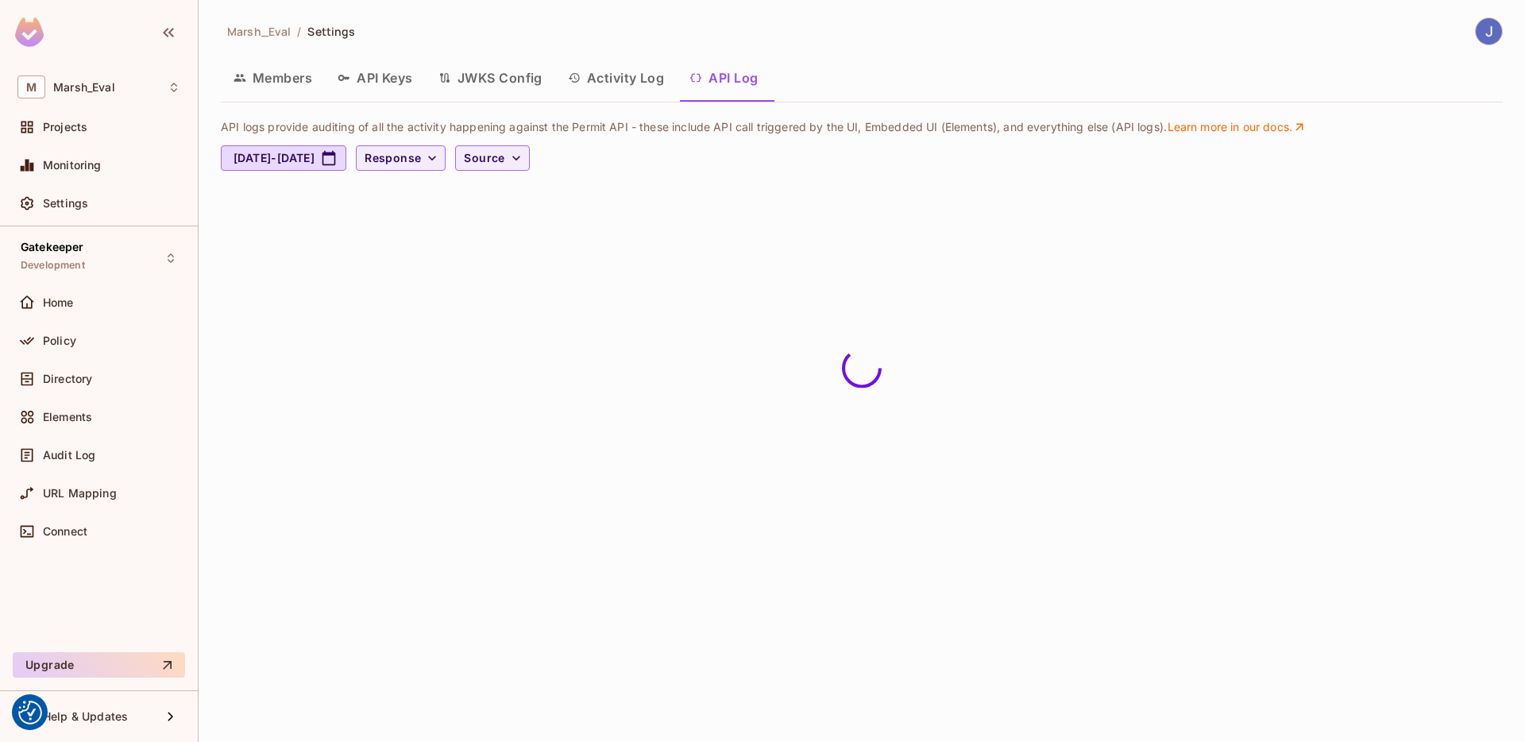
scroll to position [0, 0]
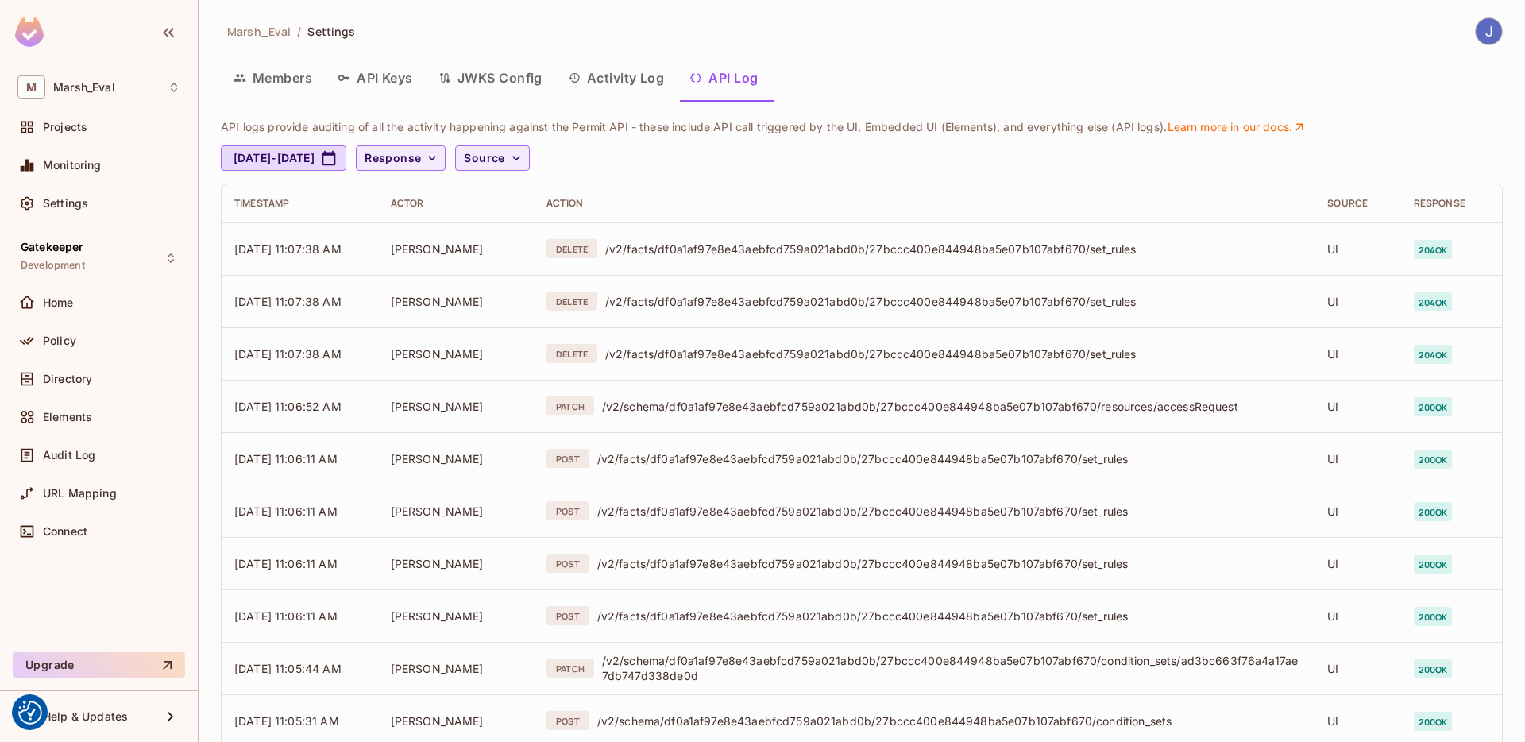
click at [584, 84] on button "Activity Log" at bounding box center [616, 78] width 122 height 40
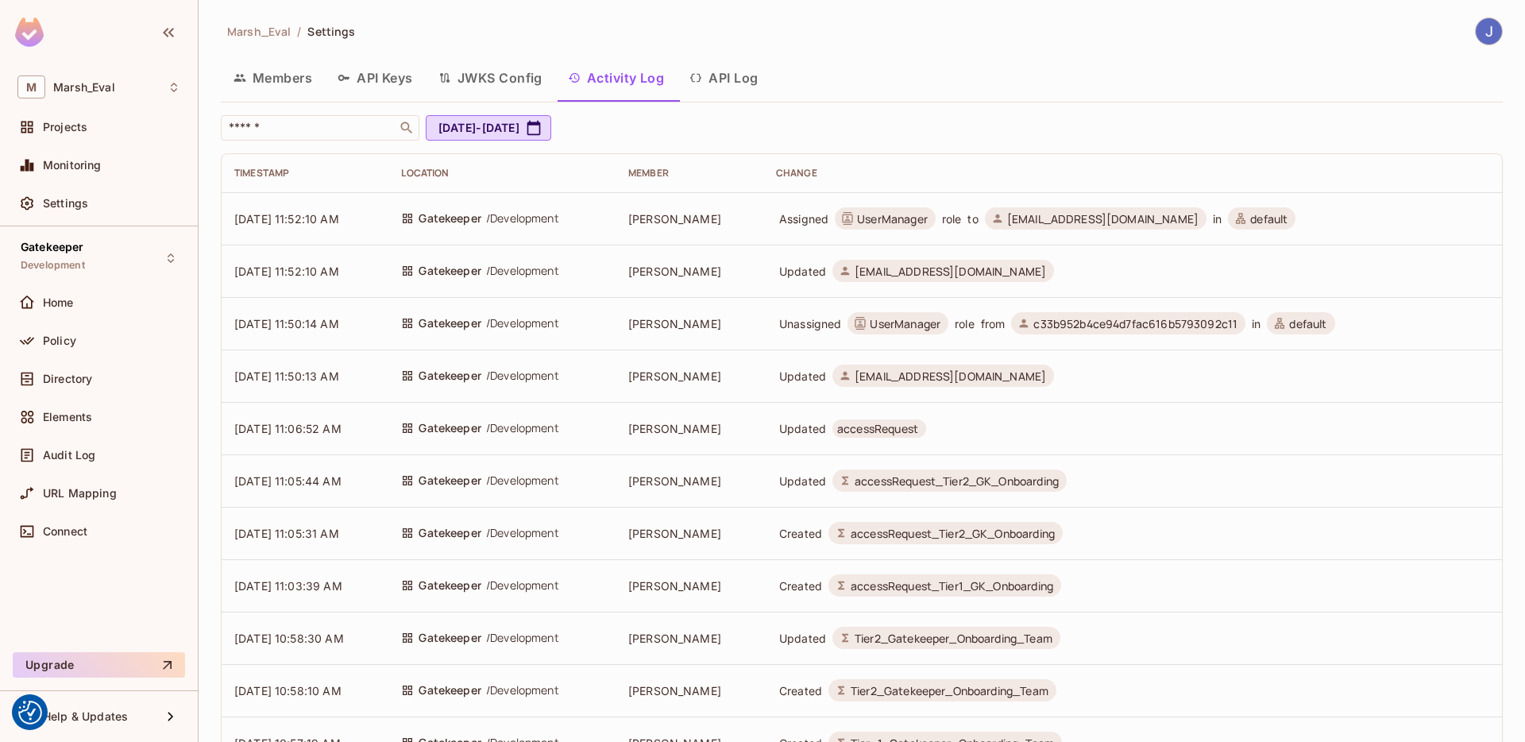
click at [533, 86] on button "JWKS Config" at bounding box center [490, 78] width 129 height 40
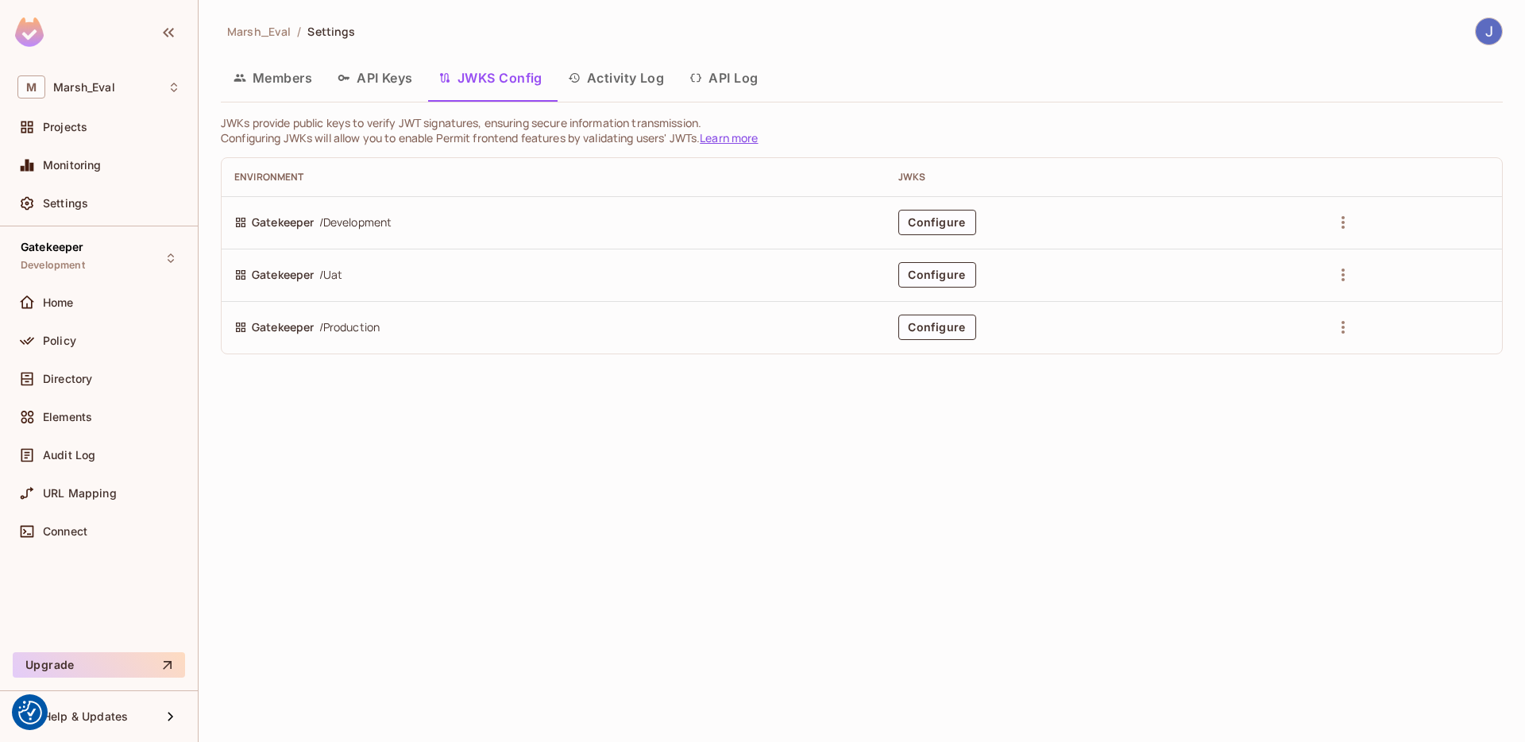
click at [381, 83] on button "API Keys" at bounding box center [375, 78] width 101 height 40
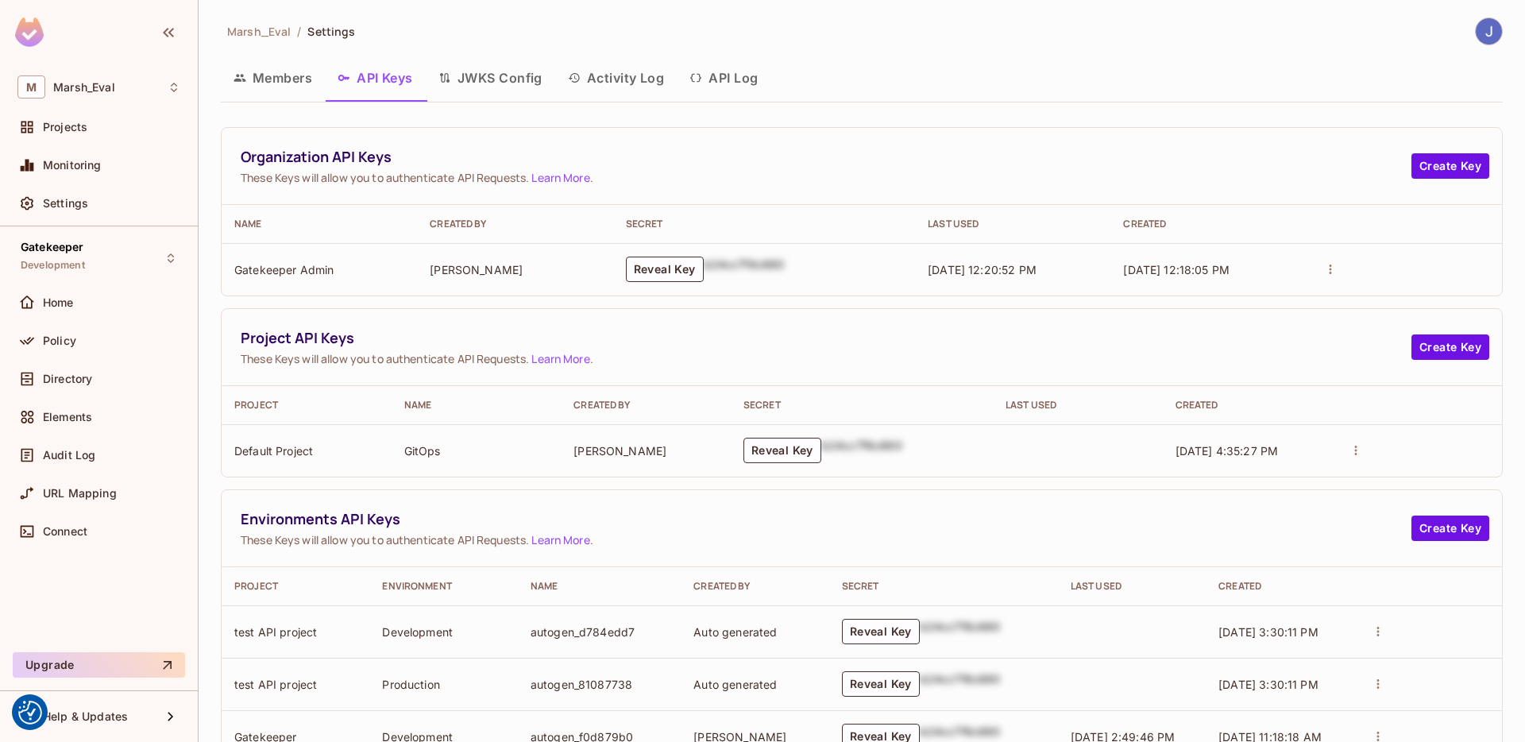
click at [308, 77] on button "Members" at bounding box center [273, 78] width 104 height 40
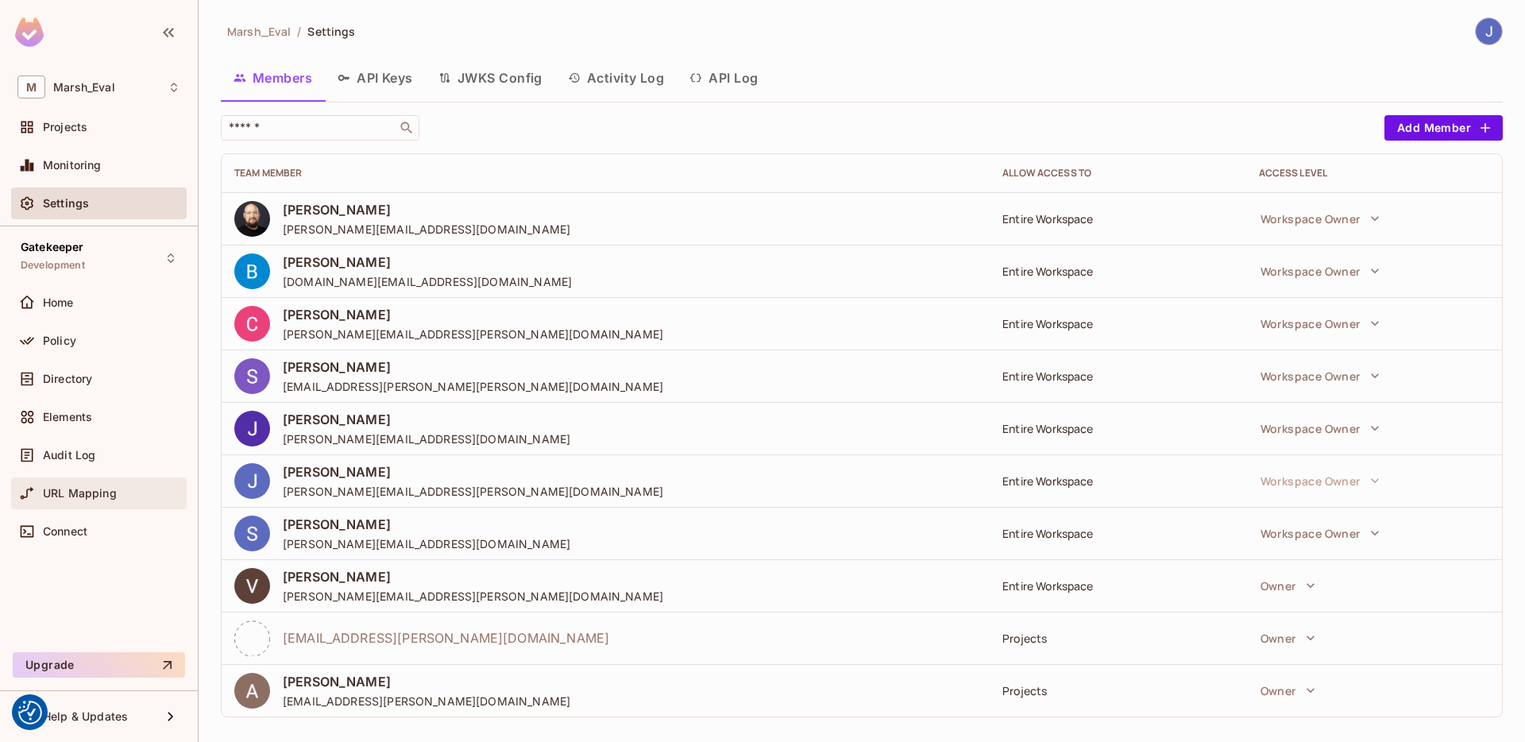
click at [91, 485] on div "URL Mapping" at bounding box center [98, 493] width 163 height 19
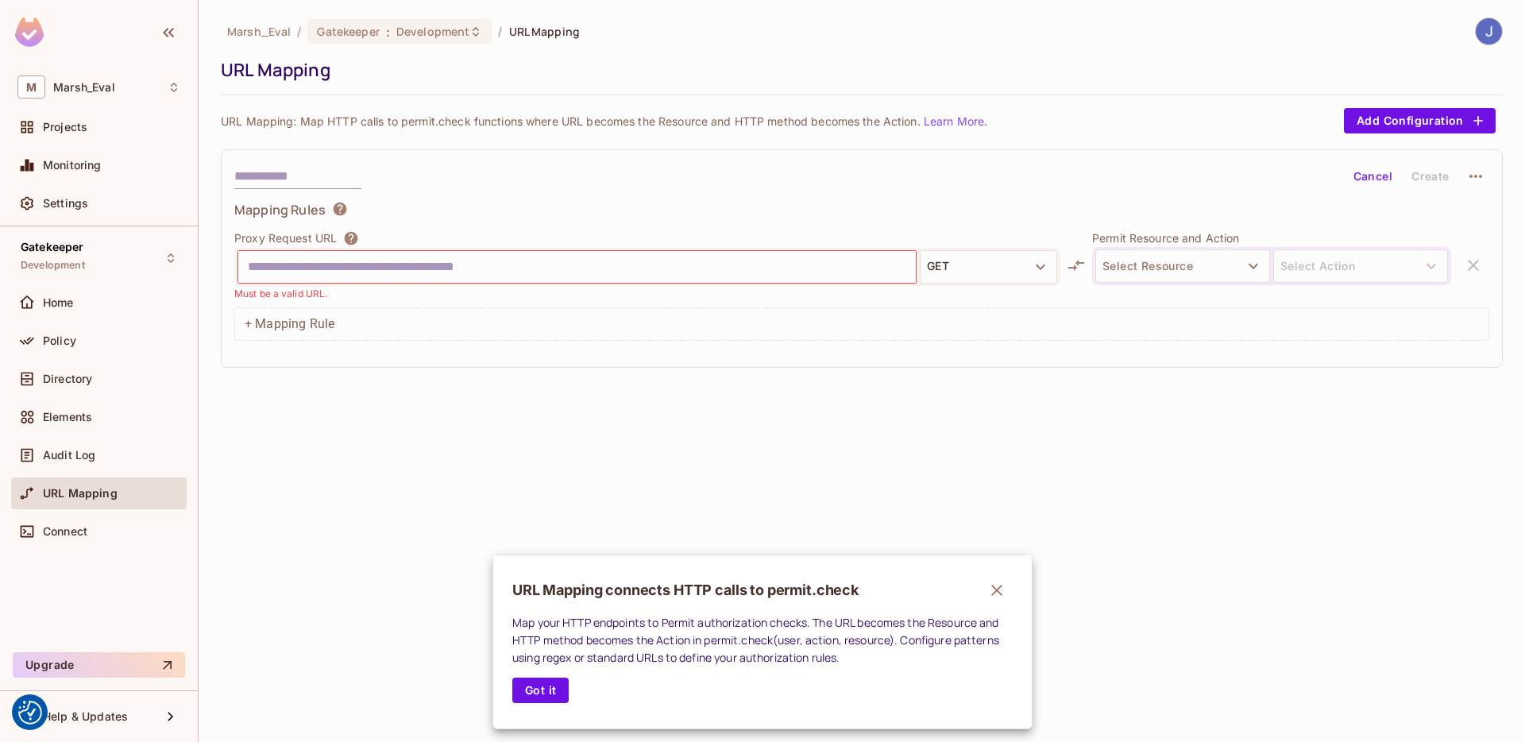
drag, startPoint x: 84, startPoint y: 571, endPoint x: 81, endPoint y: 523, distance: 47.8
click at [84, 566] on div at bounding box center [762, 371] width 1525 height 742
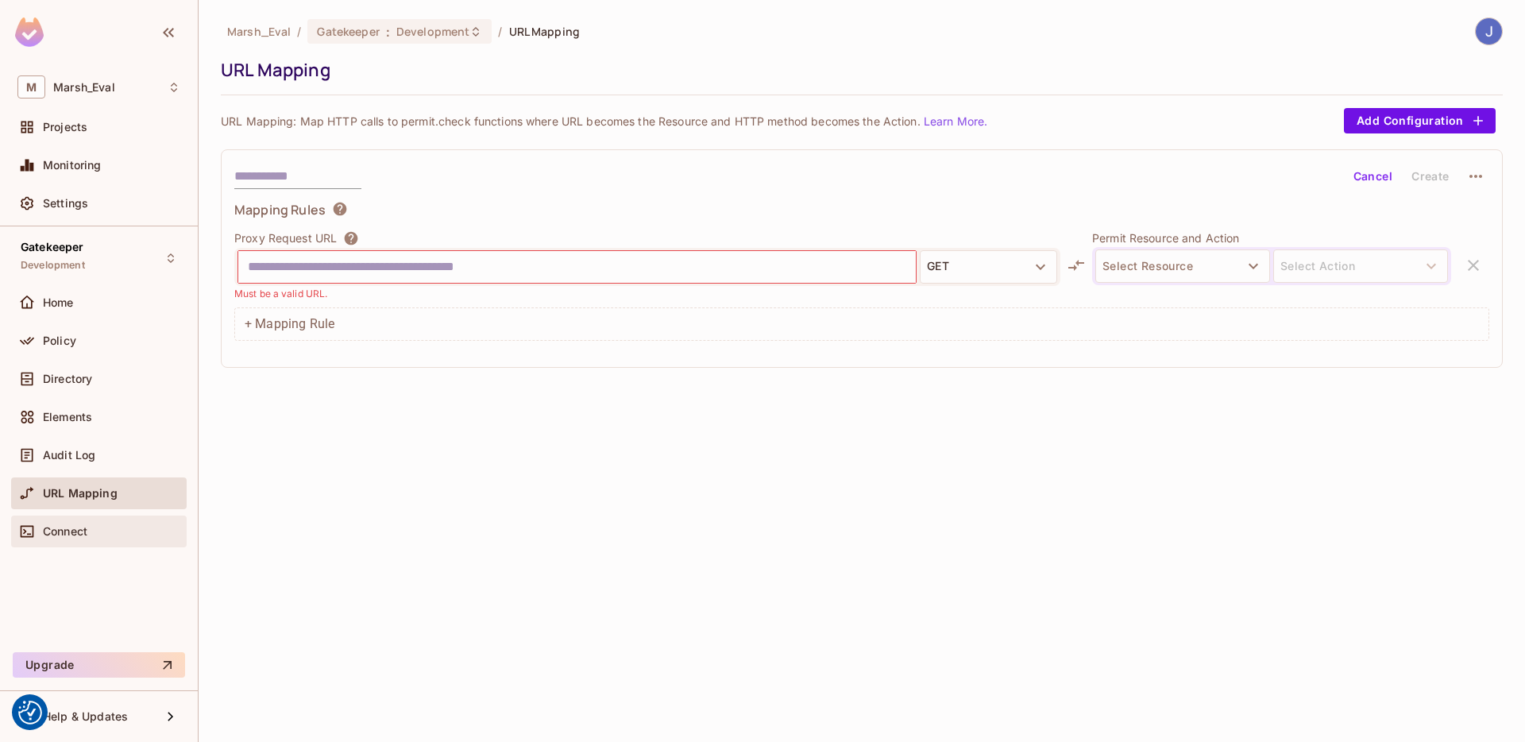
click at [75, 527] on span "Connect" at bounding box center [65, 531] width 44 height 13
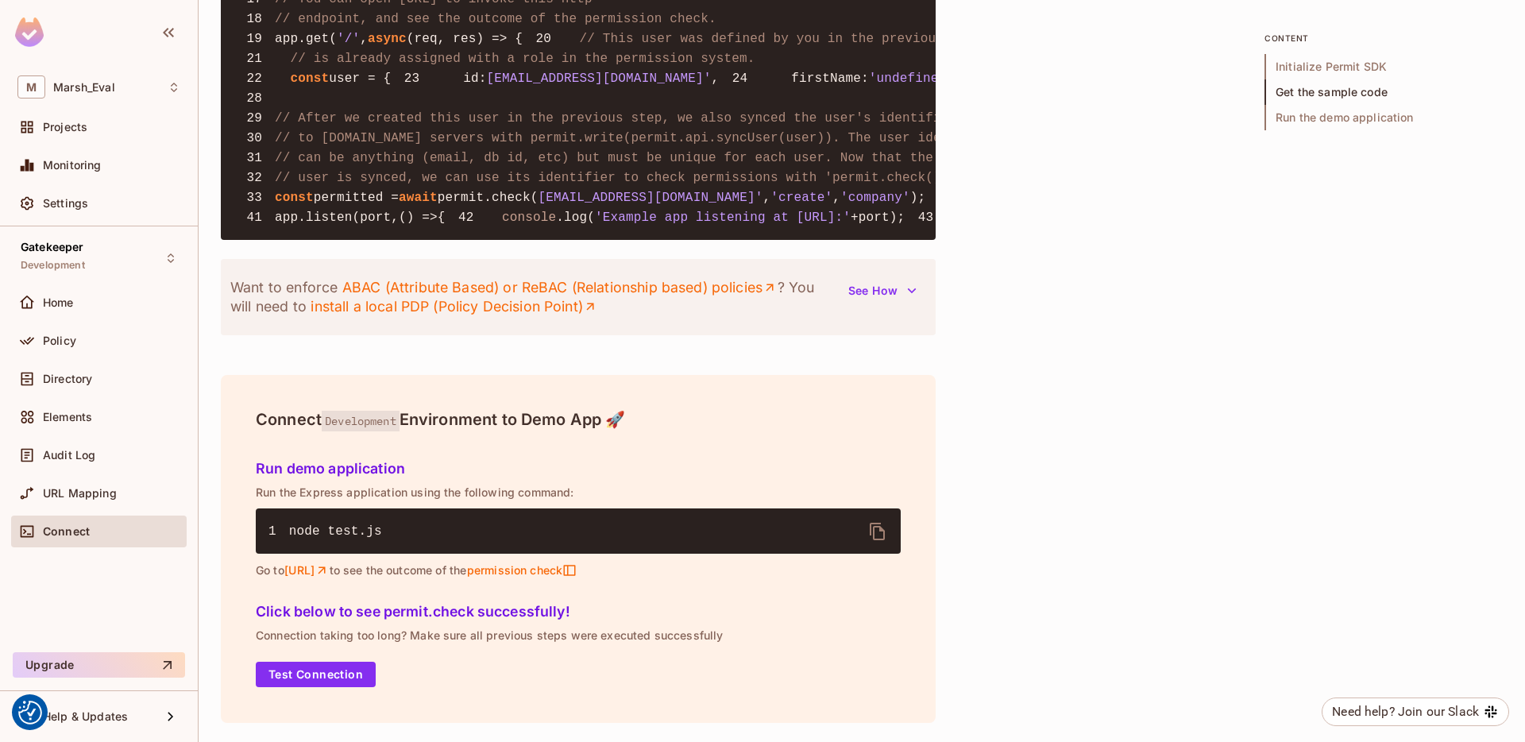
scroll to position [1885, 0]
click at [81, 369] on div "Directory" at bounding box center [98, 378] width 163 height 19
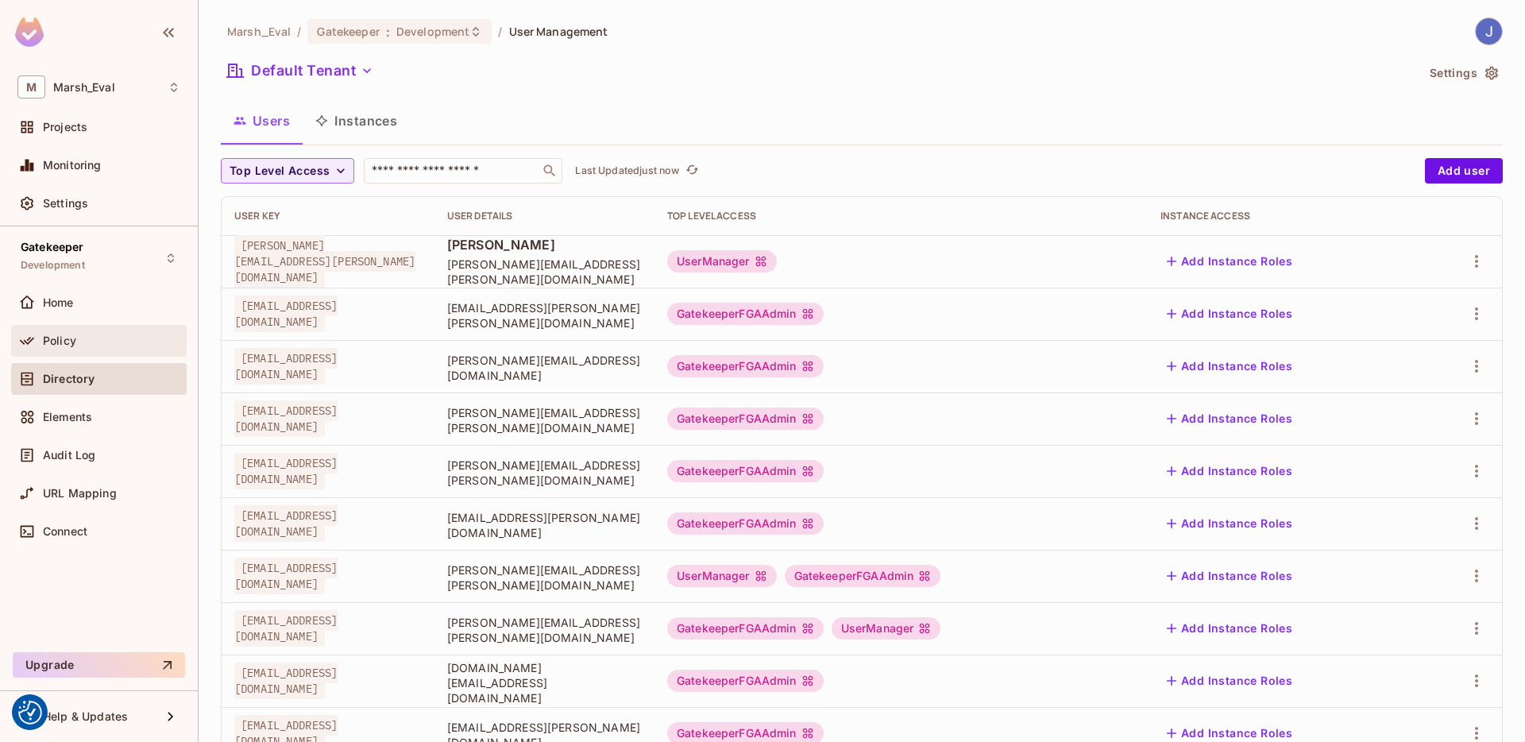
click at [83, 352] on div "Policy" at bounding box center [99, 341] width 176 height 32
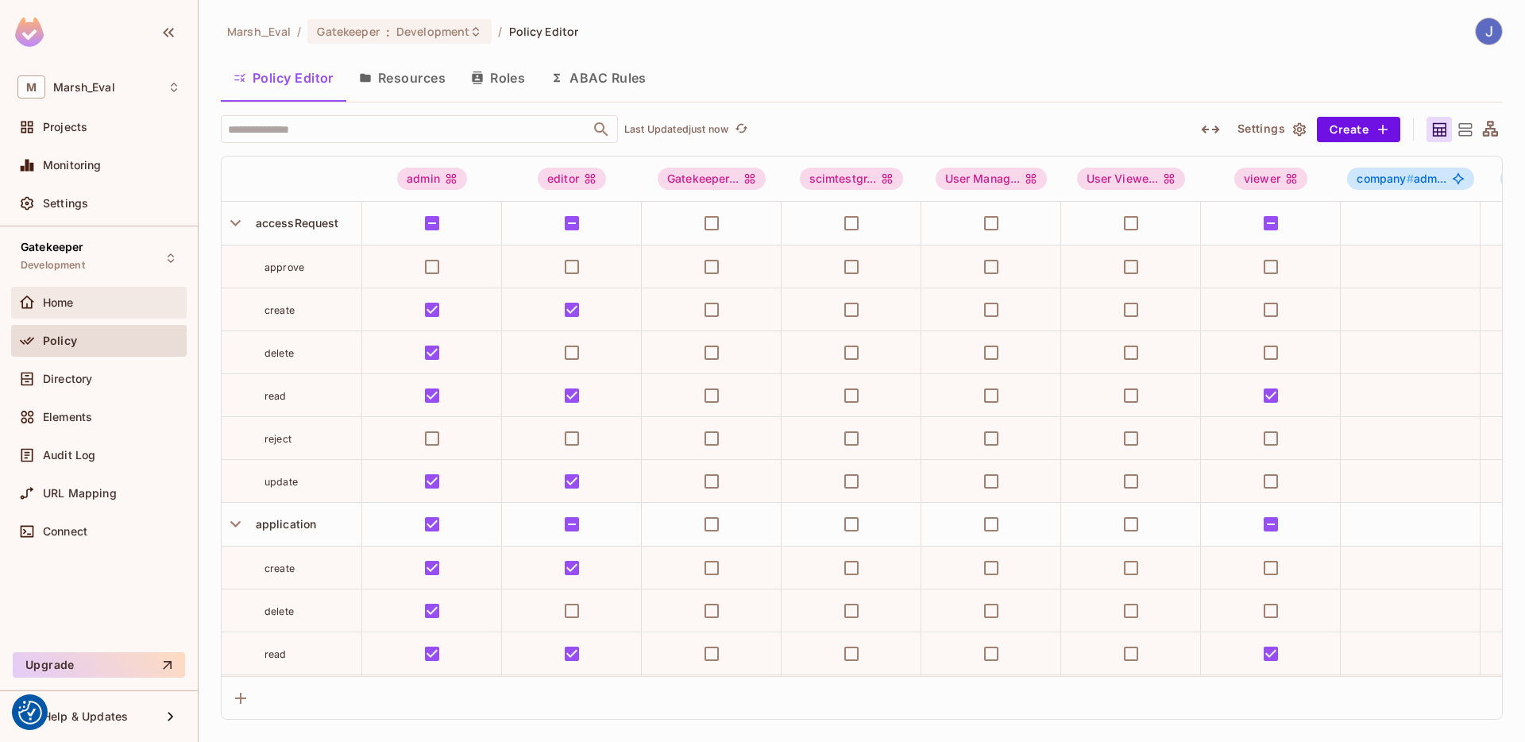
click at [65, 309] on div "Home" at bounding box center [98, 302] width 163 height 19
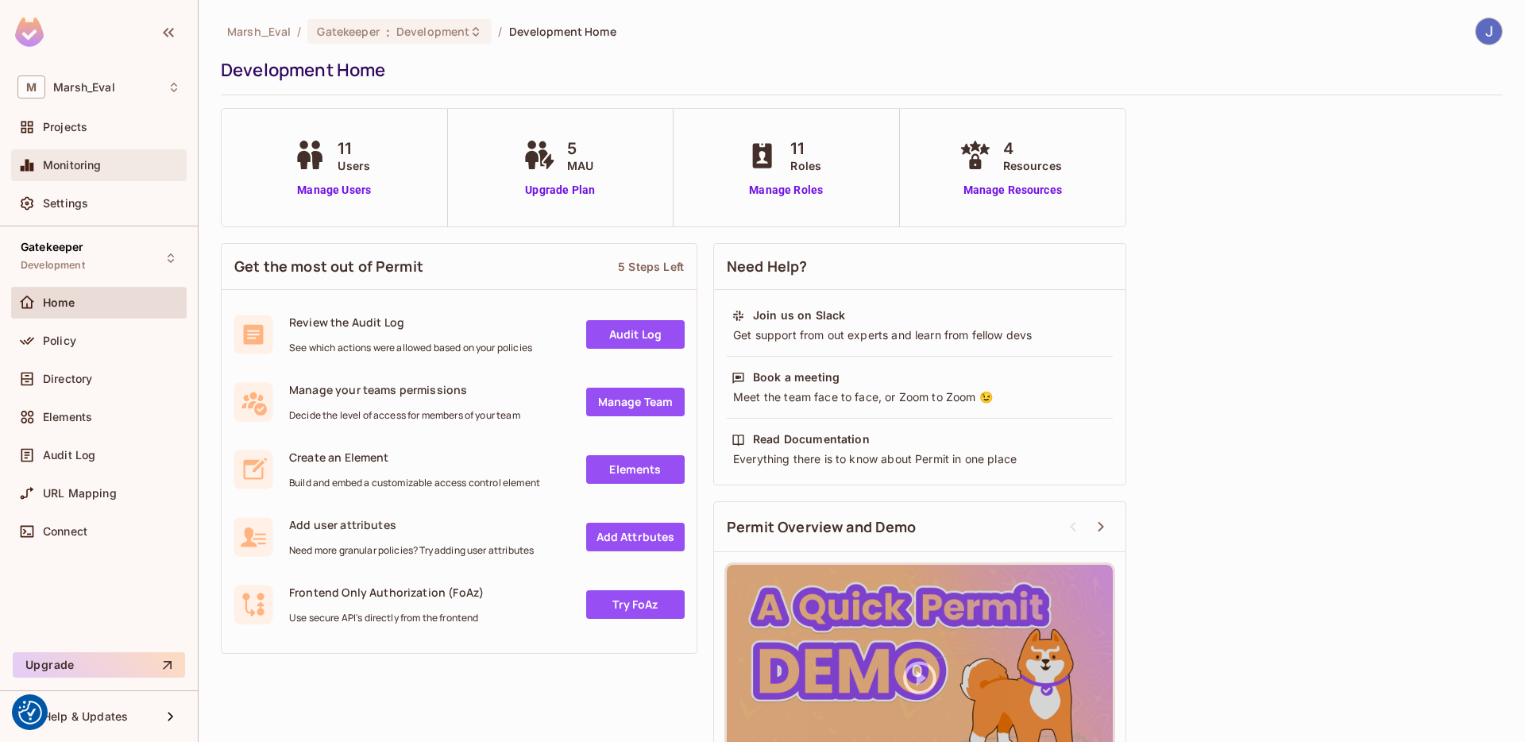
click at [95, 174] on div "Monitoring" at bounding box center [98, 165] width 163 height 19
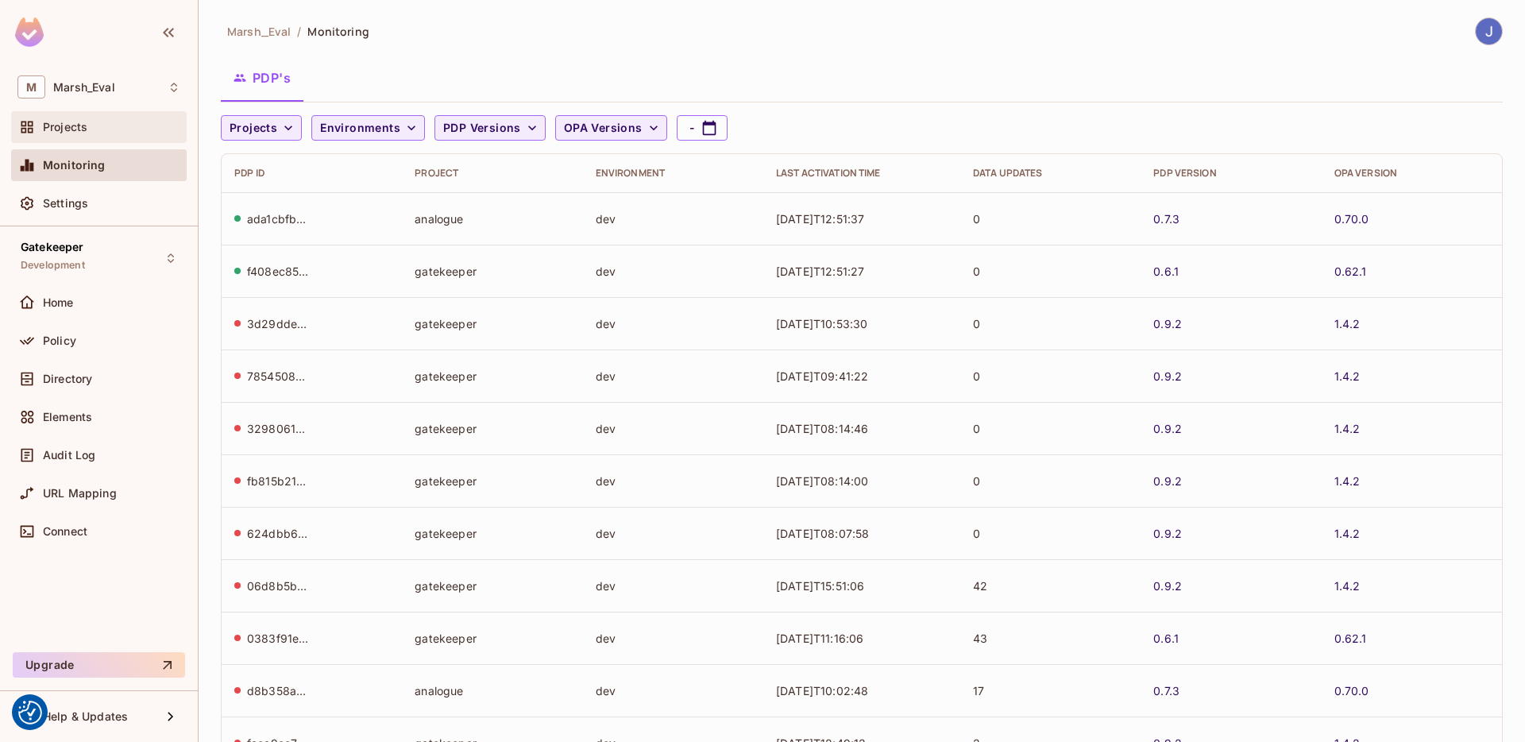
click at [101, 137] on div "Projects" at bounding box center [99, 127] width 176 height 32
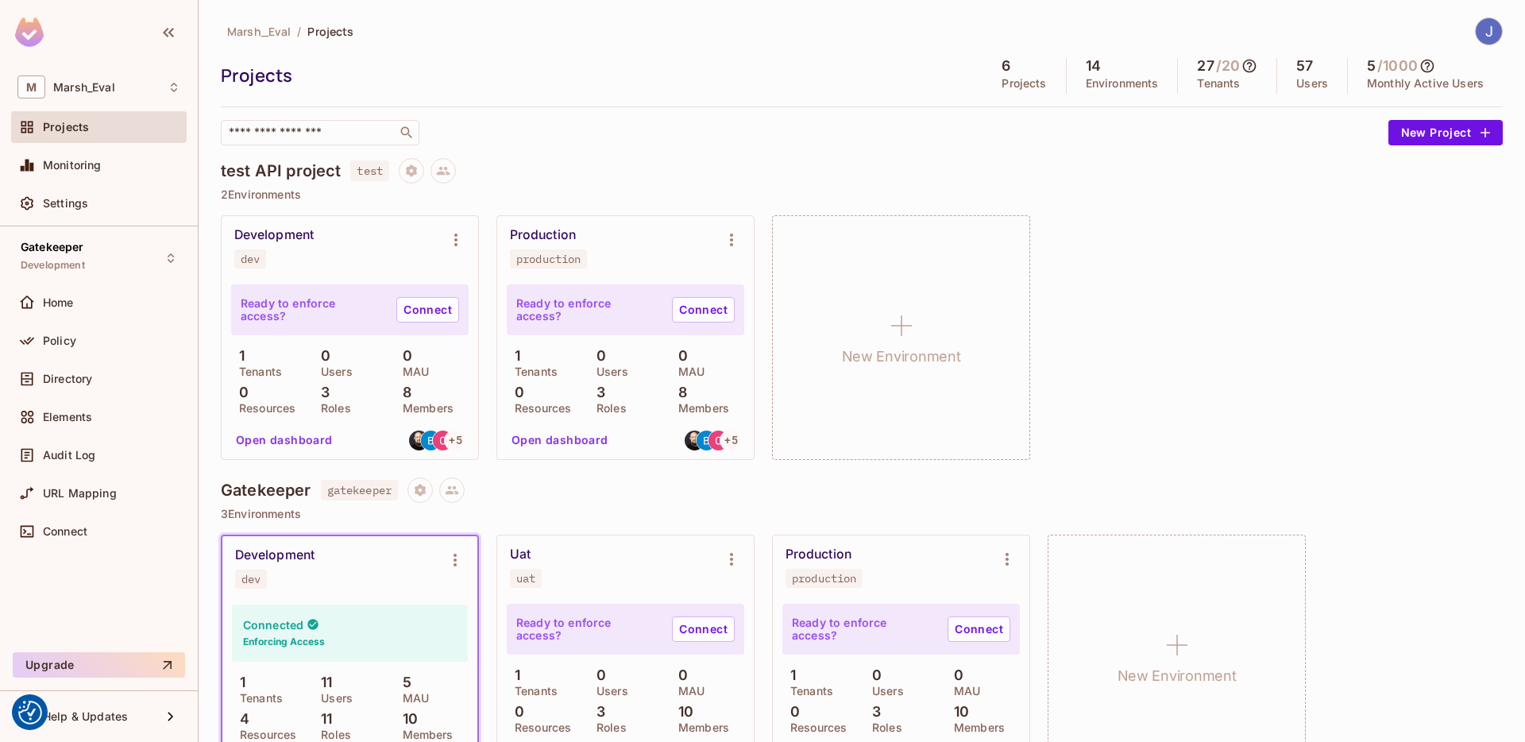
click at [1189, 468] on div "test API project test 2 Environments Development dev Ready to enforce access? C…" at bounding box center [862, 317] width 1282 height 319
